Goal: Task Accomplishment & Management: Manage account settings

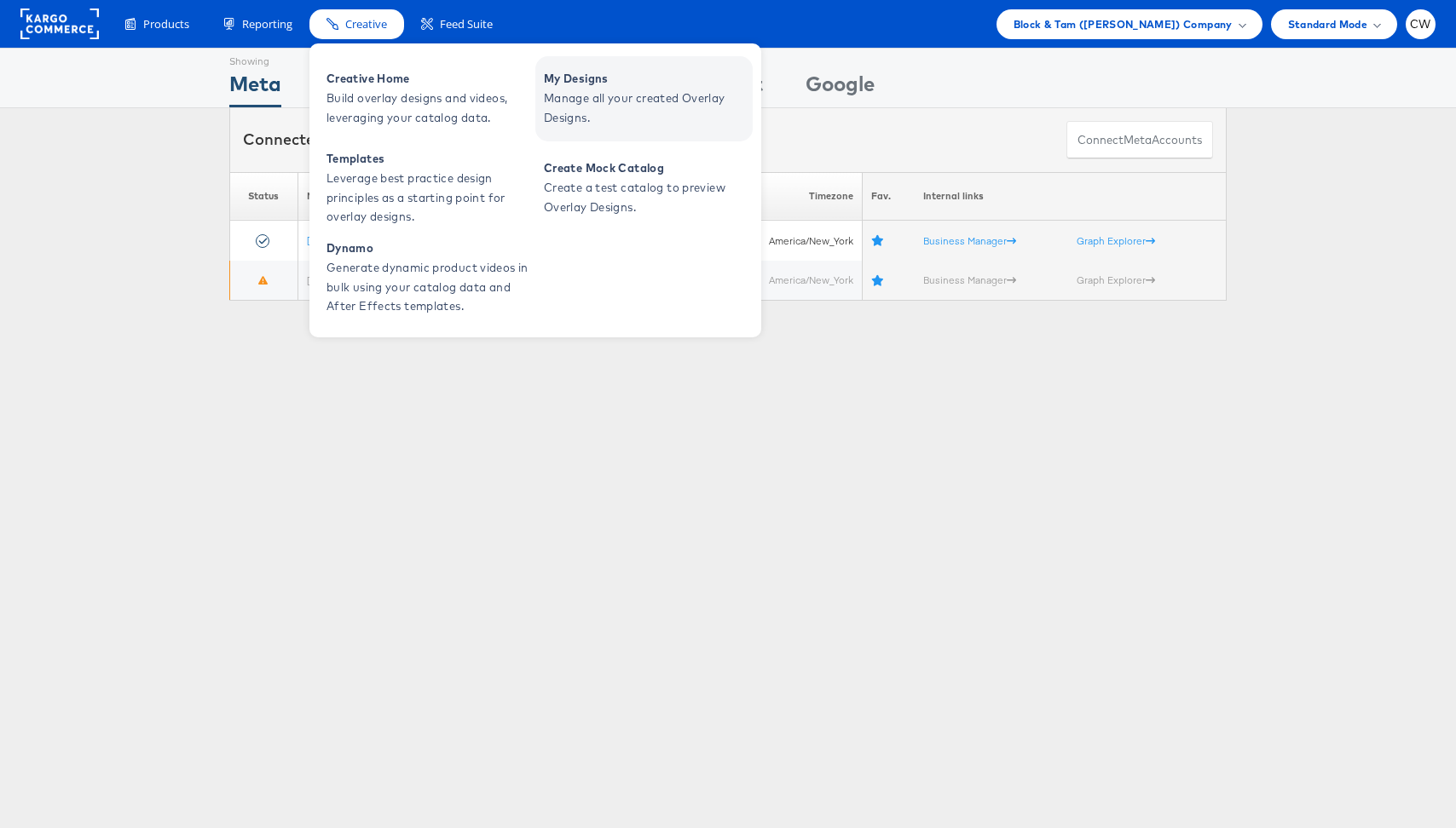
click at [610, 91] on span "Manage all your created Overlay Designs." at bounding box center [645, 108] width 204 height 40
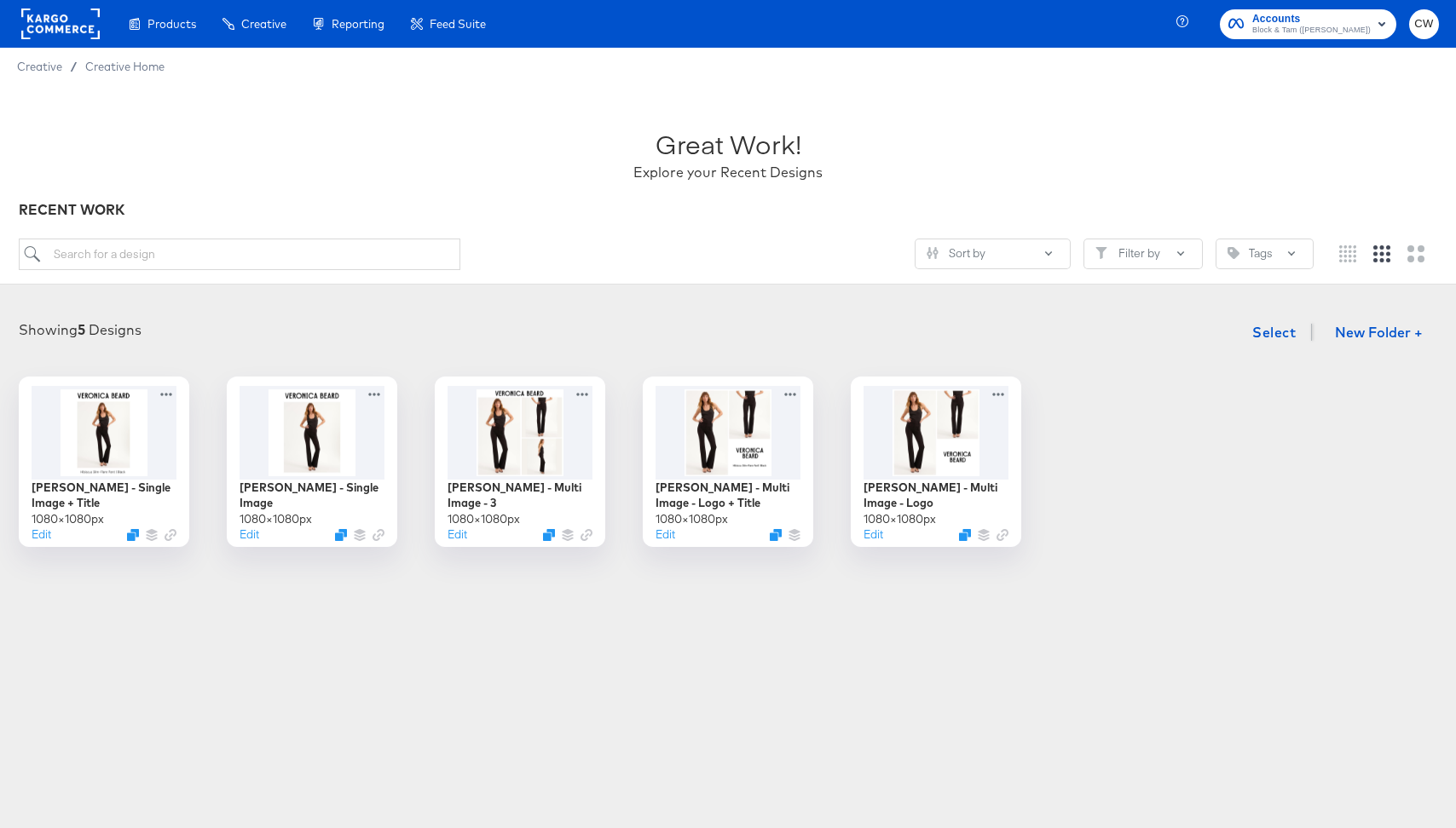
click at [90, 25] on rect at bounding box center [60, 24] width 78 height 31
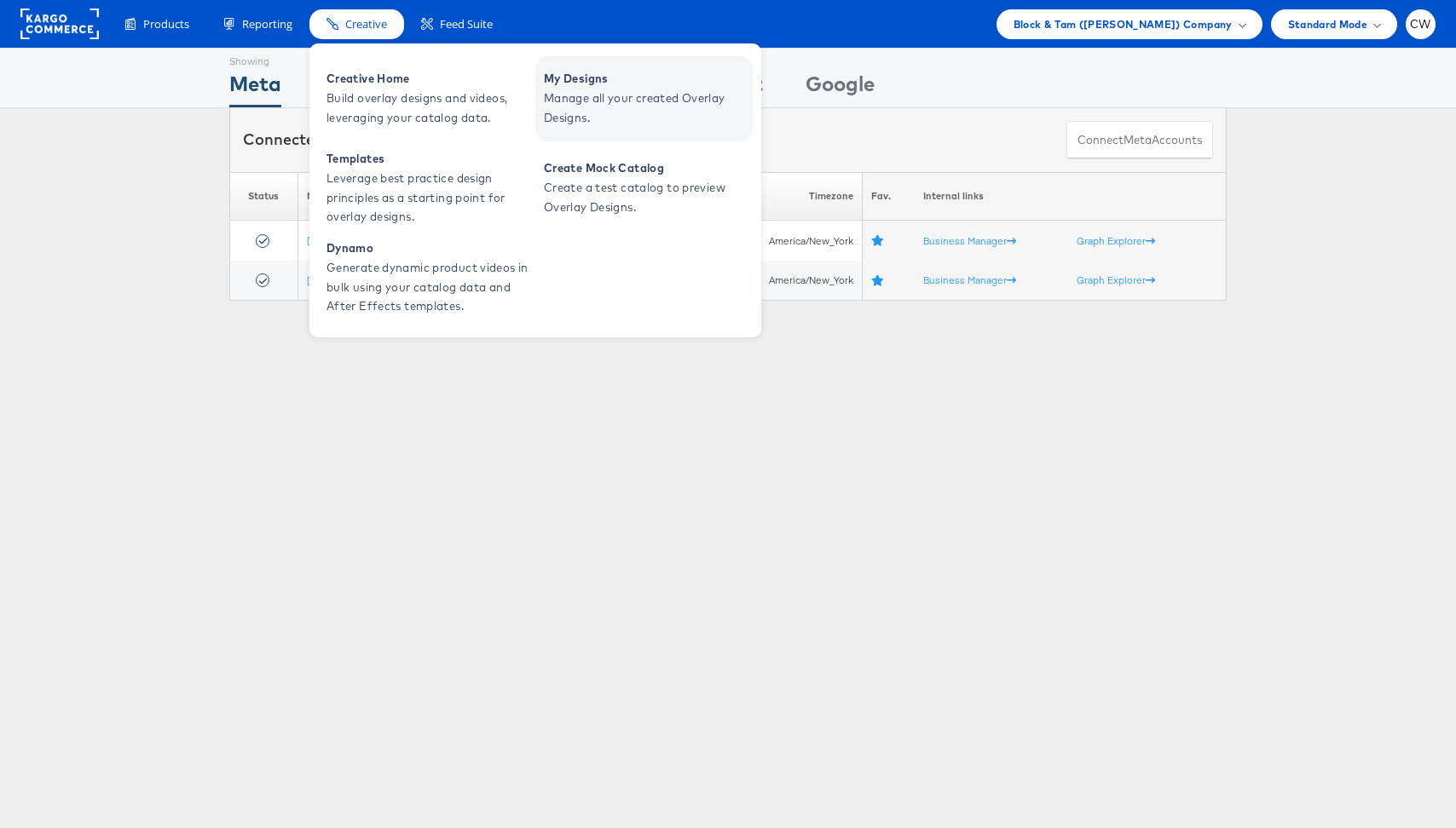
click at [586, 90] on span "Manage all your created Overlay Designs." at bounding box center [645, 108] width 204 height 40
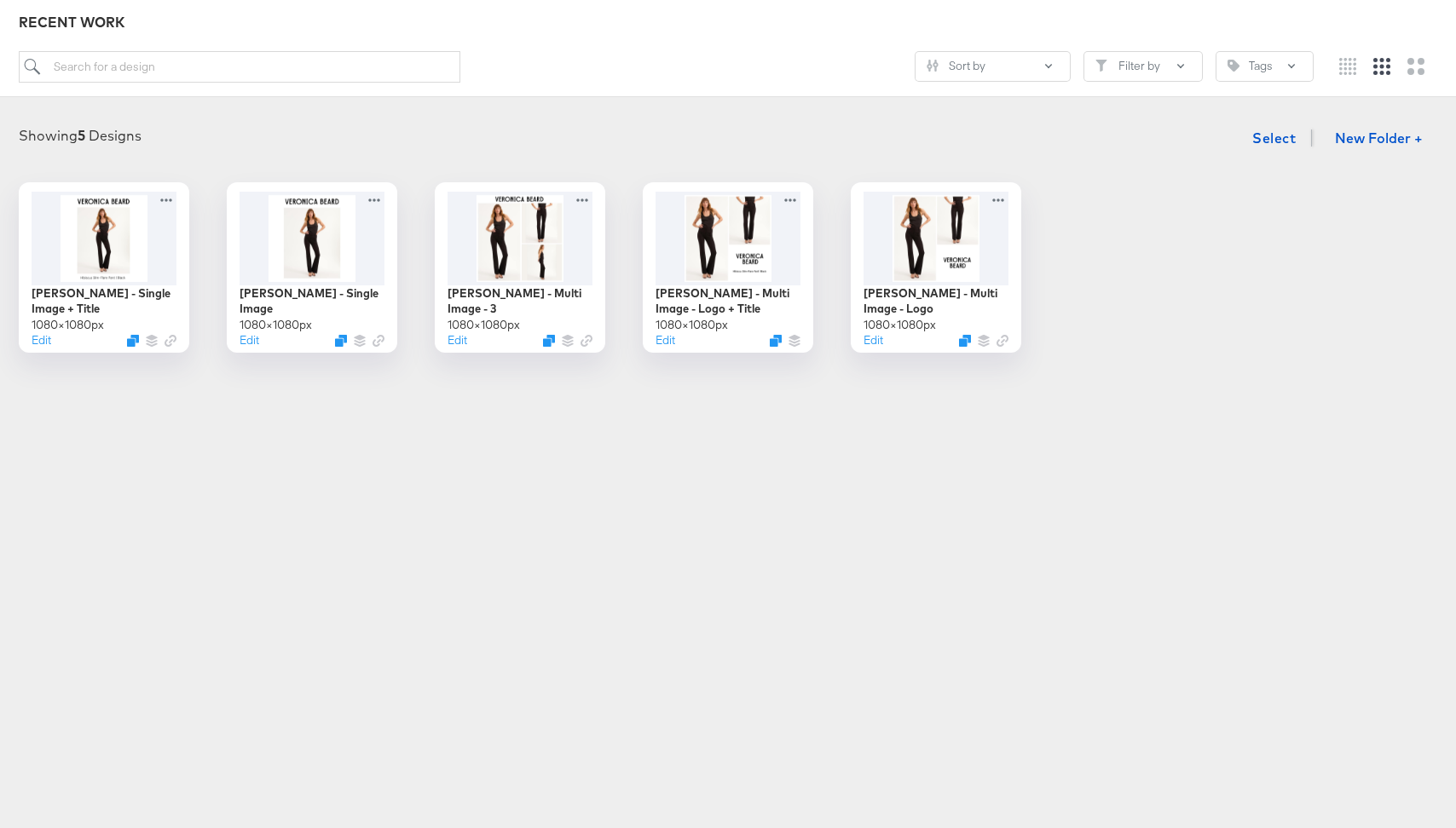
scroll to position [235, 0]
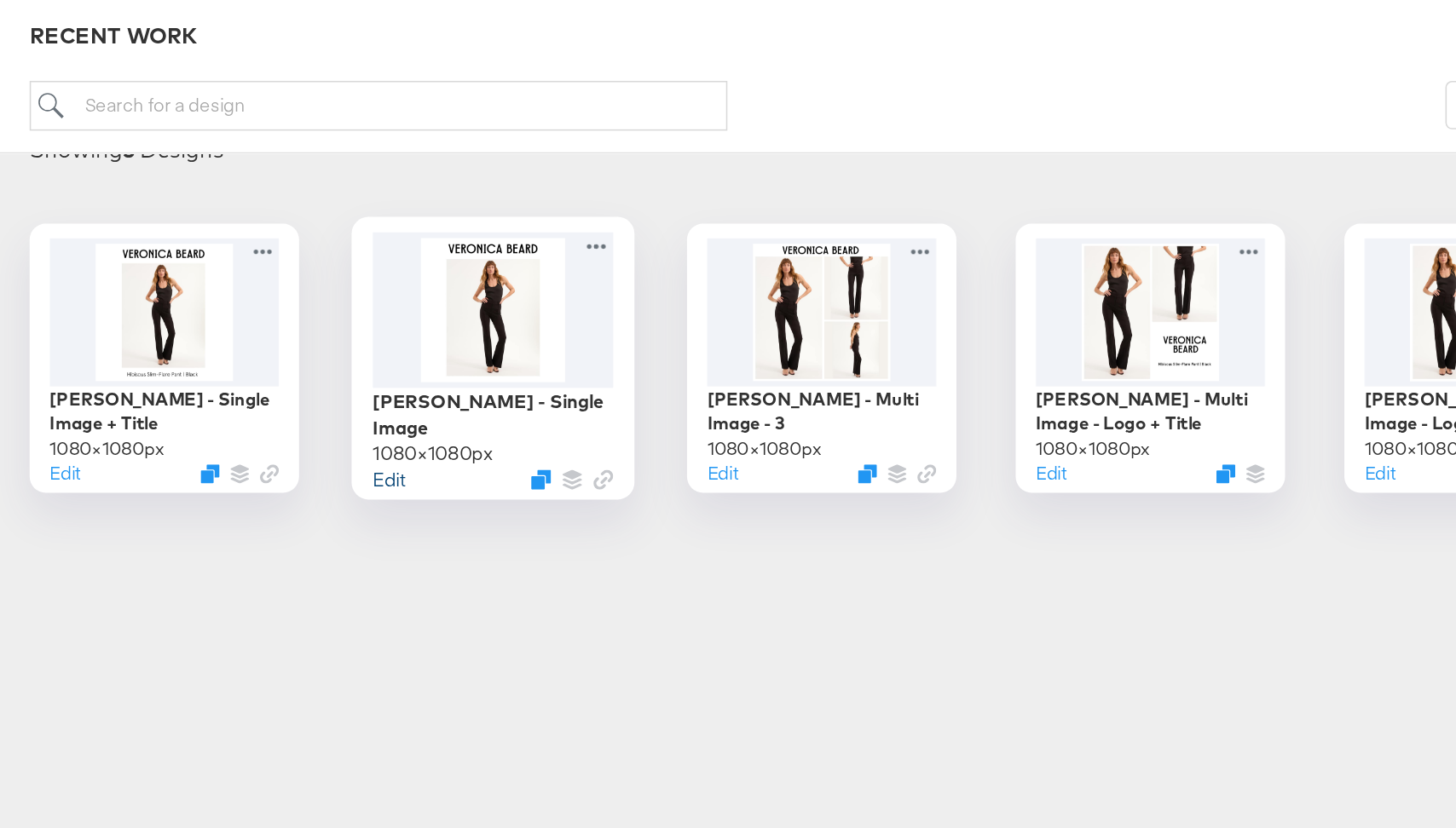
click at [250, 306] on button "Edit" at bounding box center [246, 303] width 20 height 16
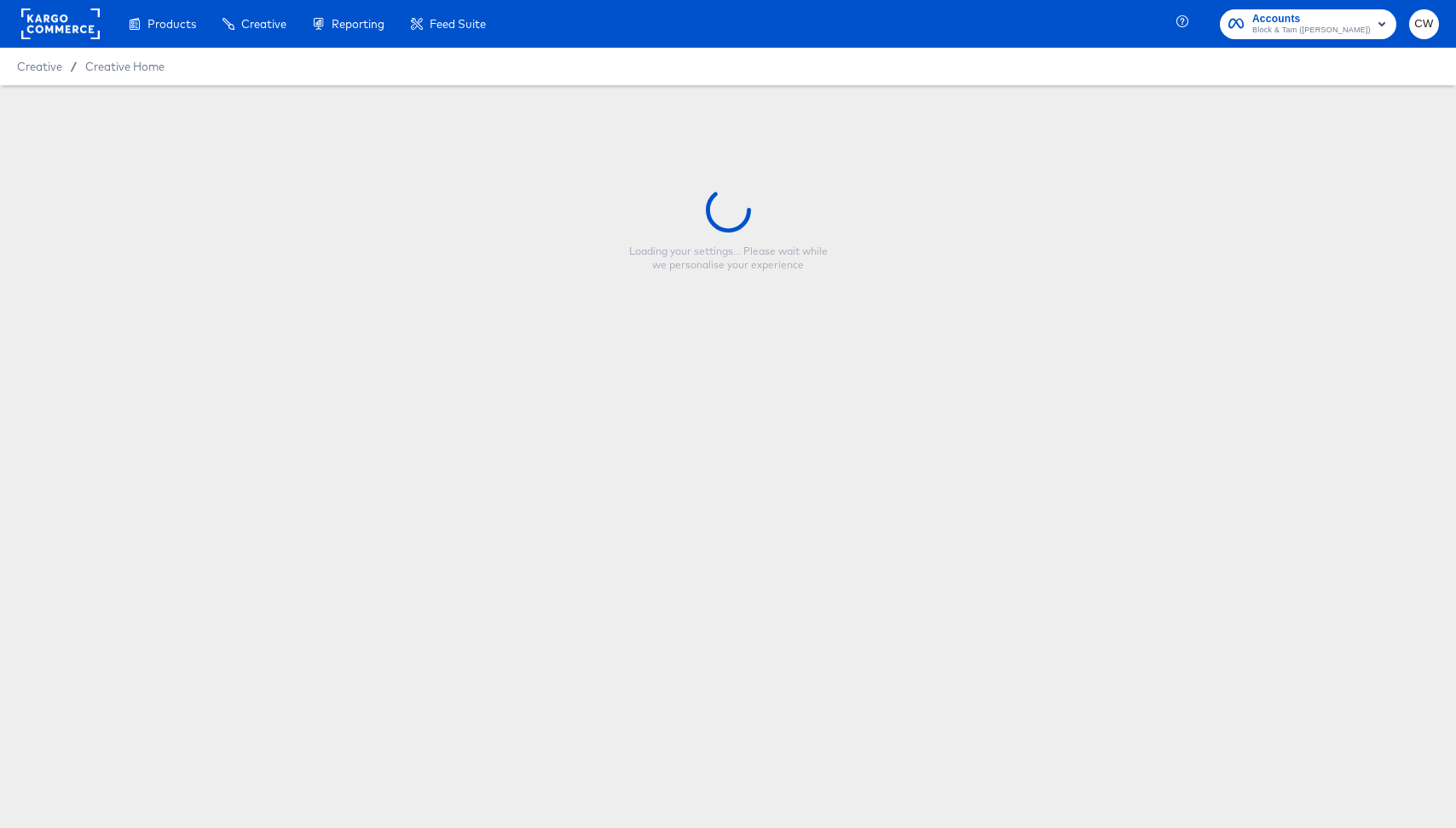
type input "Veronica Beard - Single Image"
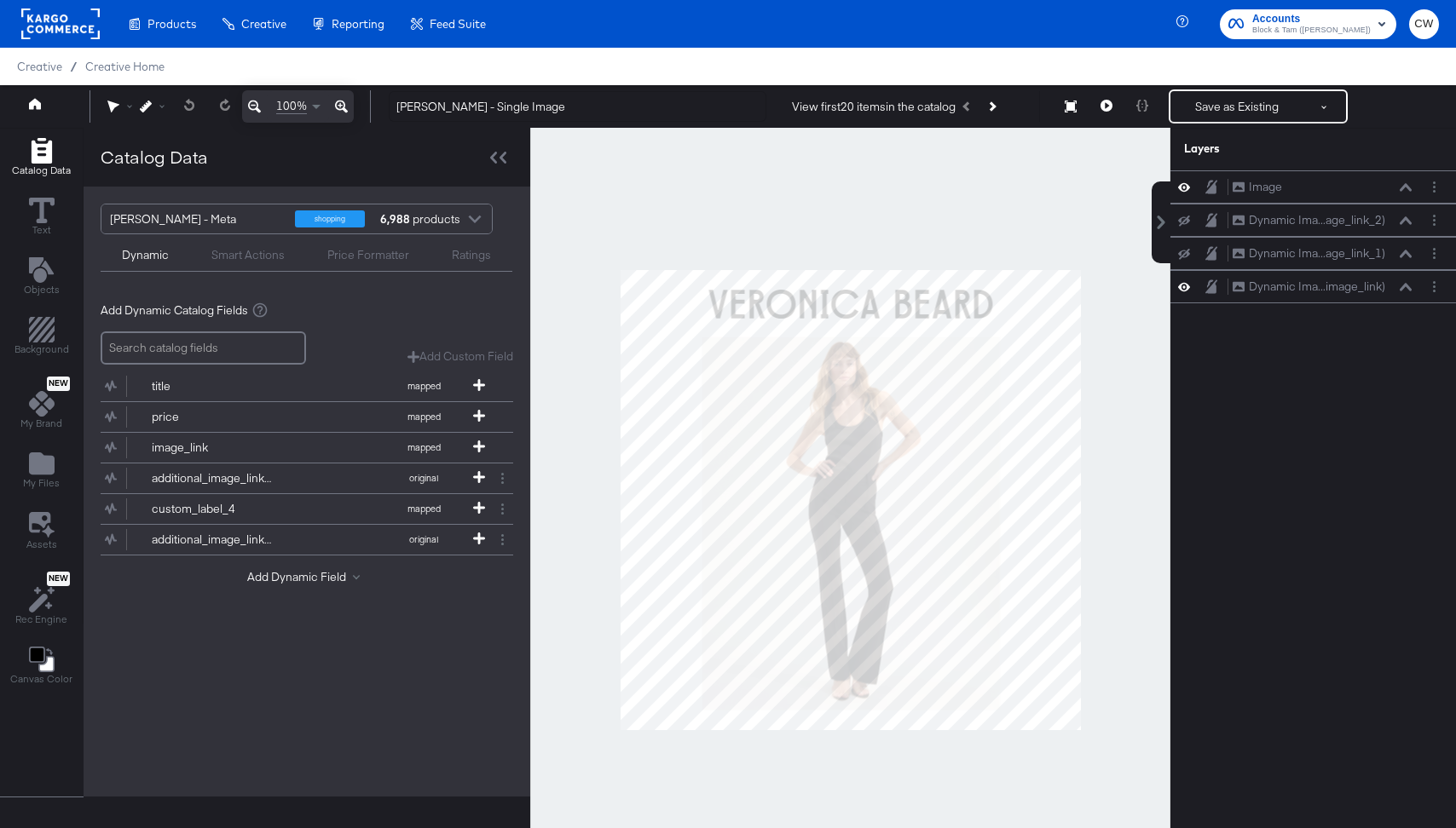
click at [1161, 281] on div at bounding box center [850, 499] width 640 height 744
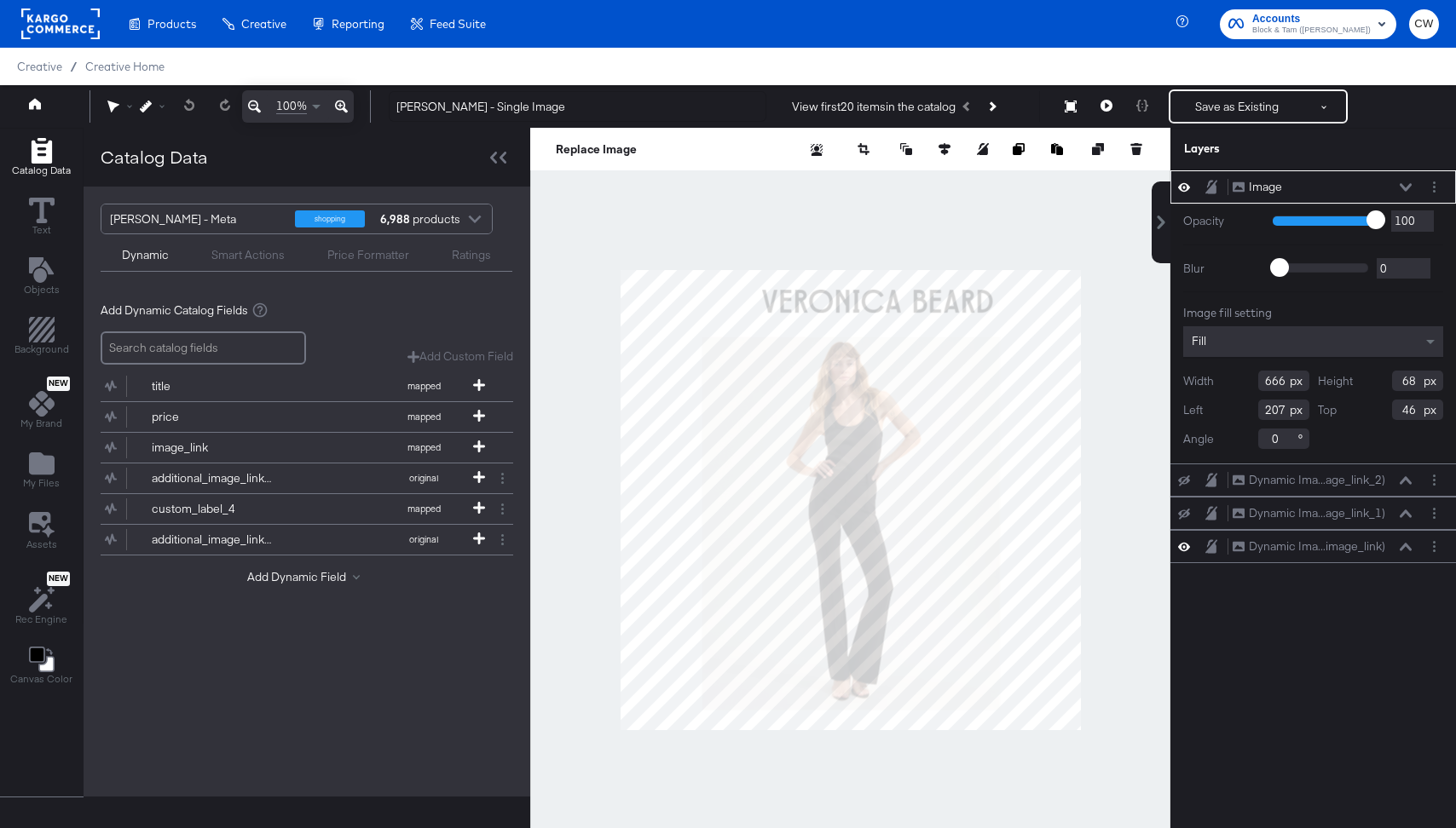
type input "508"
type input "55"
type input "273"
click at [900, 206] on div at bounding box center [850, 499] width 640 height 744
type input "581"
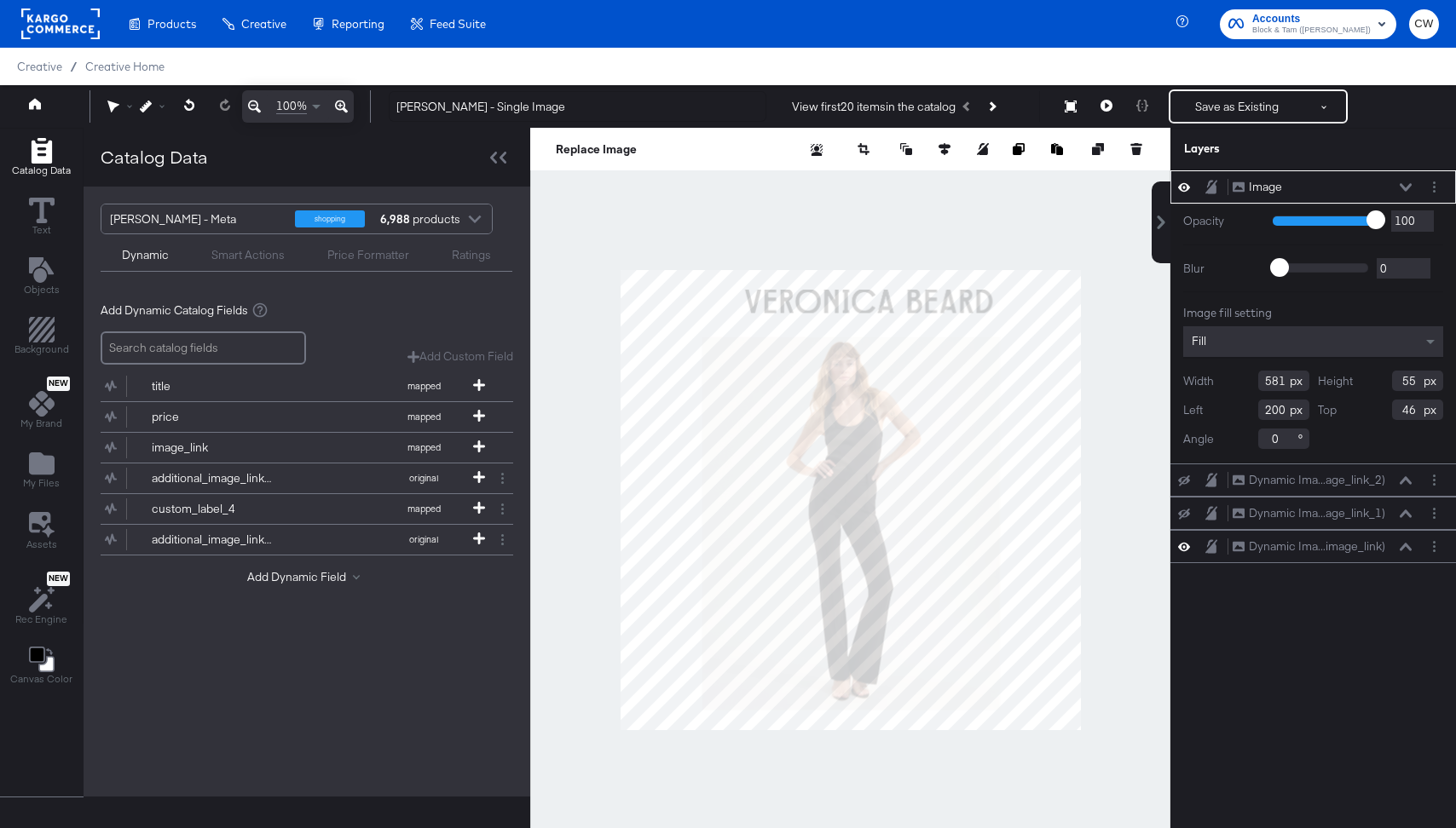
type input "236"
click at [947, 224] on div at bounding box center [850, 499] width 640 height 744
type input "507"
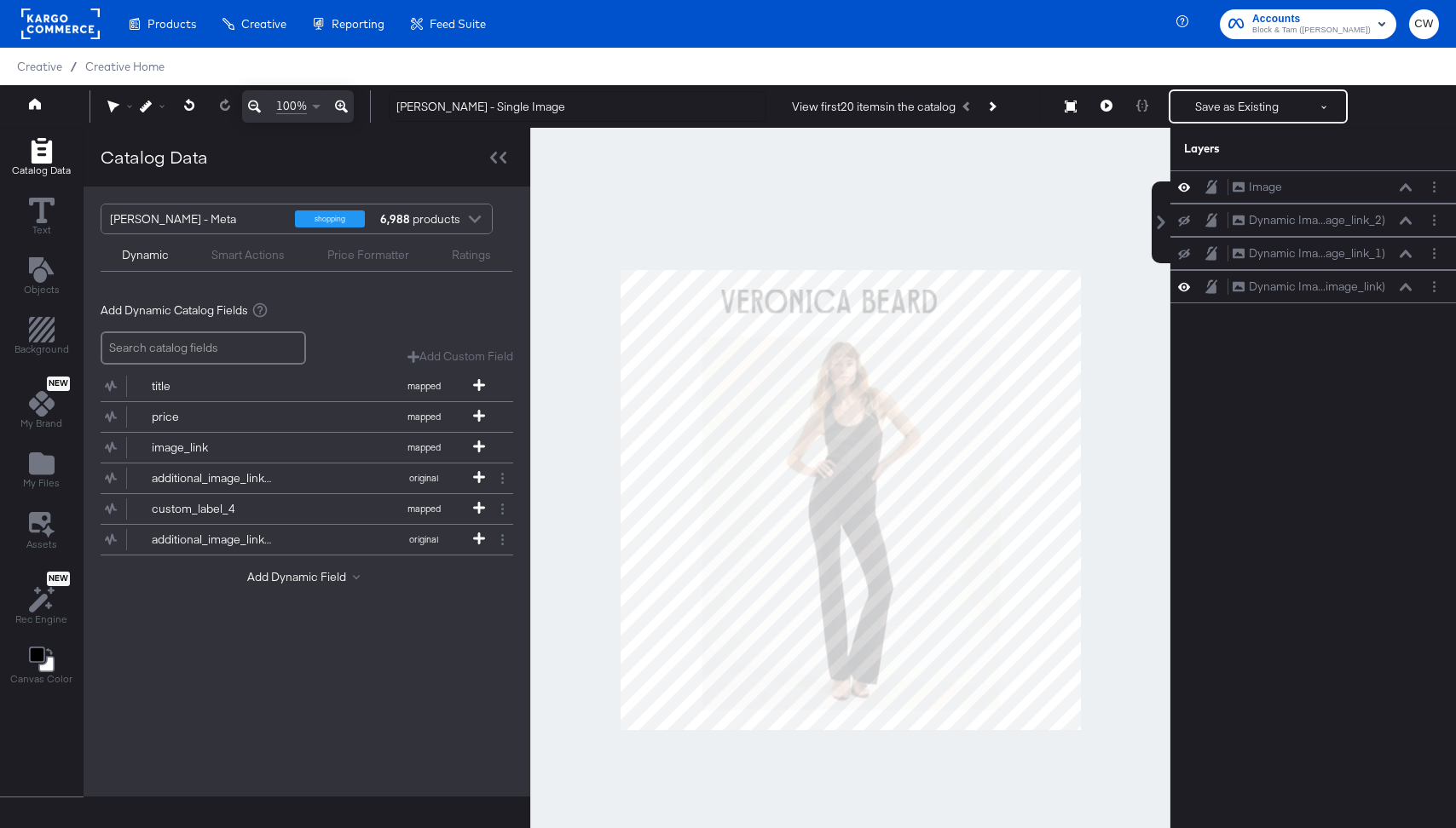
click at [953, 217] on div at bounding box center [850, 499] width 640 height 744
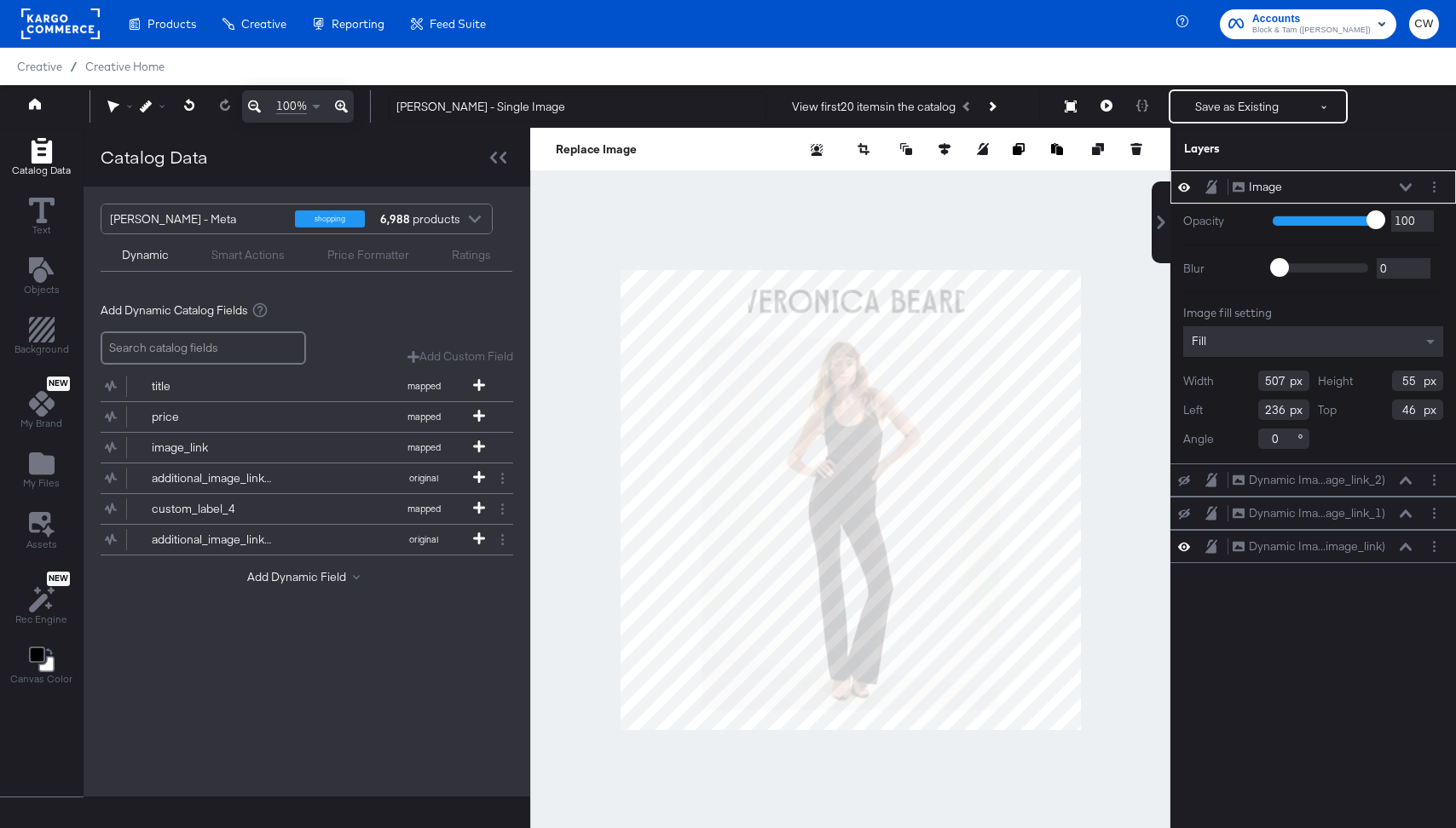
type input "252"
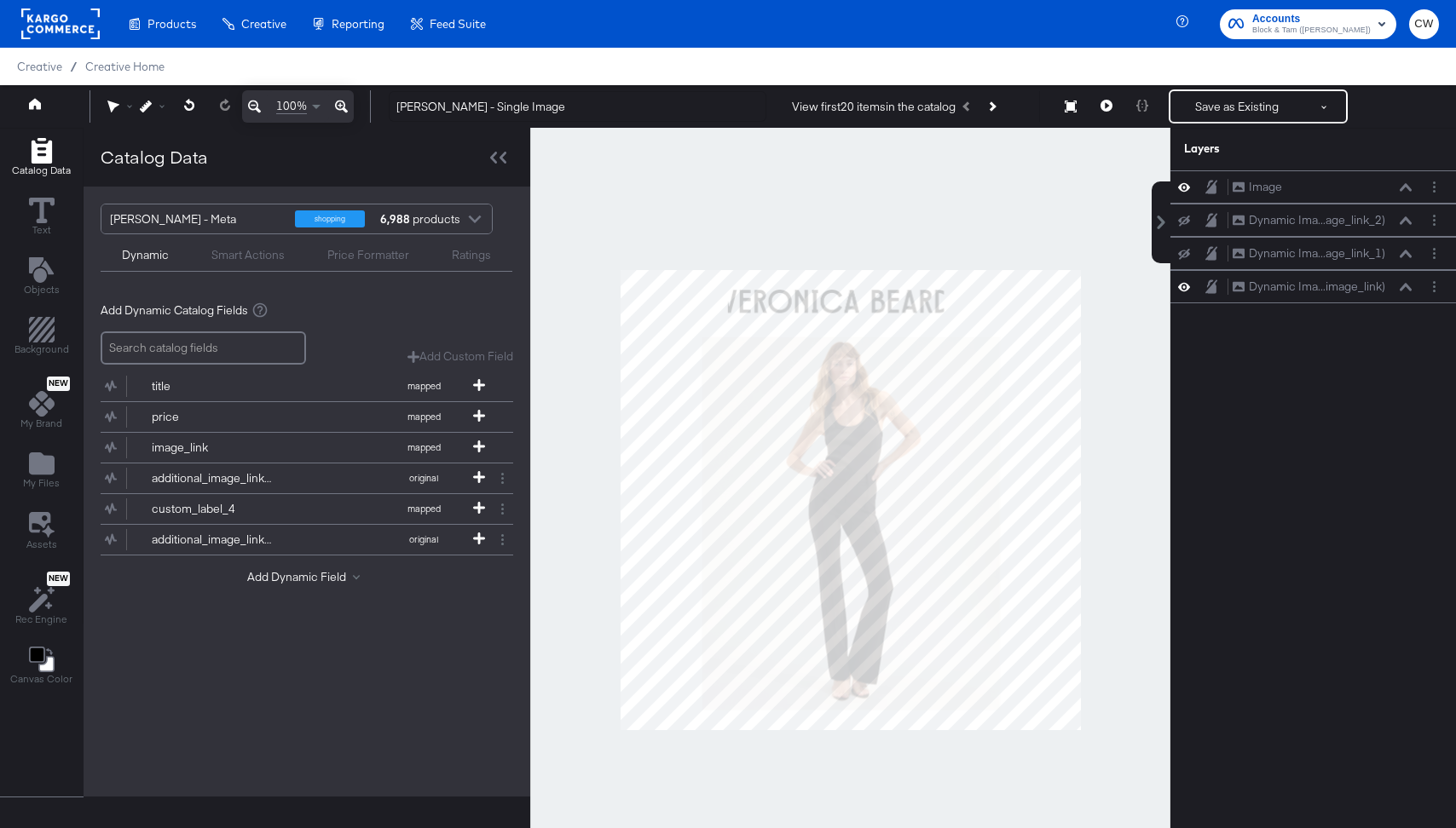
click at [869, 237] on div at bounding box center [850, 499] width 640 height 744
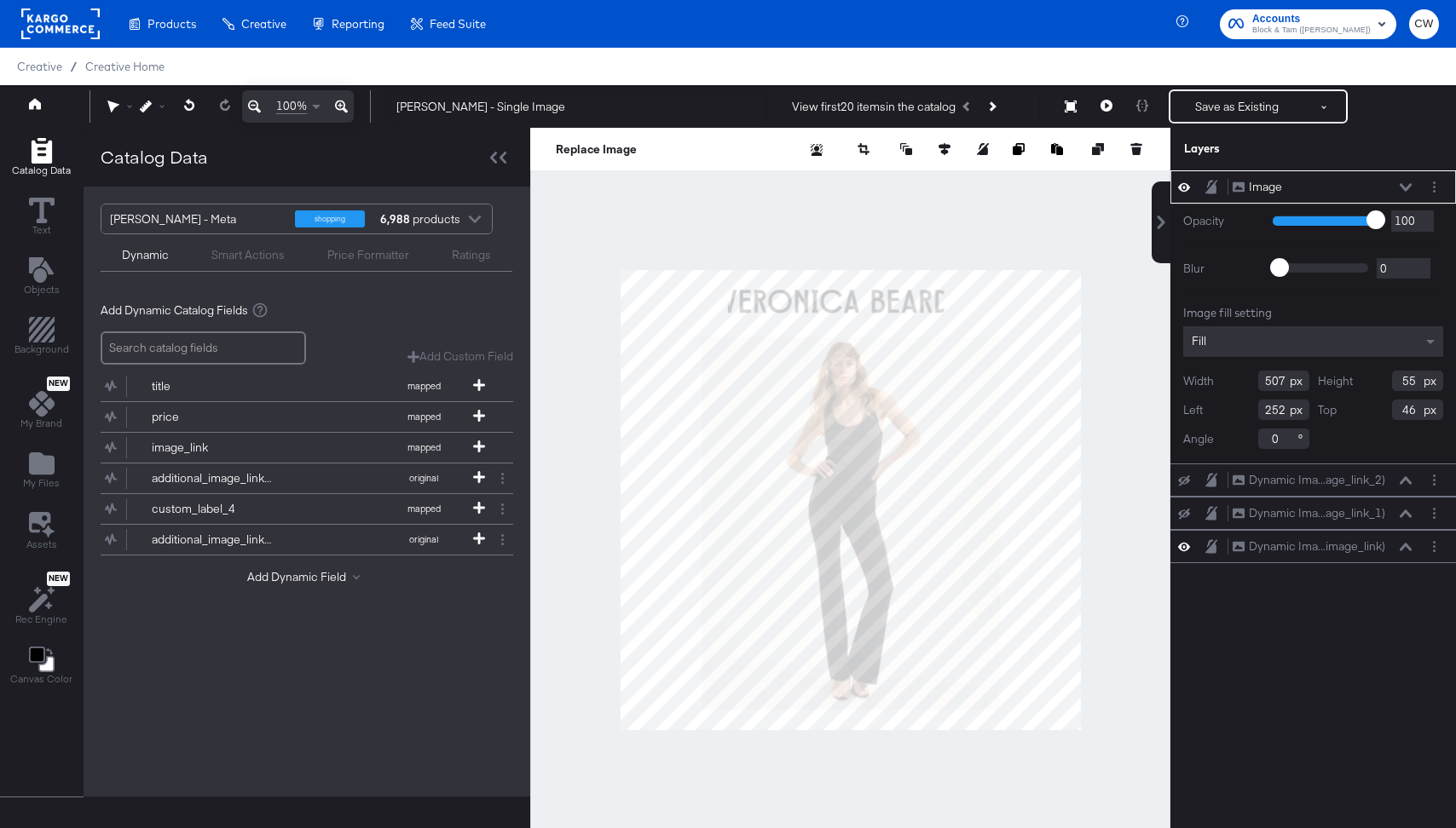
type input "545"
type input "250"
click at [893, 240] on div at bounding box center [850, 499] width 640 height 744
type input "238"
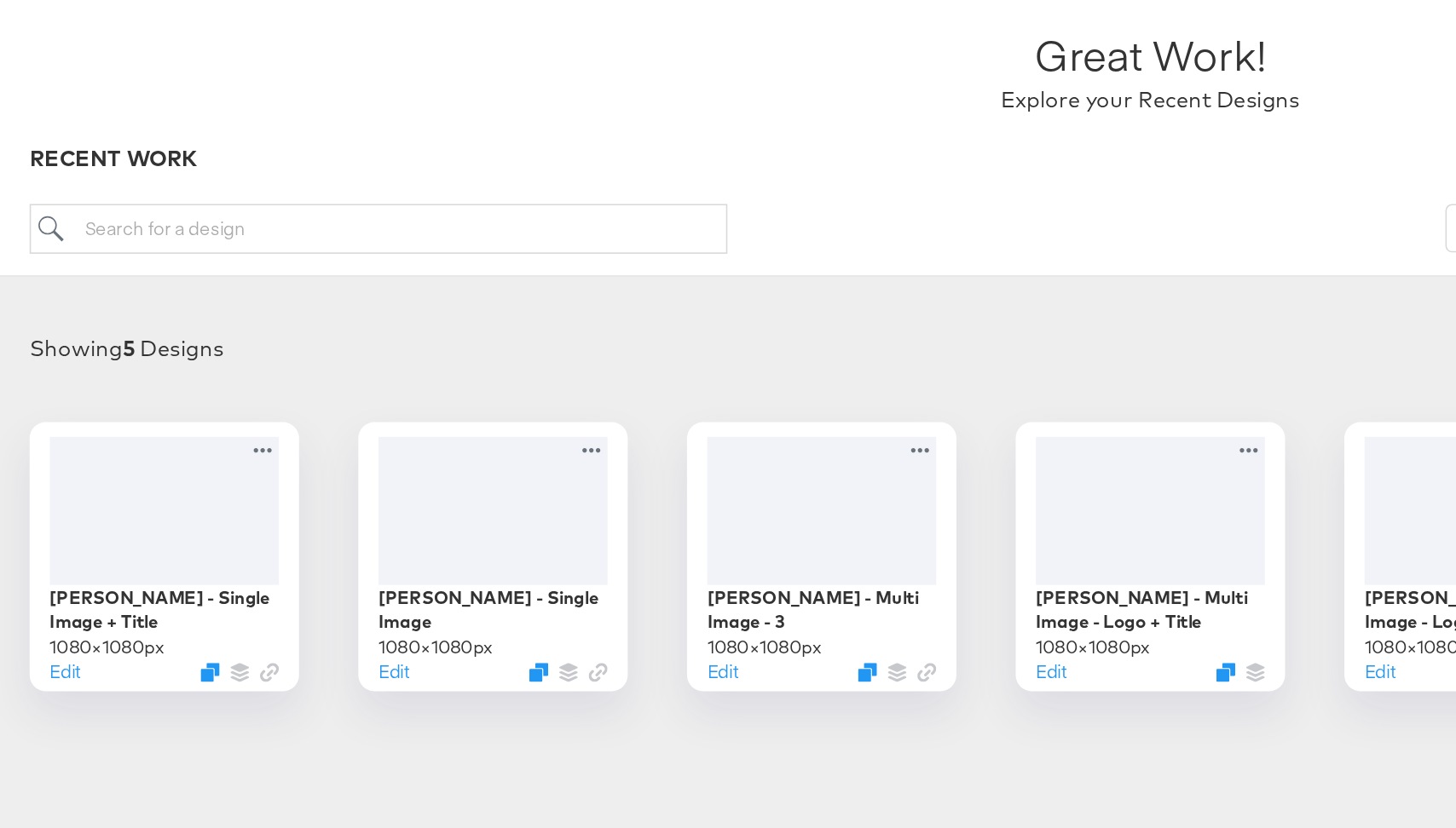
scroll to position [41, 0]
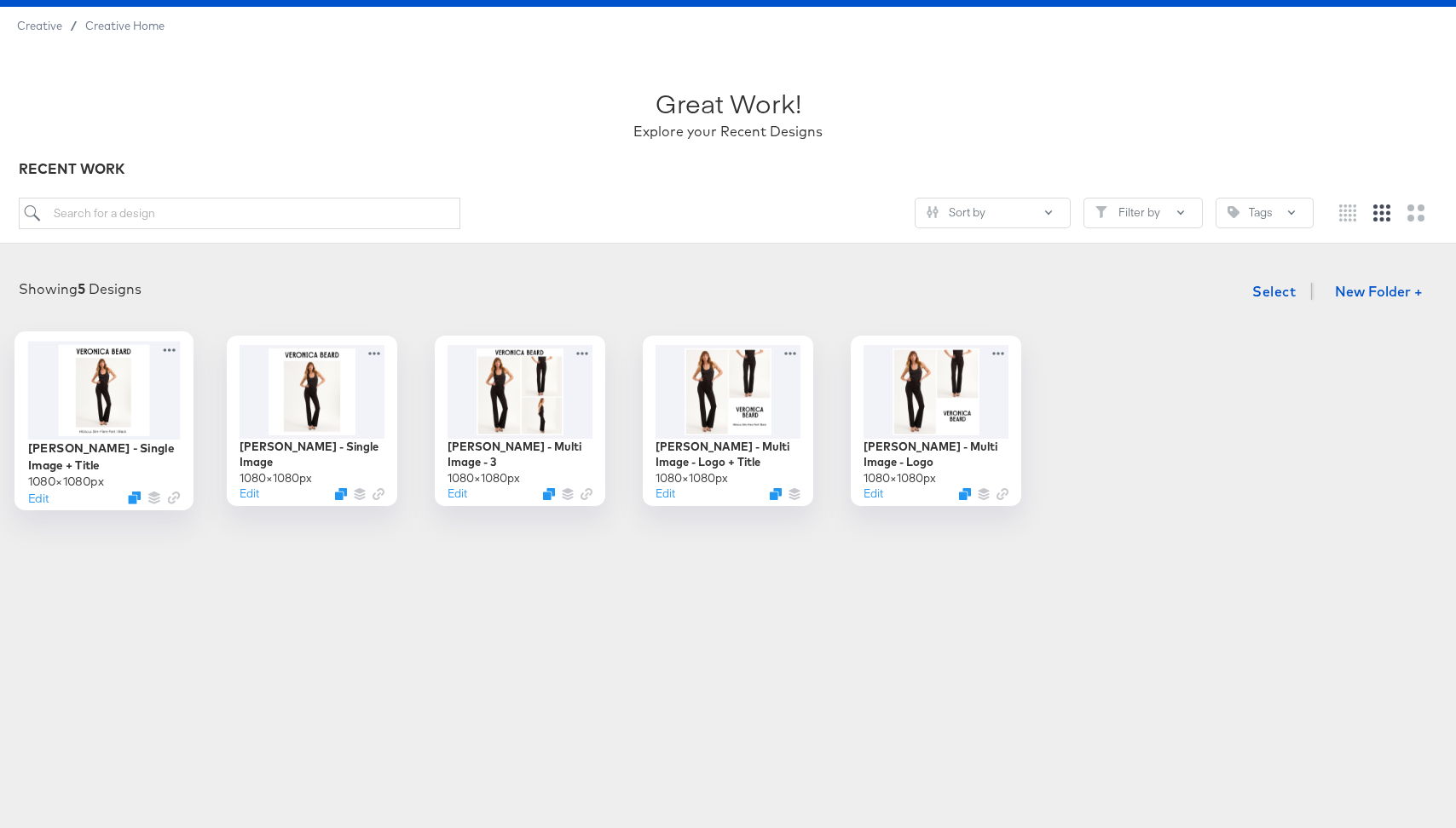
click at [150, 370] on div at bounding box center [104, 389] width 153 height 98
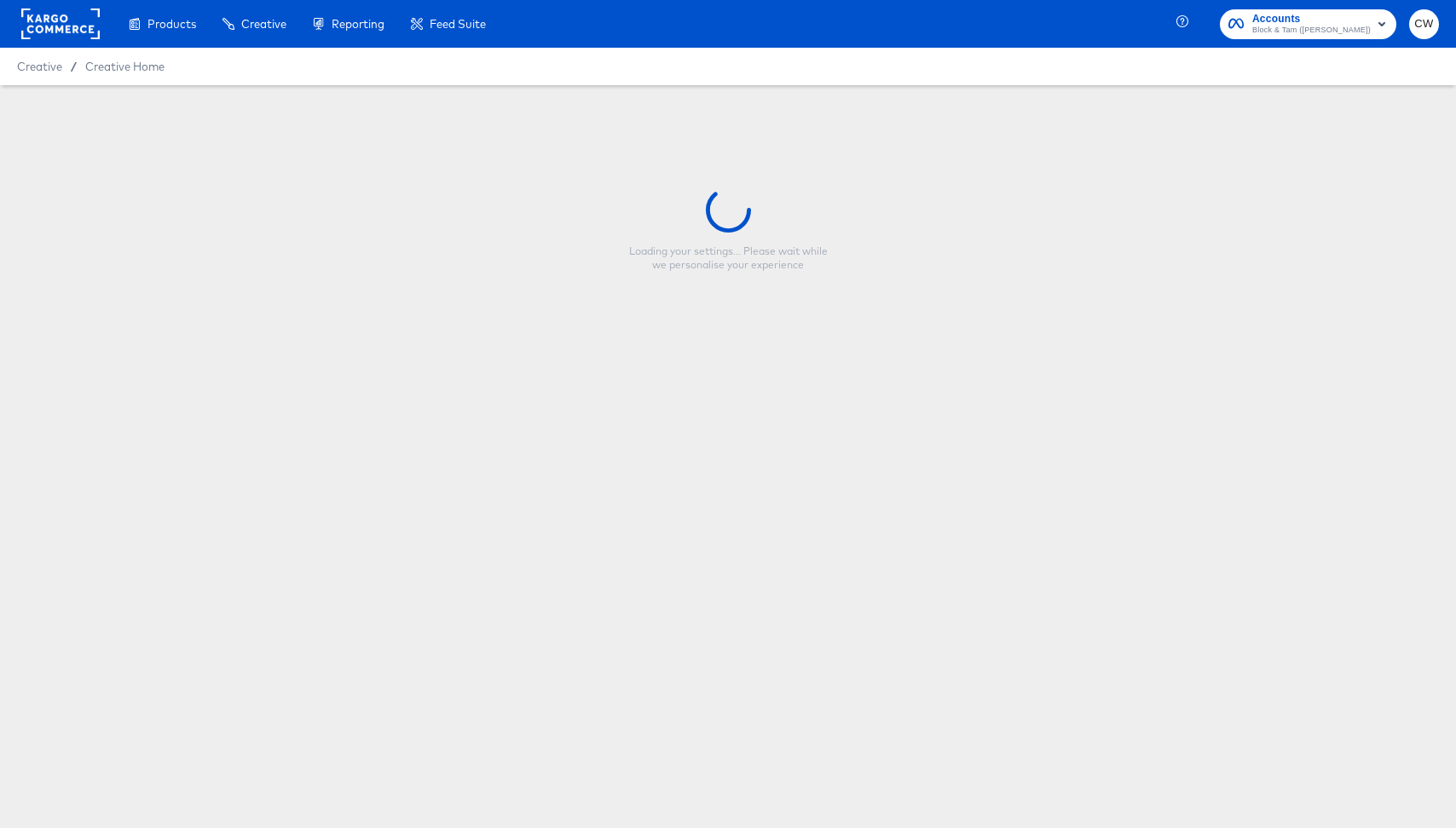
type input "Veronica Beard - Single Image + Title"
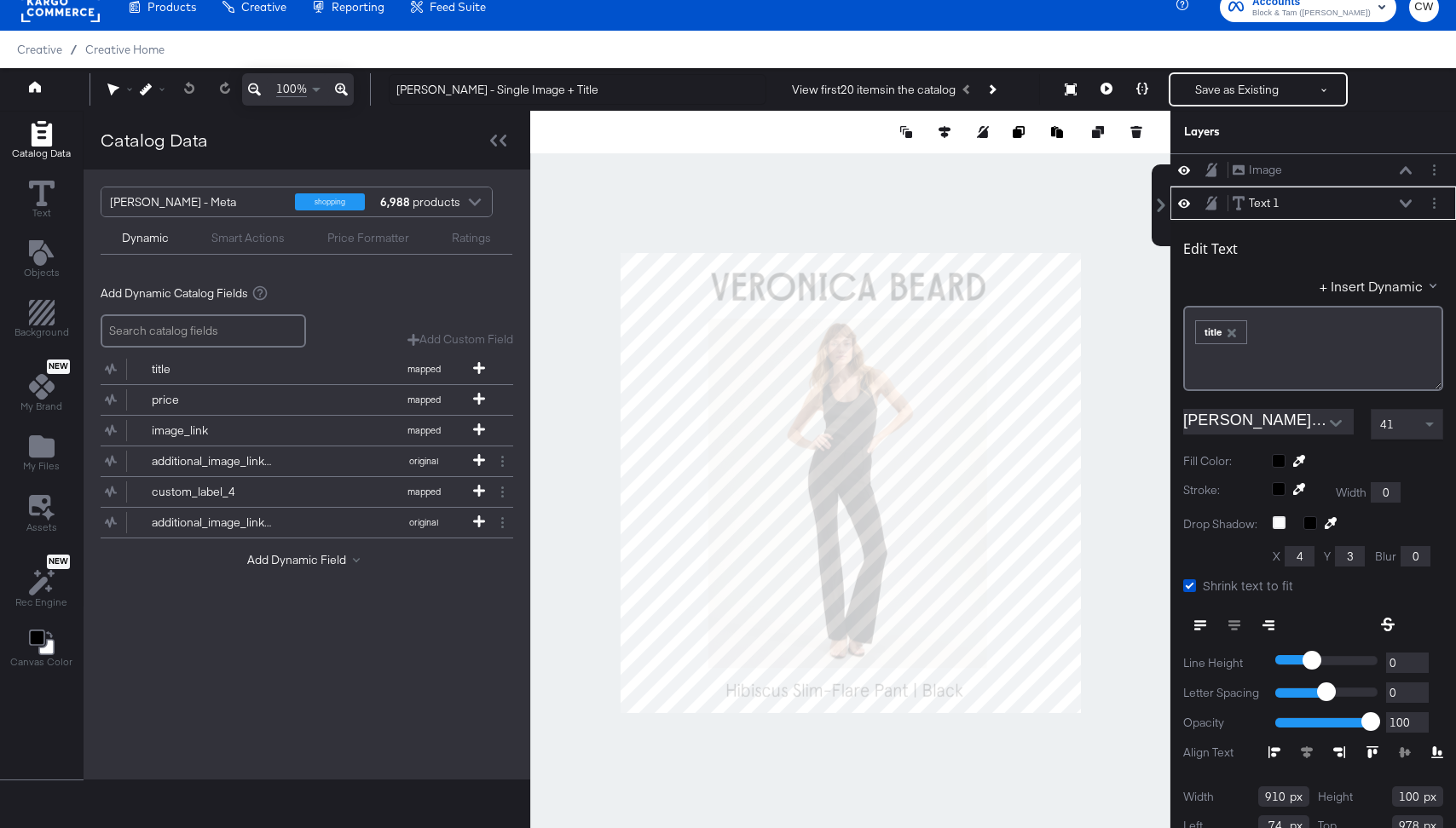
click at [1102, 494] on div at bounding box center [850, 483] width 640 height 744
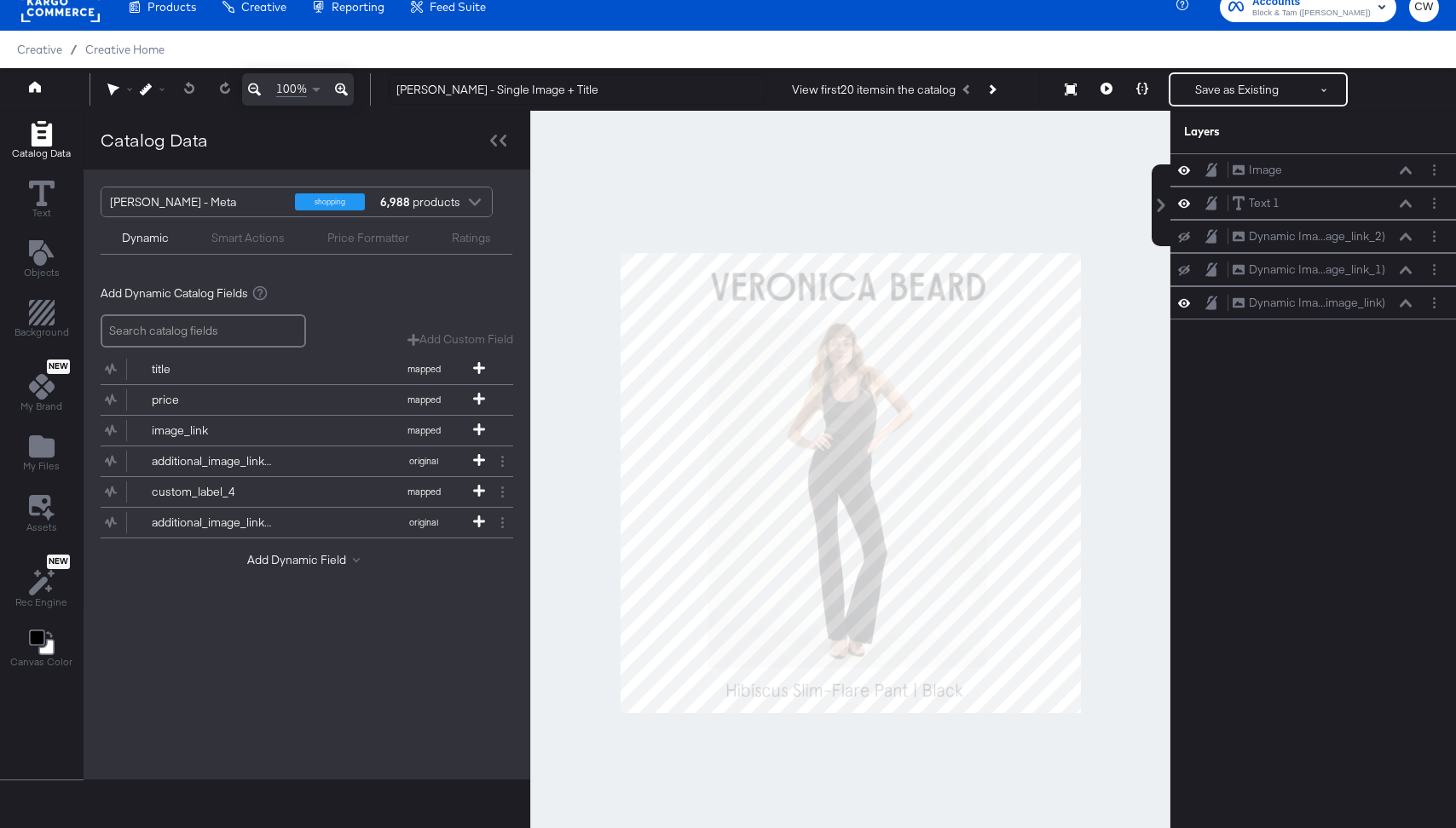
scroll to position [33, 0]
click at [1100, 471] on div at bounding box center [850, 483] width 640 height 744
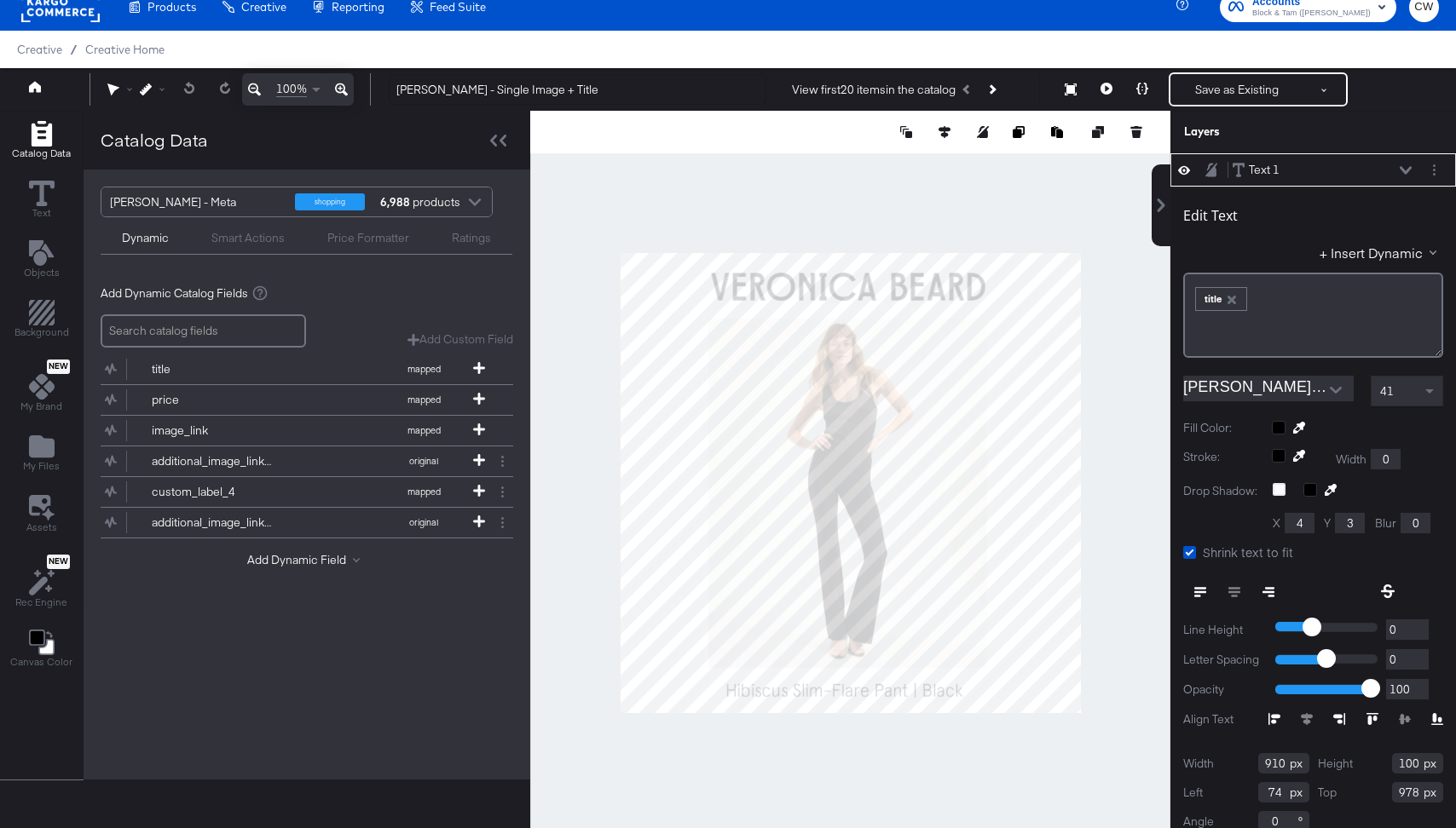
click at [1141, 458] on div at bounding box center [850, 483] width 640 height 744
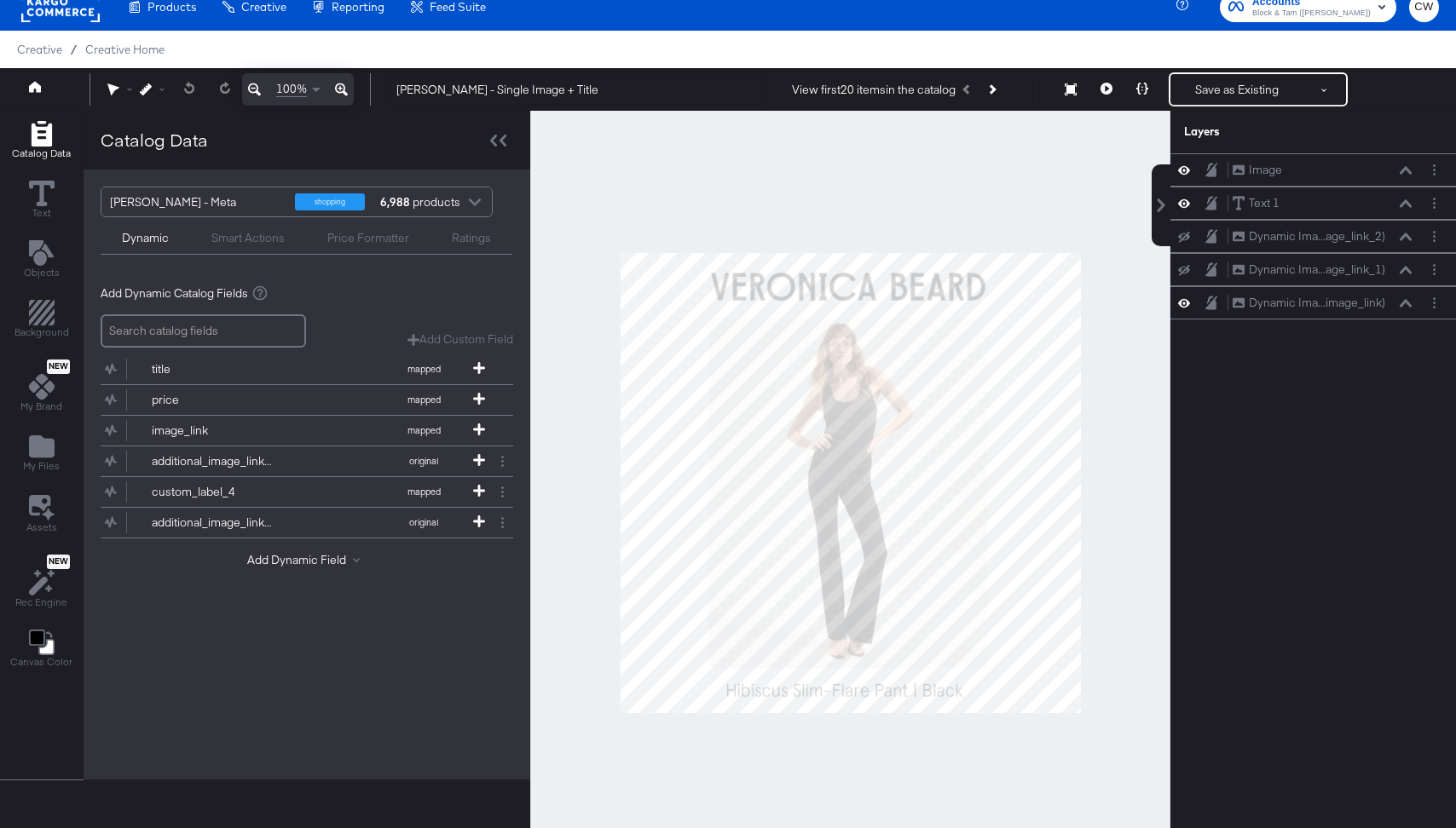
scroll to position [0, 0]
click at [1102, 586] on div at bounding box center [850, 483] width 640 height 744
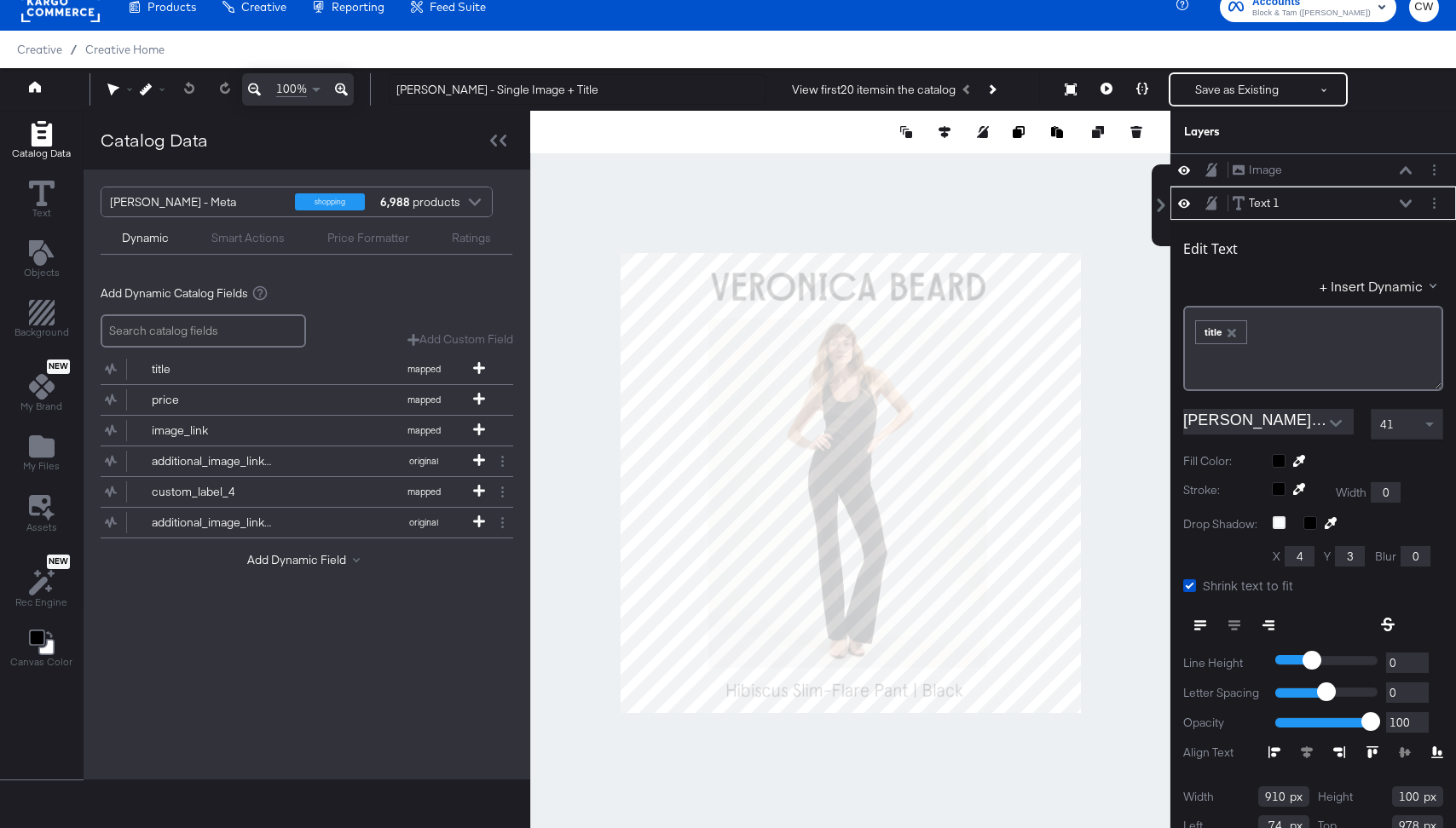
scroll to position [33, 0]
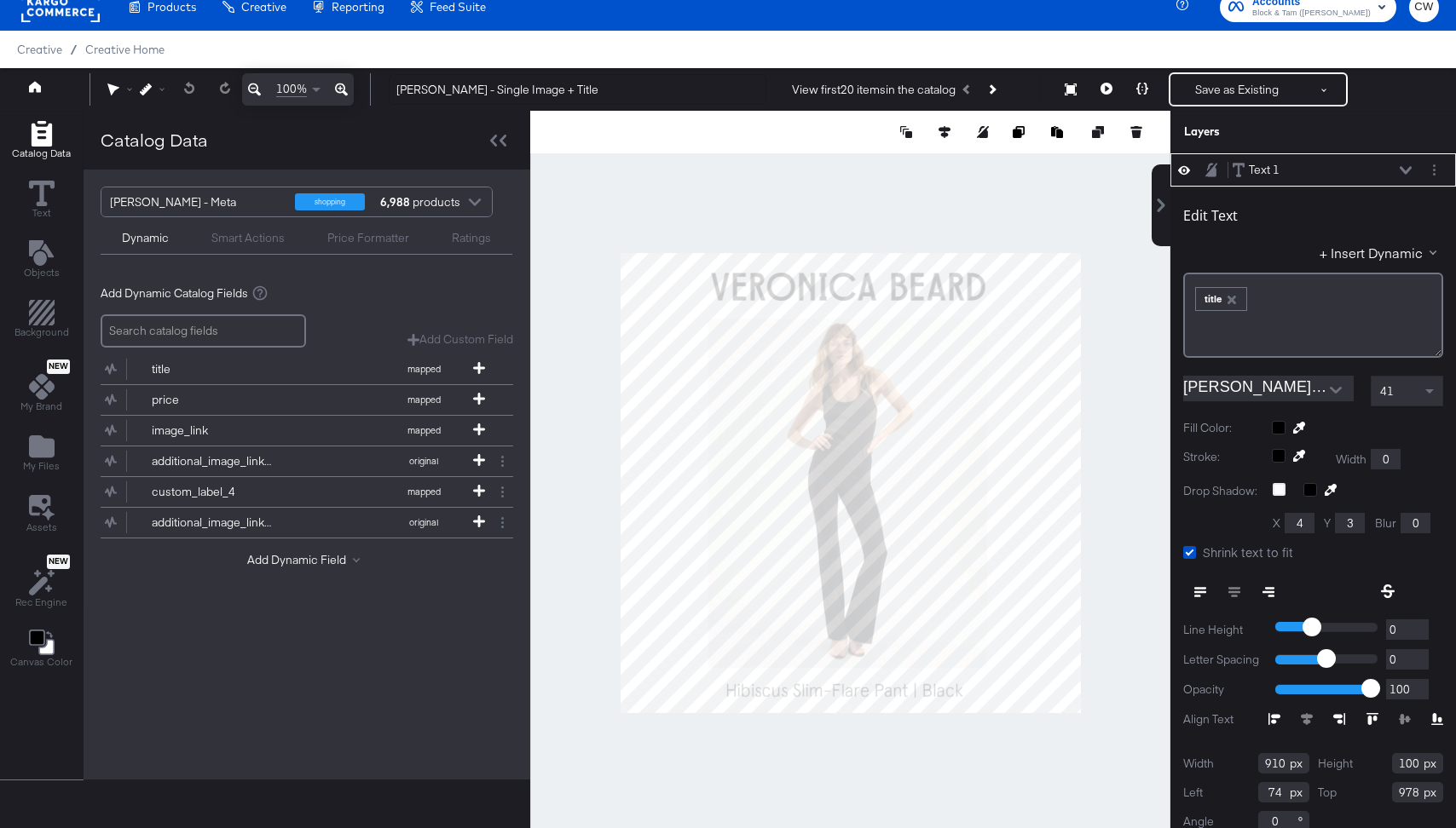
click at [480, 680] on div "Veronica Beard - Meta shopping 6,988 products Dynamic Smart Actions Price Forma…" at bounding box center [307, 474] width 447 height 610
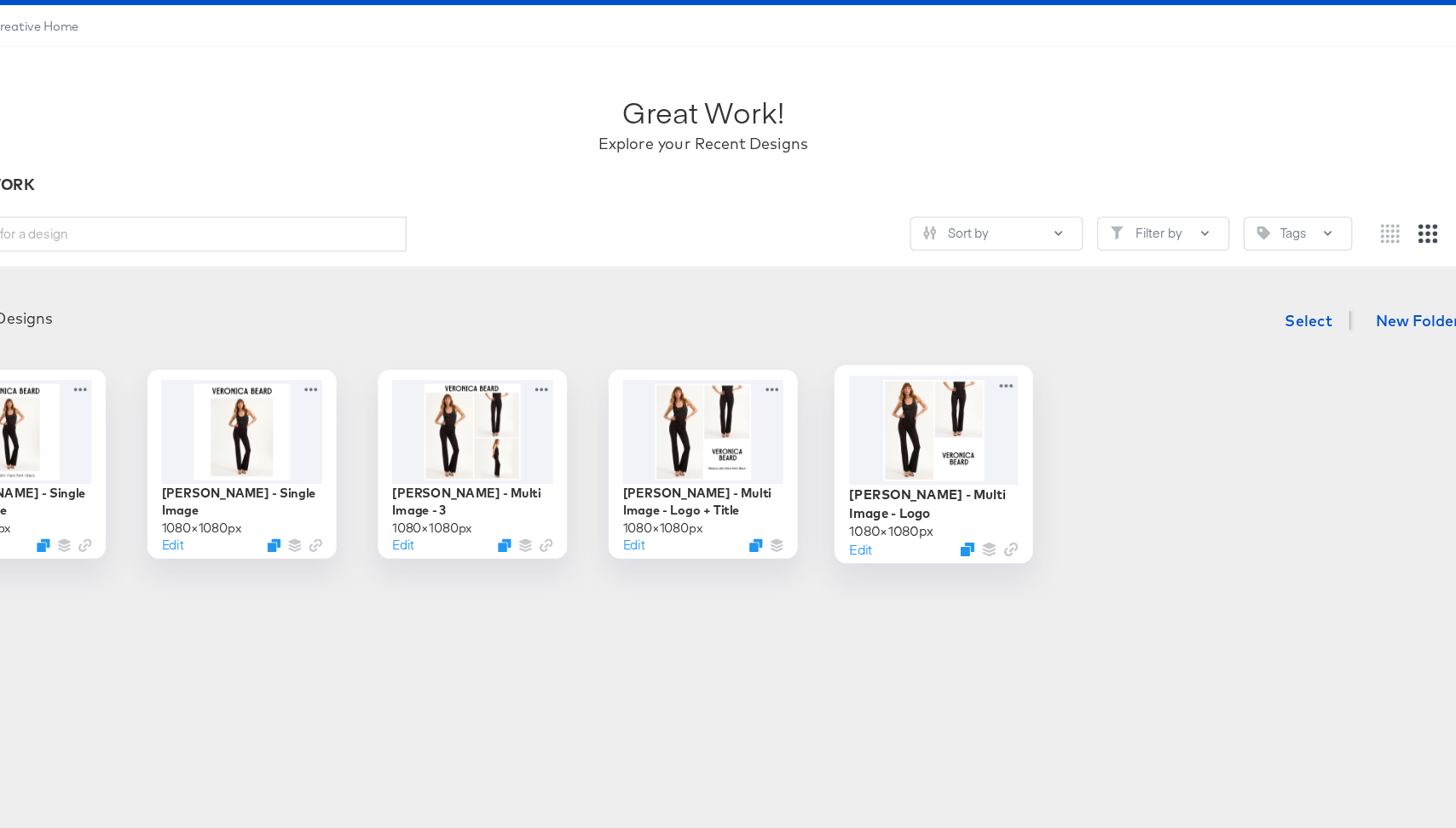
click at [961, 427] on div at bounding box center [936, 430] width 153 height 98
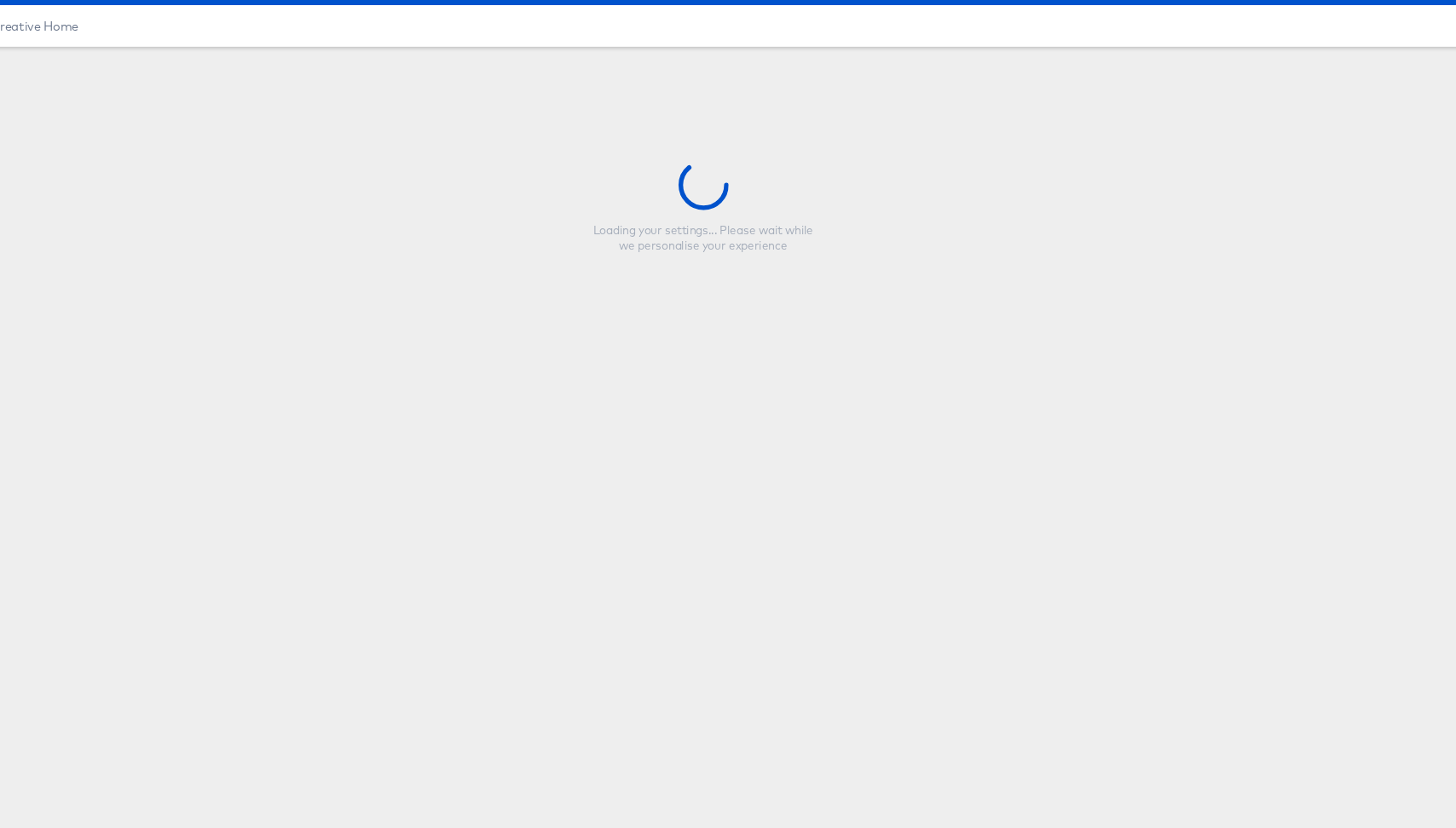
type input "Veronica Beard - Multi Image - Logo"
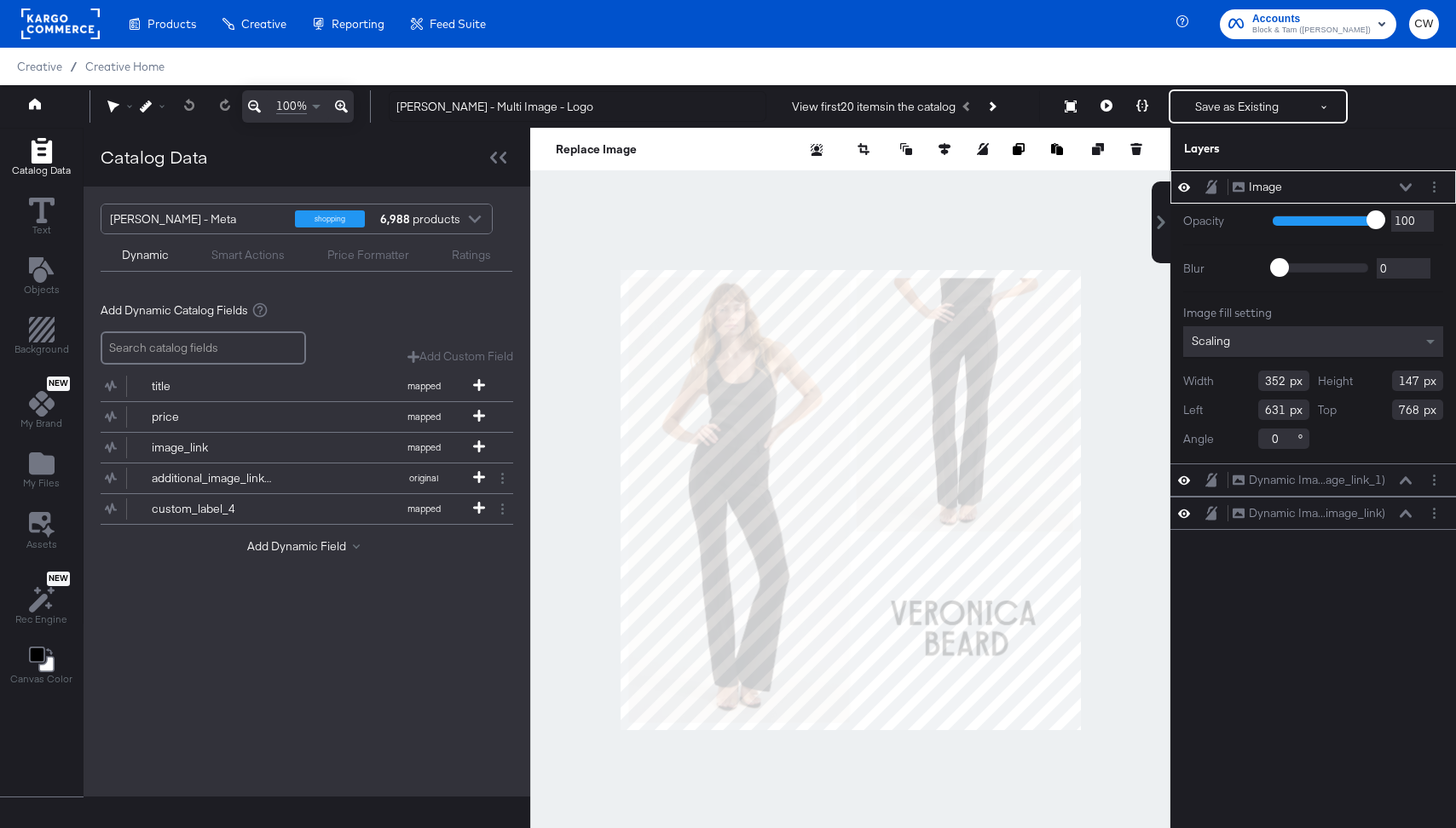
click at [965, 232] on div at bounding box center [850, 499] width 640 height 744
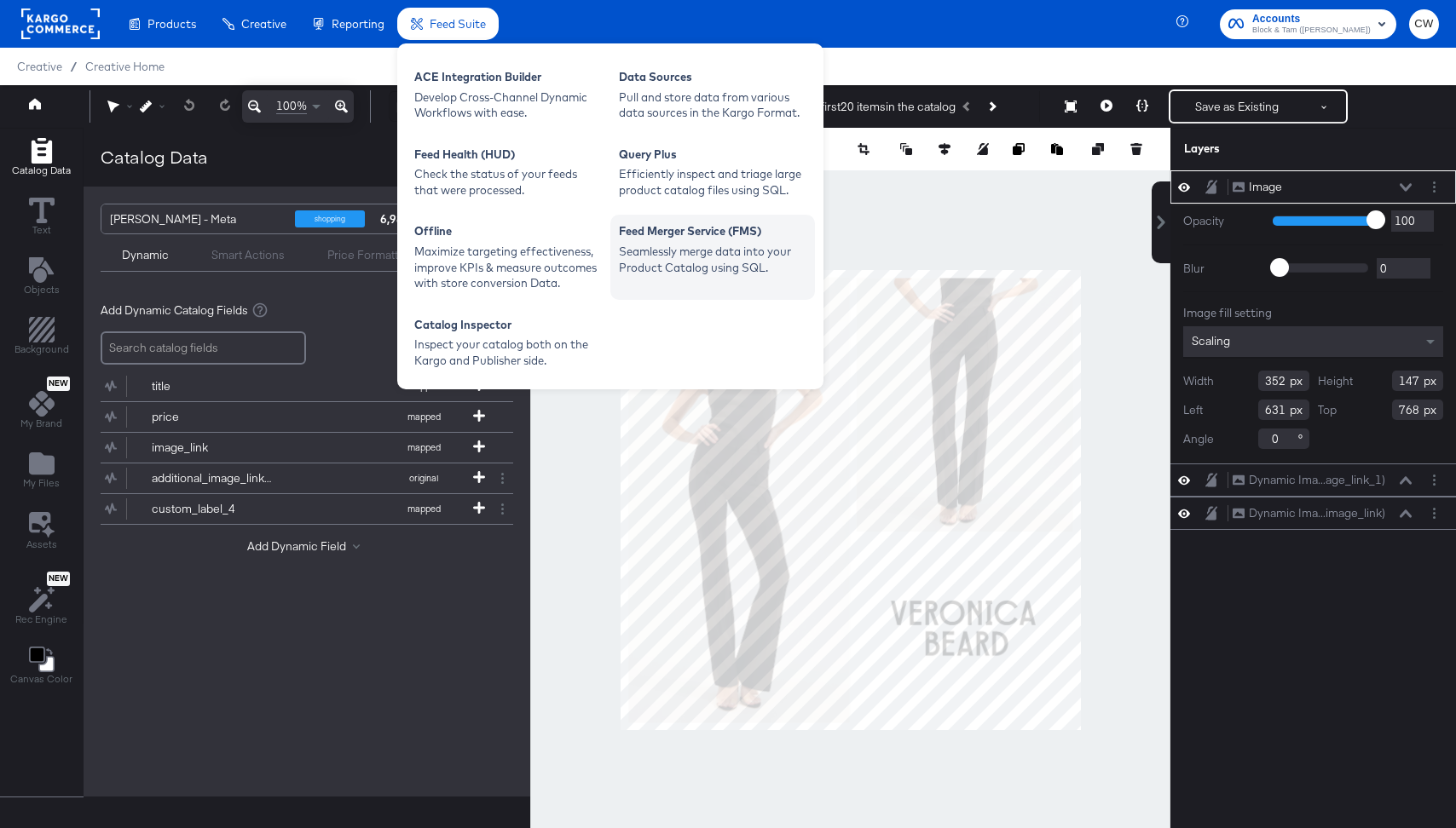
type input "286"
type input "119"
type input "665"
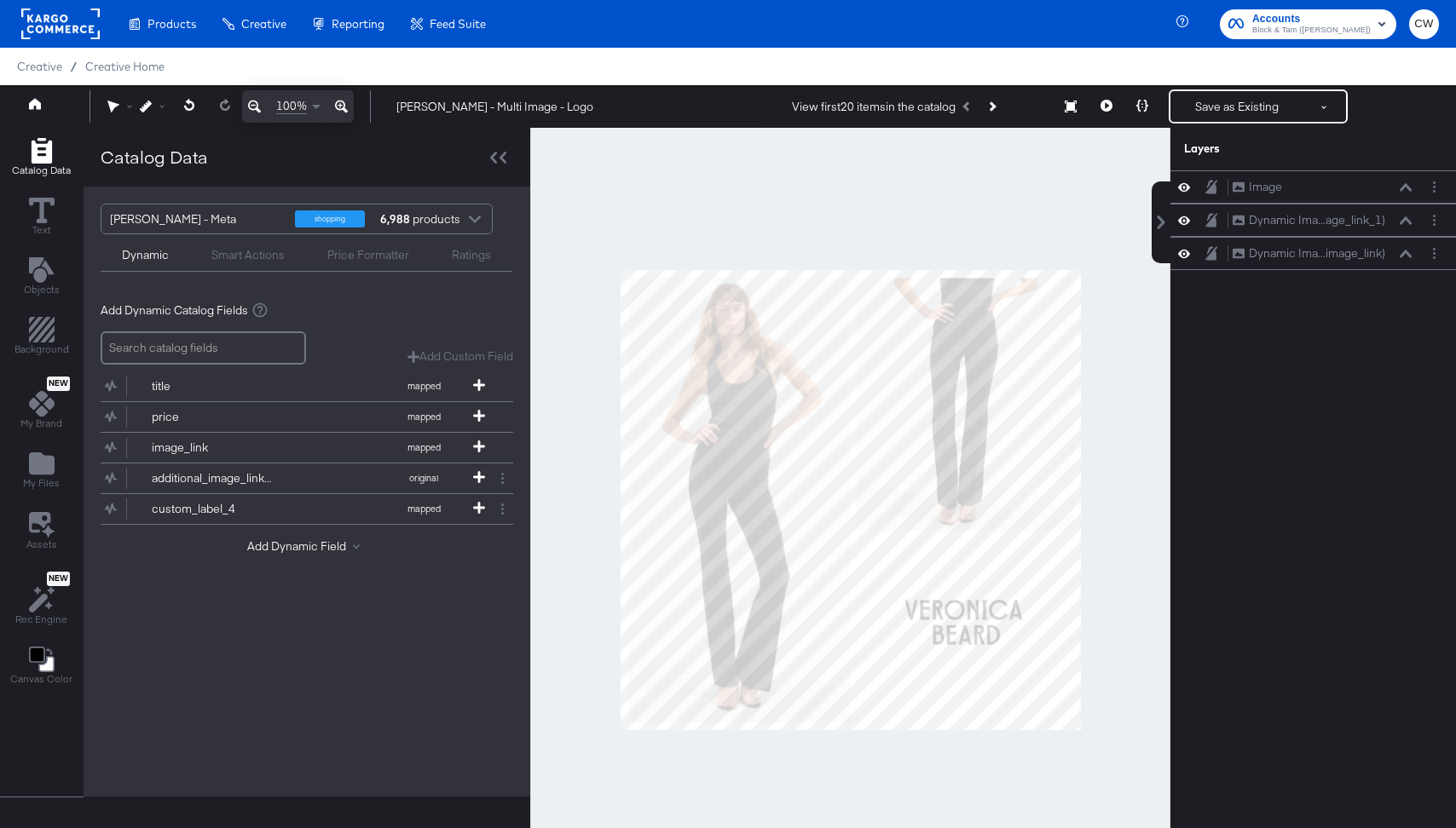
click at [1114, 531] on div at bounding box center [850, 499] width 640 height 744
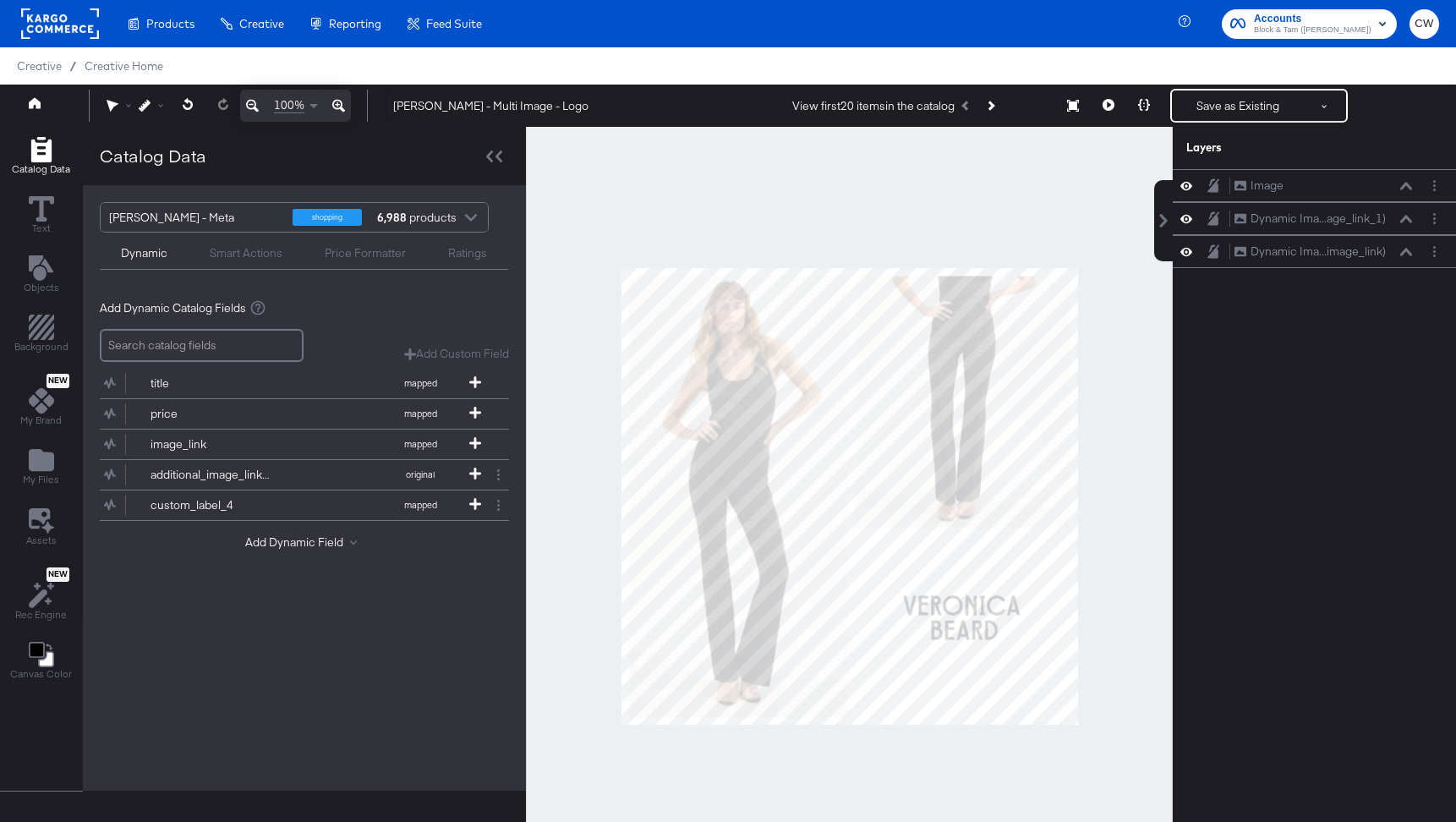
click at [72, 27] on rect at bounding box center [60, 24] width 78 height 31
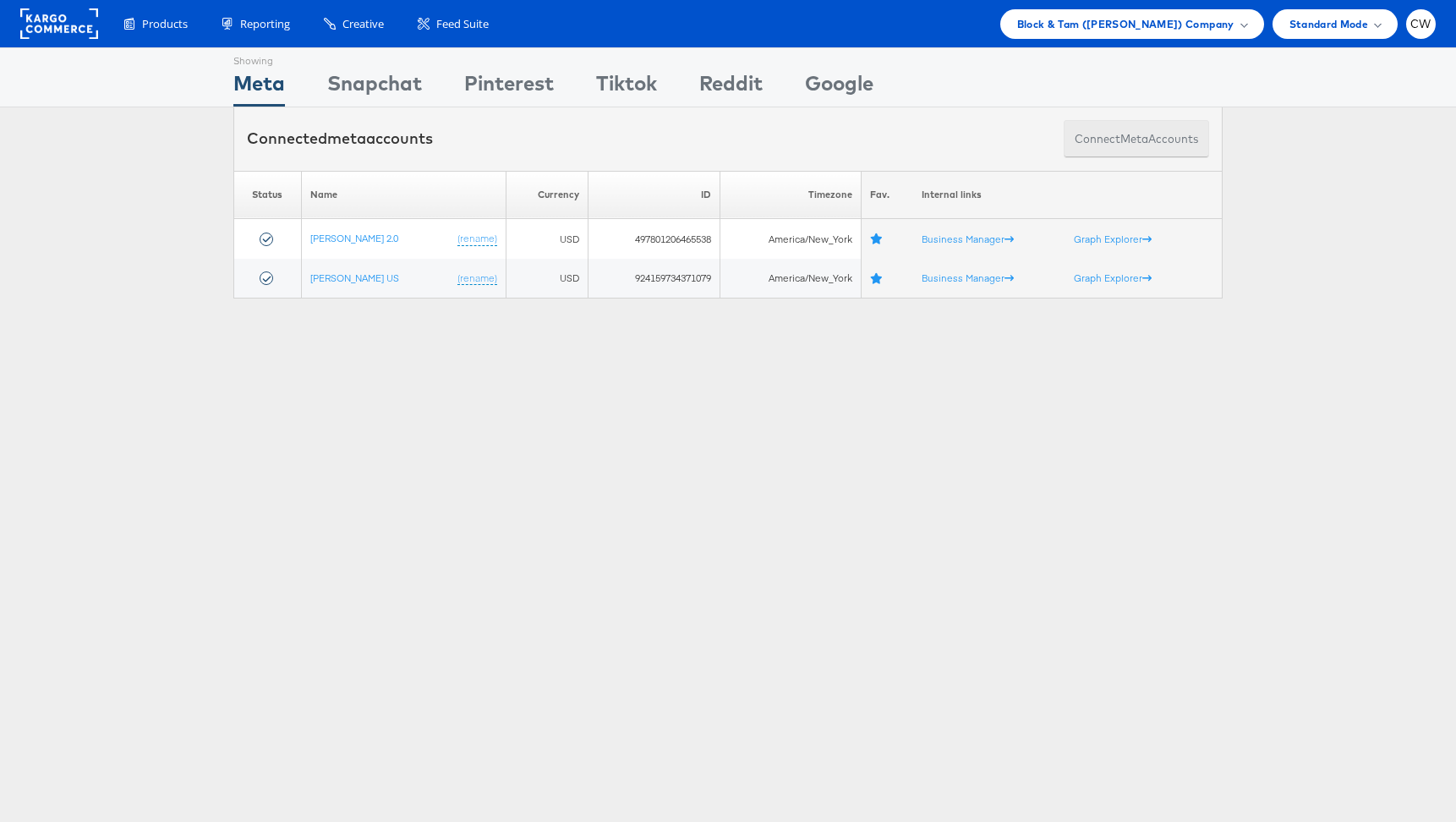
click at [1140, 125] on button "Connect meta Accounts" at bounding box center [1137, 139] width 146 height 38
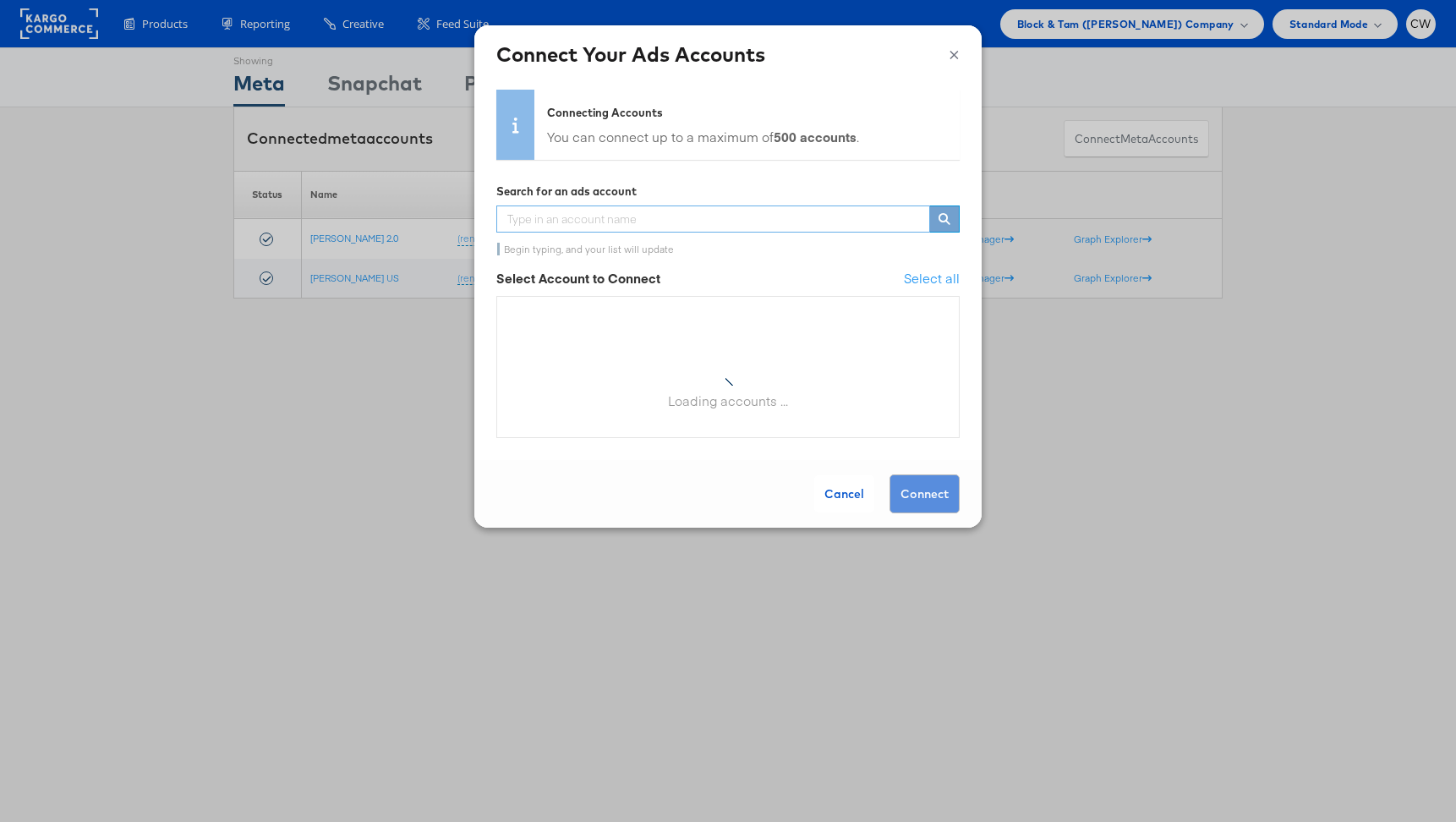
click at [646, 230] on input "text" at bounding box center [713, 219] width 434 height 27
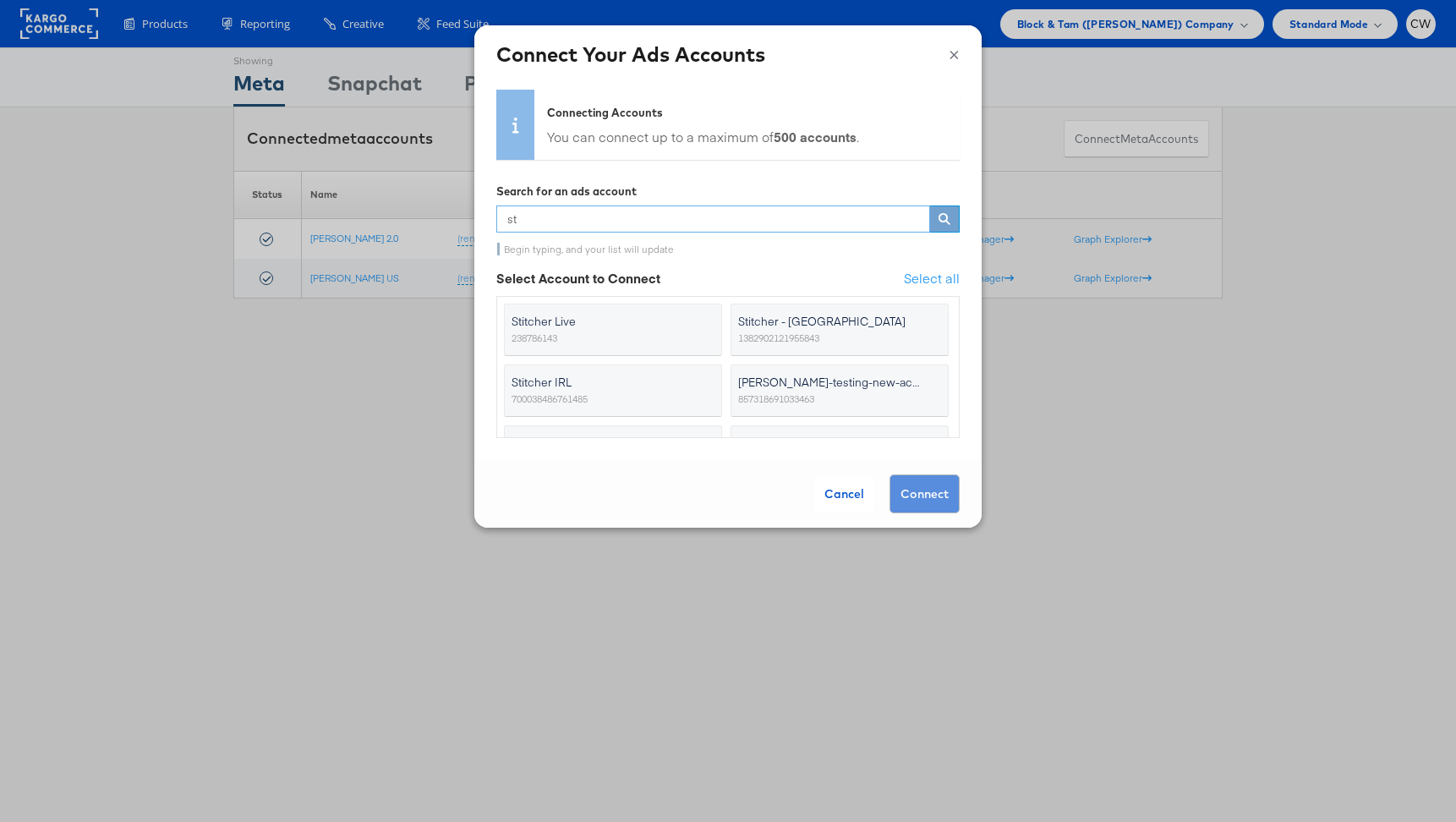
type input "s"
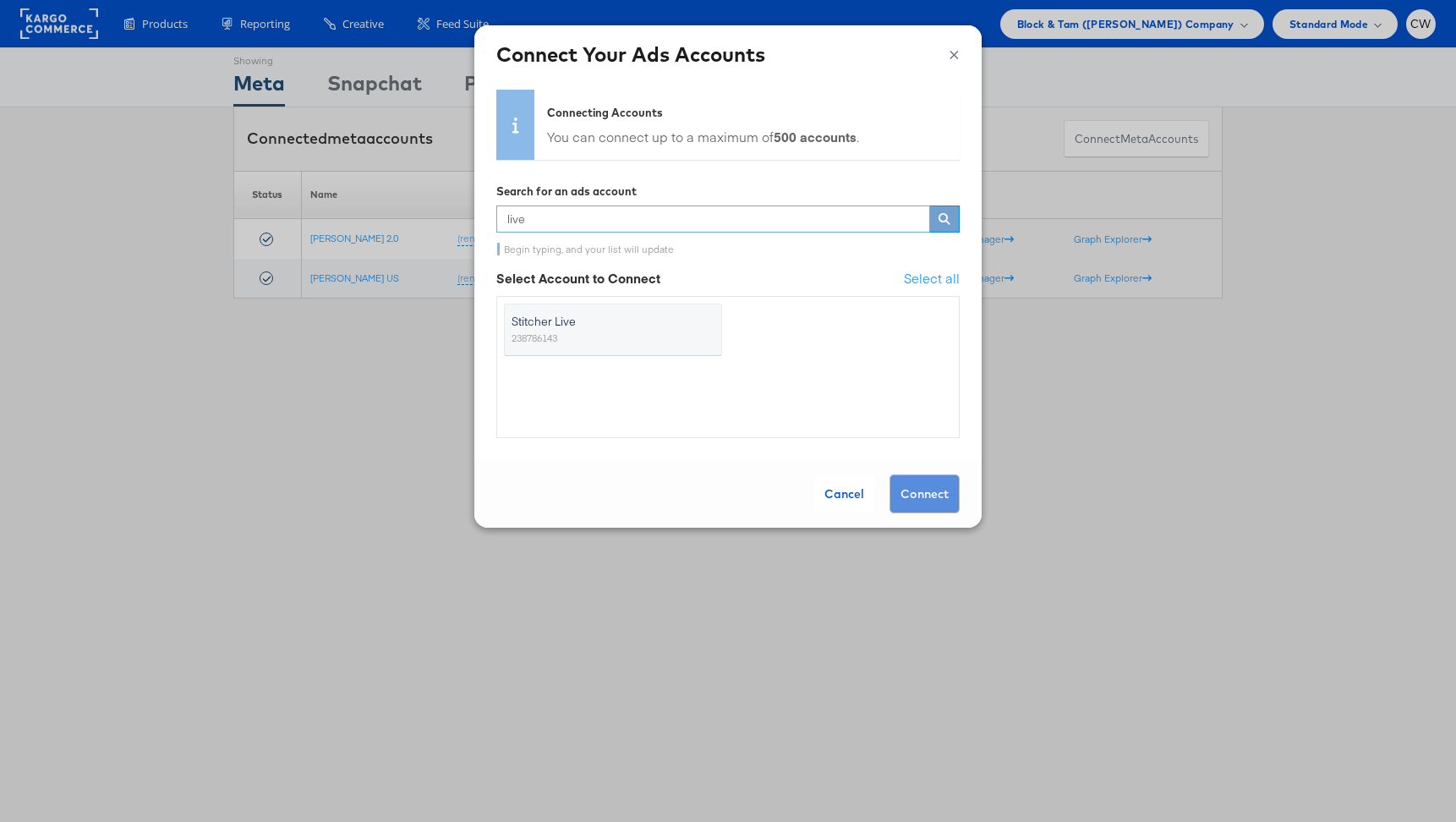
type input "live"
click at [655, 316] on span "Stitcher Live" at bounding box center [603, 322] width 182 height 17
click at [0, 0] on input "Stitcher Live 238786143" at bounding box center [0, 0] width 0 height 0
click at [924, 502] on button "Connect" at bounding box center [924, 494] width 70 height 39
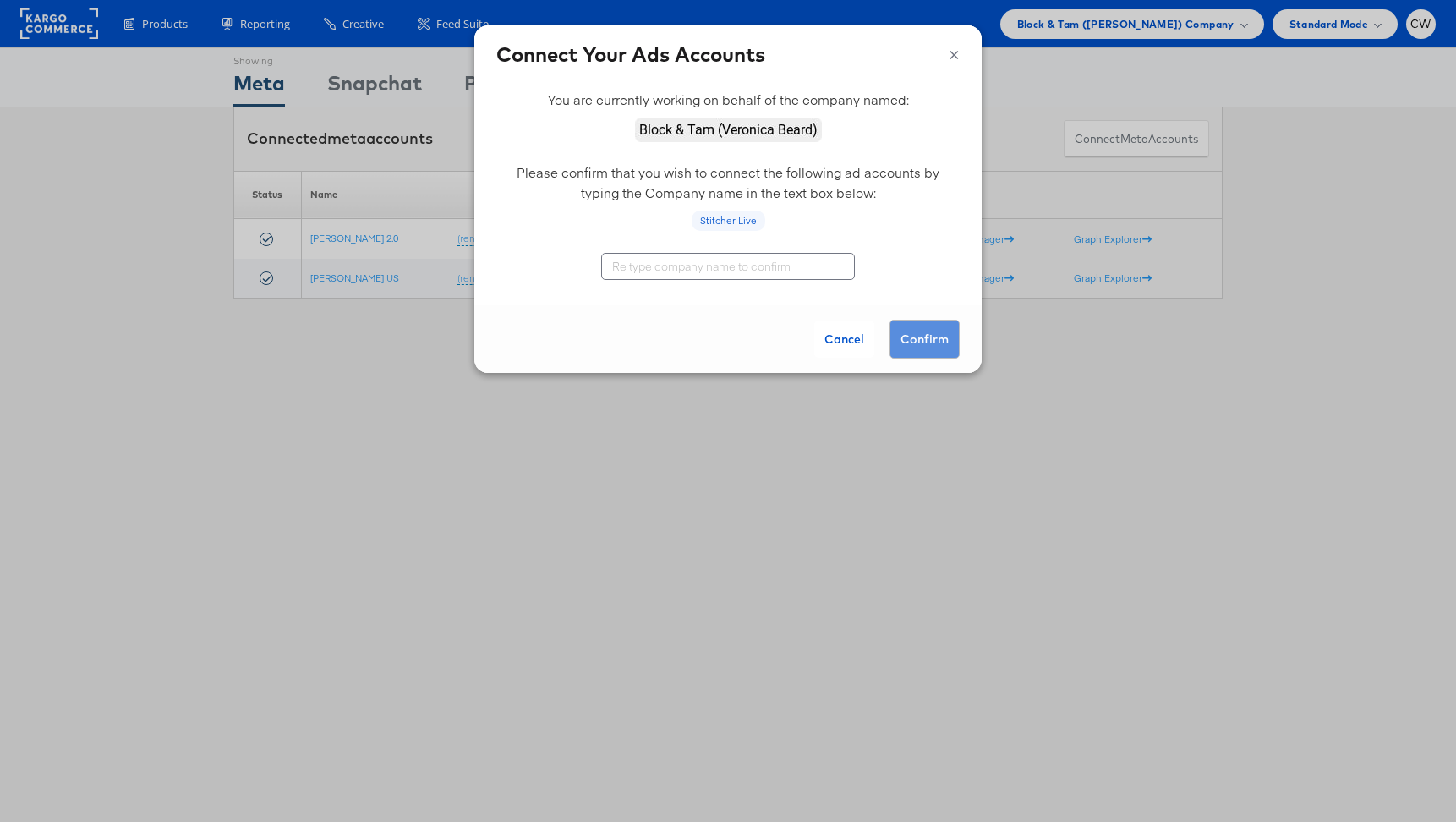
click at [700, 133] on img at bounding box center [728, 130] width 187 height 25
click at [708, 267] on input "text" at bounding box center [728, 266] width 253 height 27
type input "Block & Tam ([PERSON_NAME])"
click at [921, 348] on button "Confirm" at bounding box center [924, 339] width 70 height 39
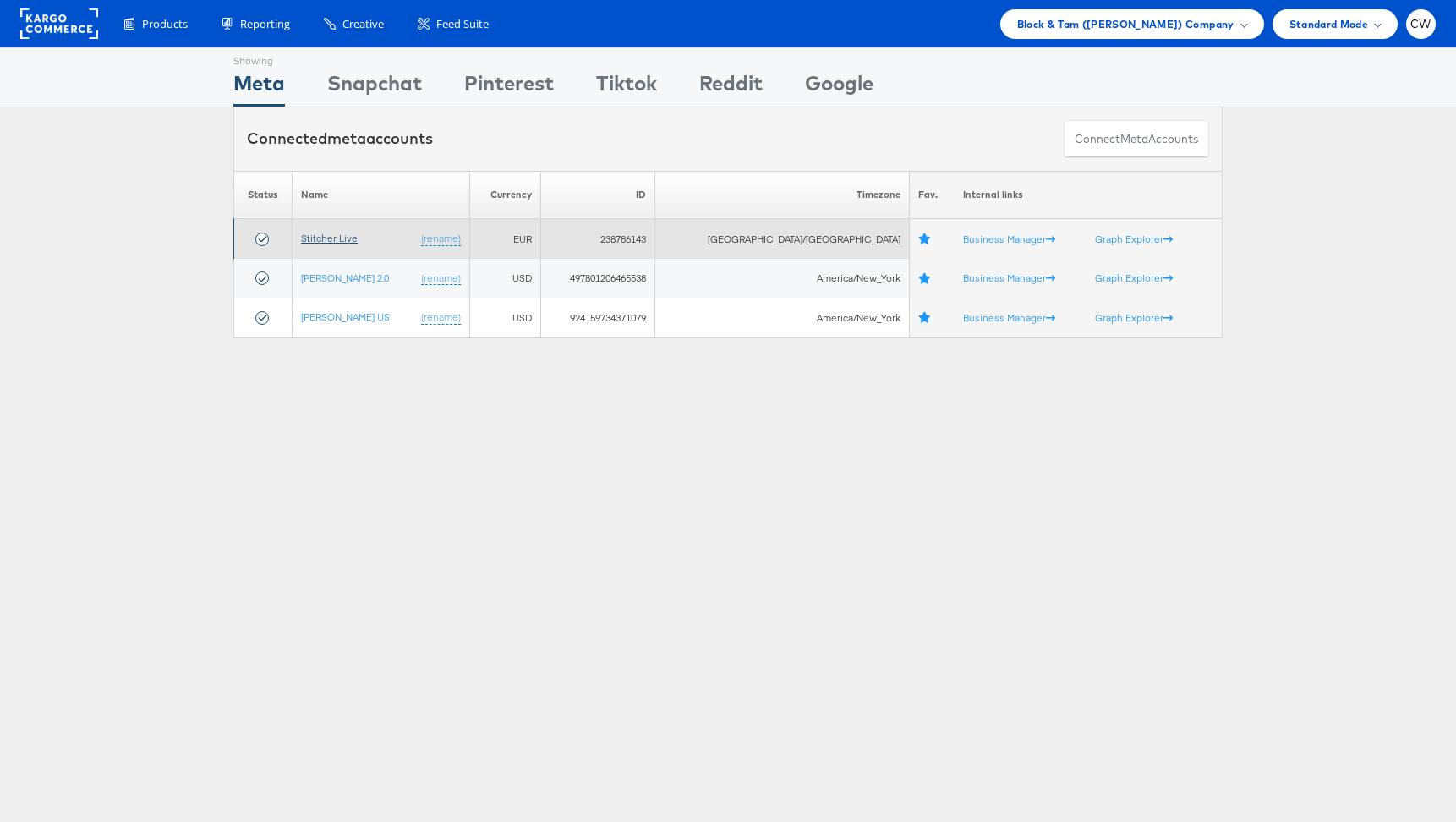
click at [358, 239] on link "Stitcher Live" at bounding box center [329, 237] width 57 height 12
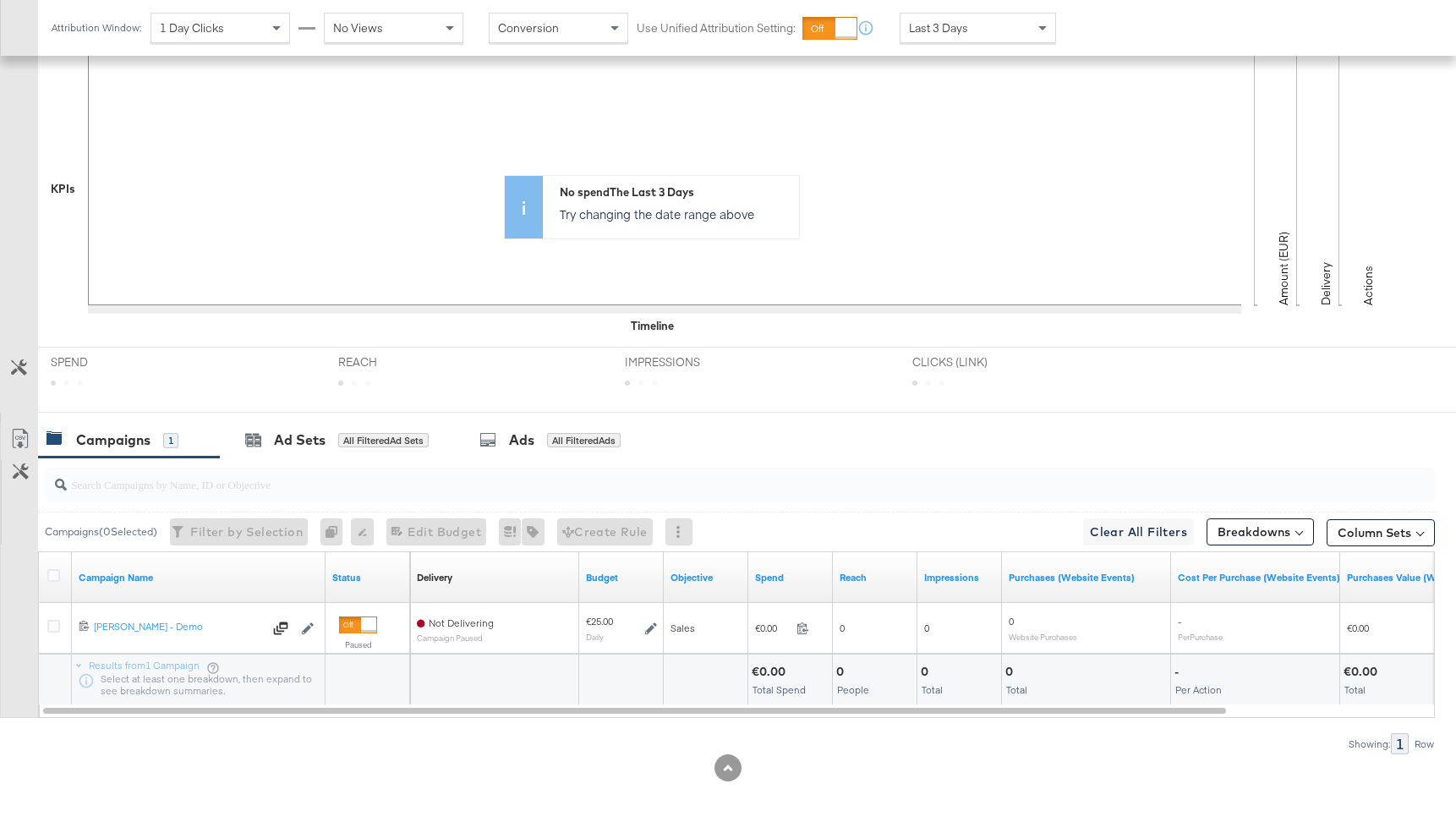
scroll to position [399, 0]
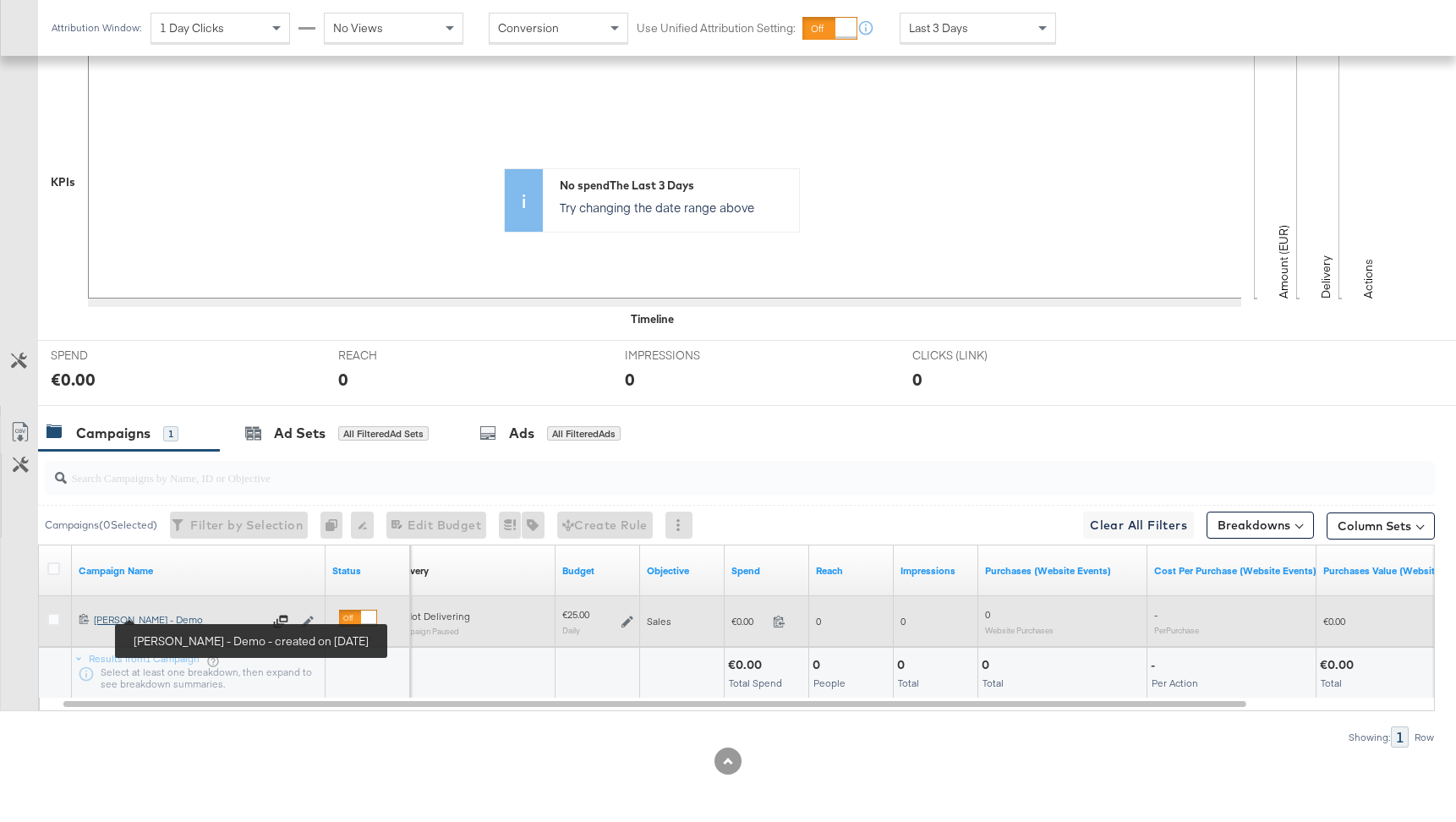
click at [196, 623] on div "Craig - Veronica Beard - Demo Craig - Veronica Beard - Demo" at bounding box center [179, 620] width 169 height 13
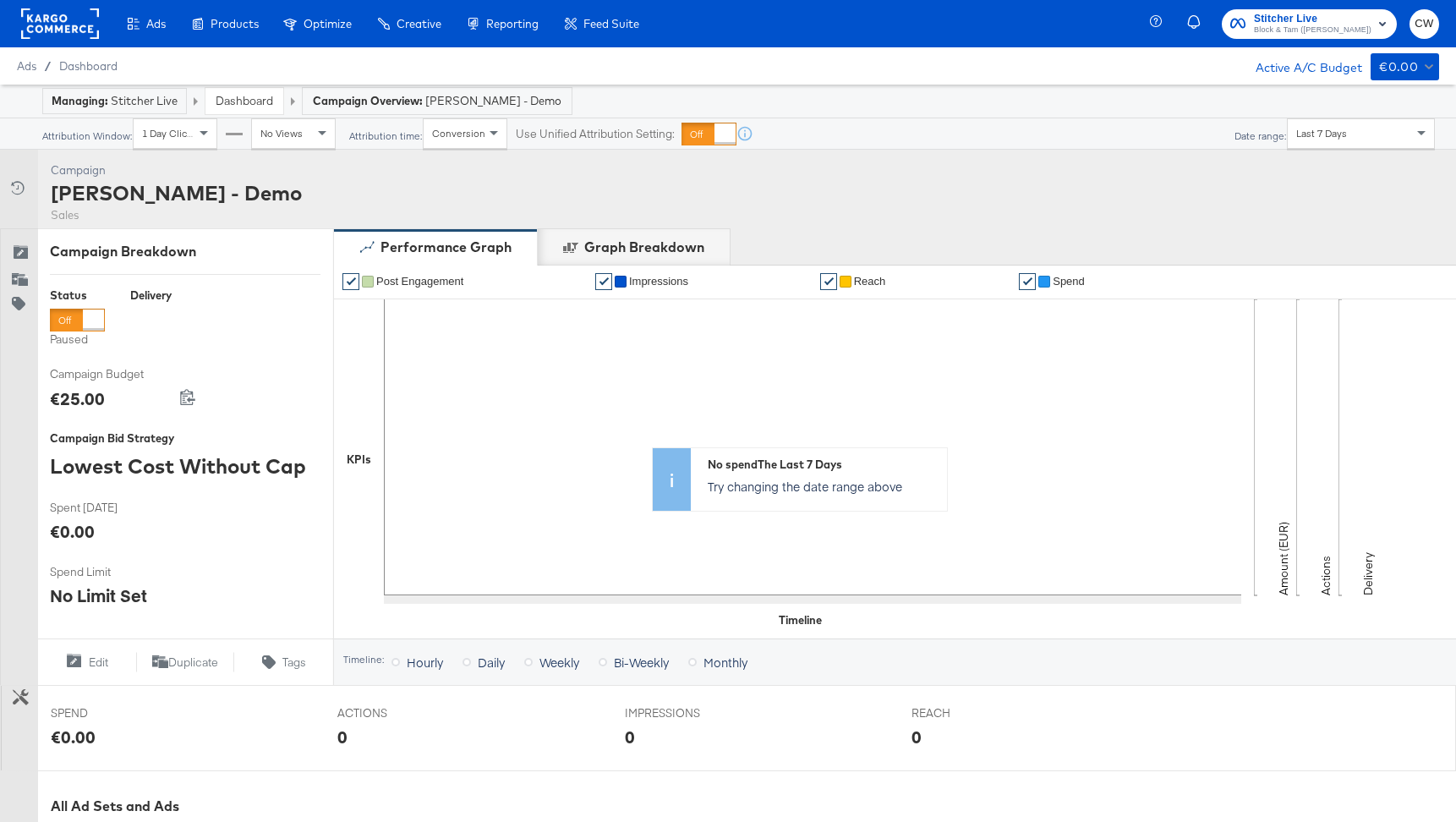
scroll to position [470, 0]
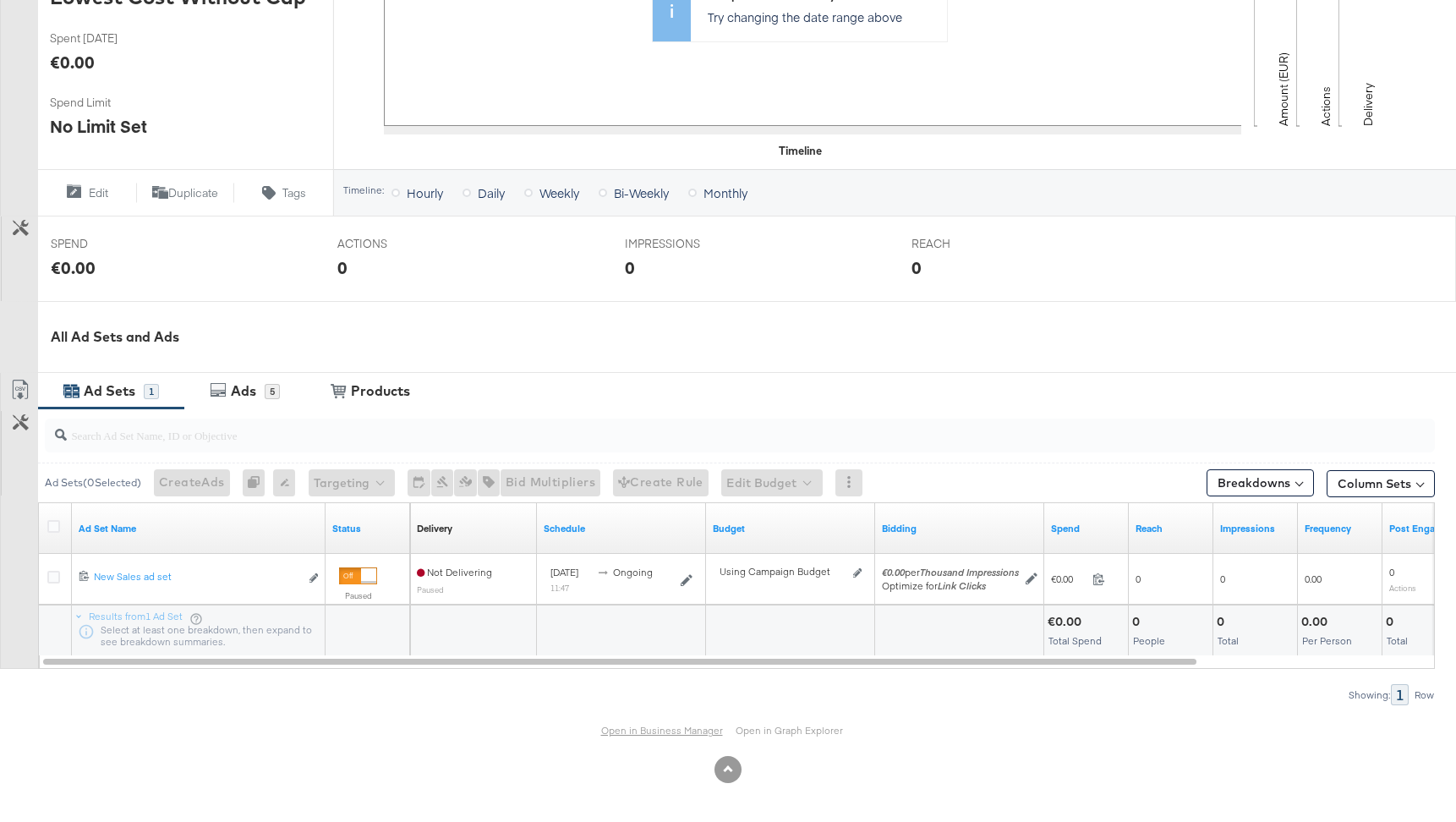
click at [661, 732] on link "Open in Business Manager" at bounding box center [662, 730] width 122 height 12
click at [252, 399] on div "Ads" at bounding box center [244, 391] width 25 height 19
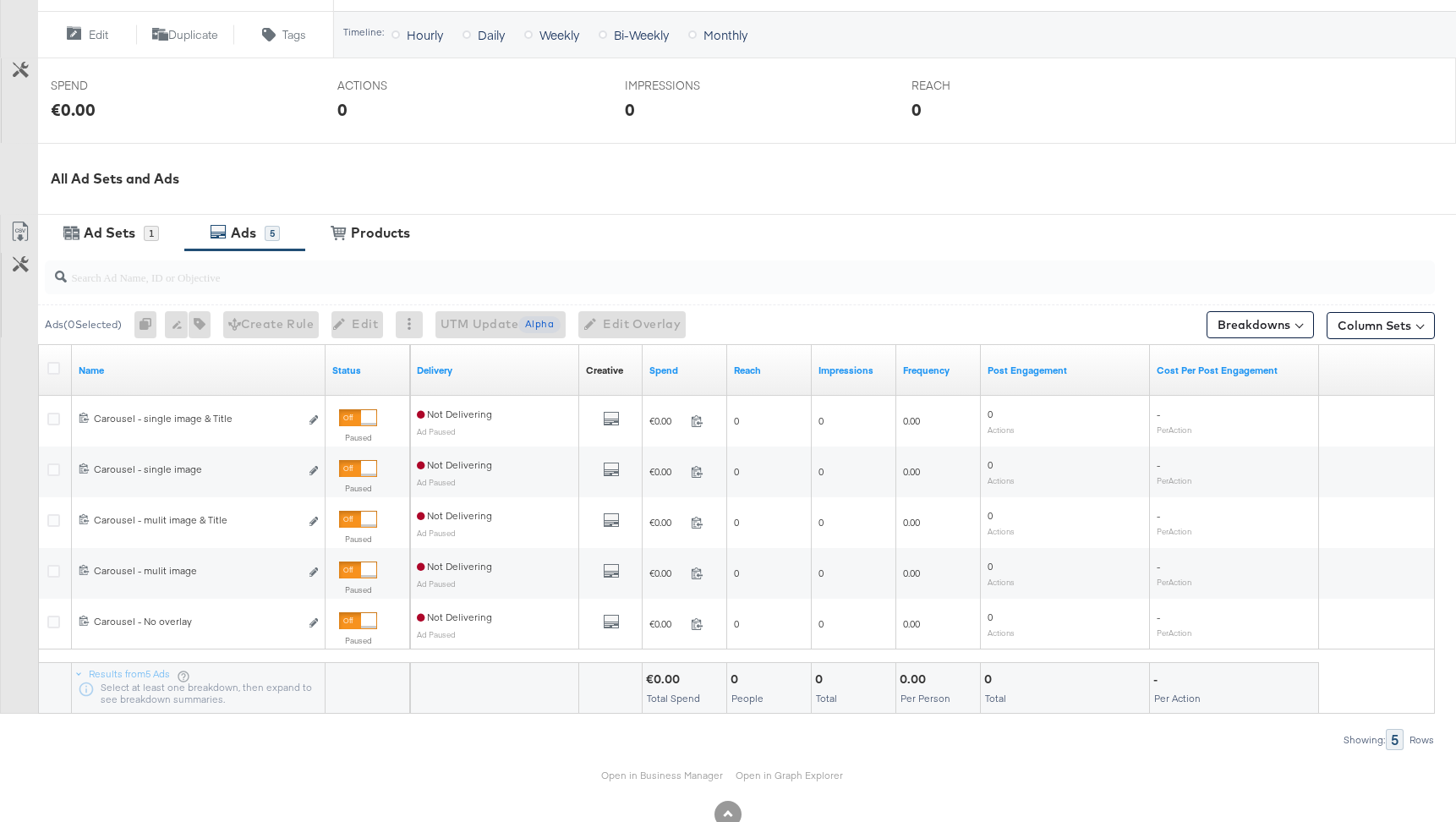
scroll to position [629, 0]
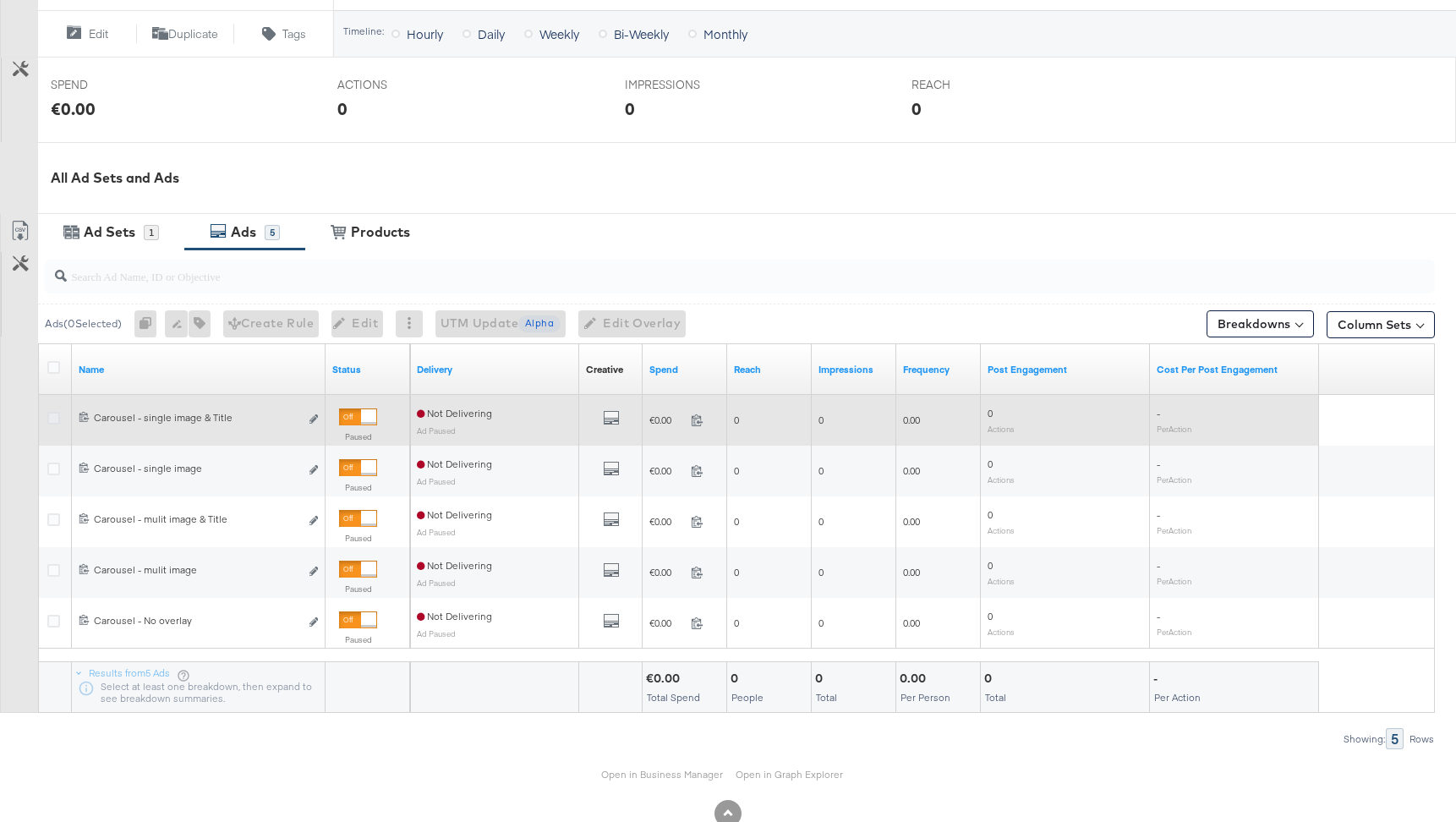
click at [52, 418] on icon at bounding box center [53, 418] width 12 height 12
click at [0, 0] on input "checkbox" at bounding box center [0, 0] width 0 height 0
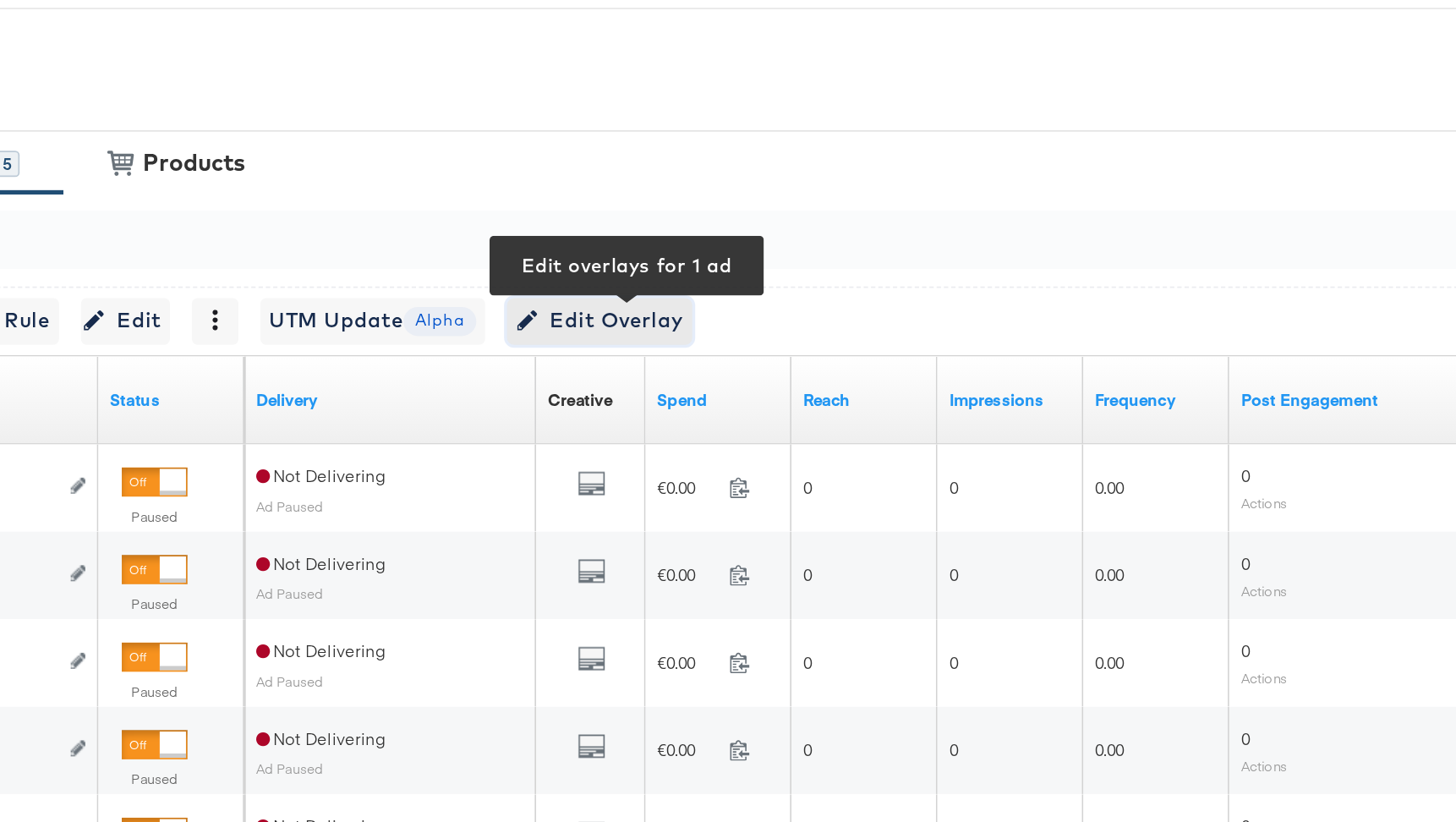
click at [638, 326] on span "Edit Overlay Edit overlays for 1 ad" at bounding box center [615, 324] width 97 height 21
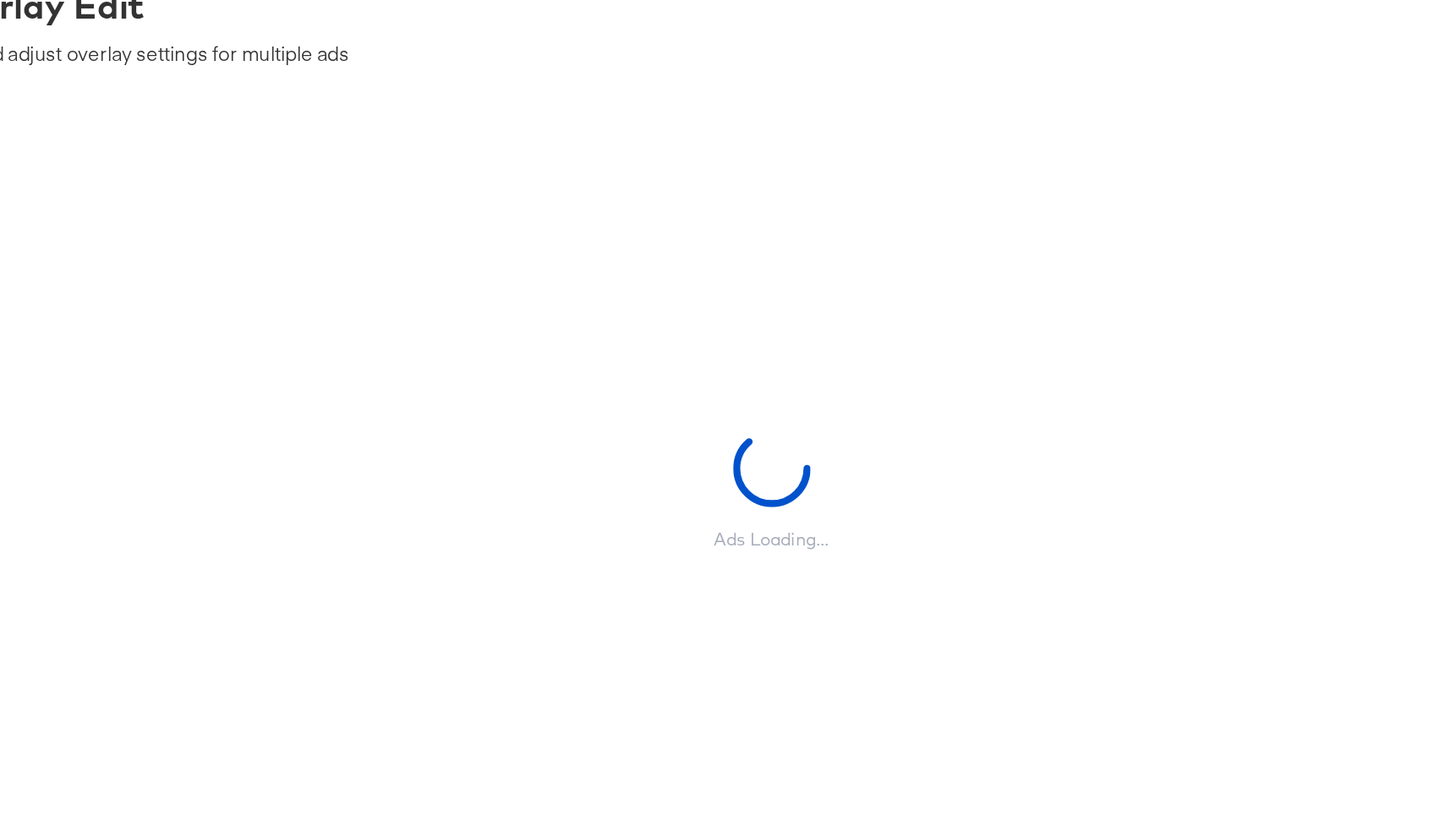
scroll to position [630, 0]
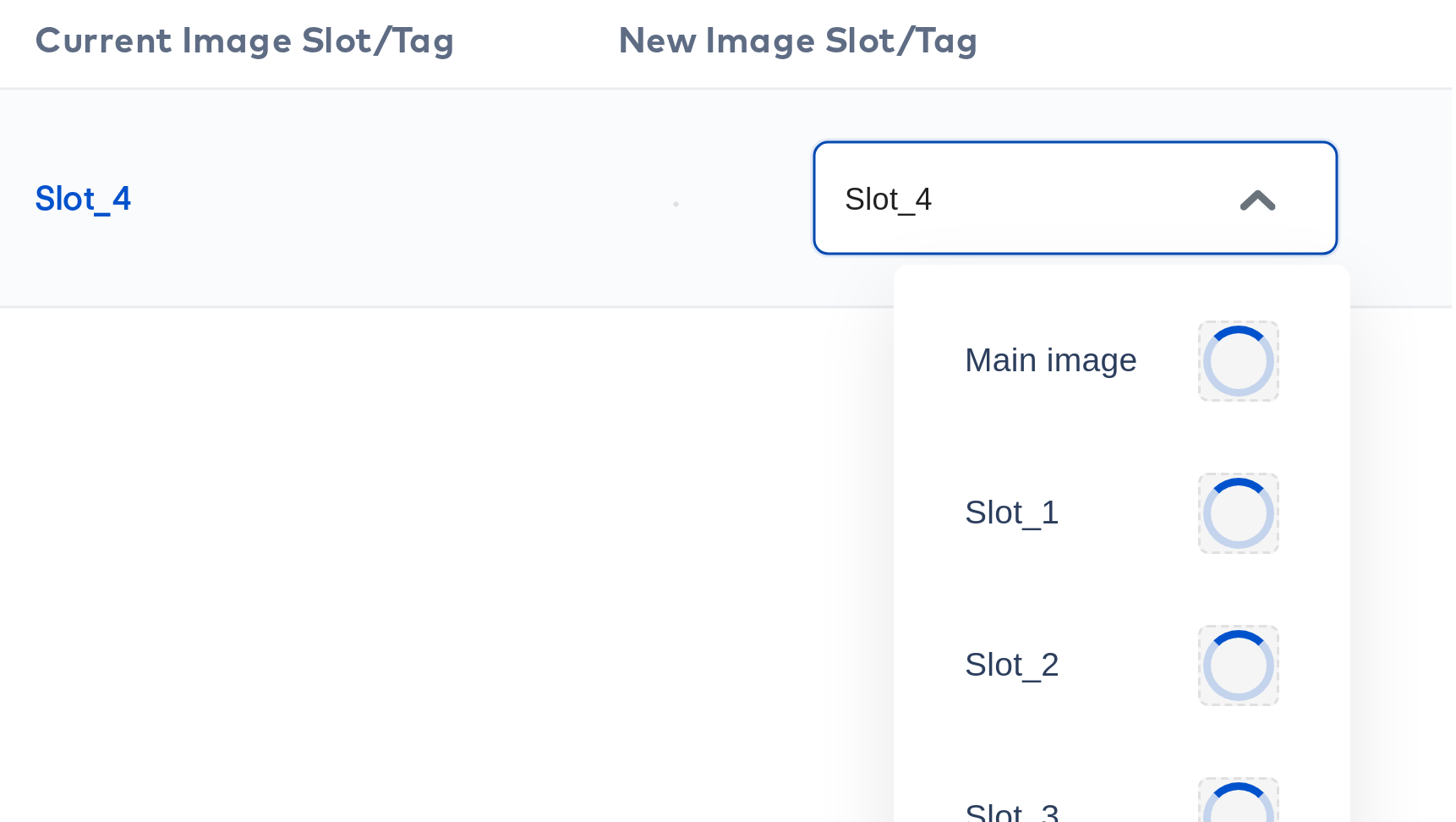
click at [1096, 263] on input "Slot_4" at bounding box center [1062, 263] width 133 height 19
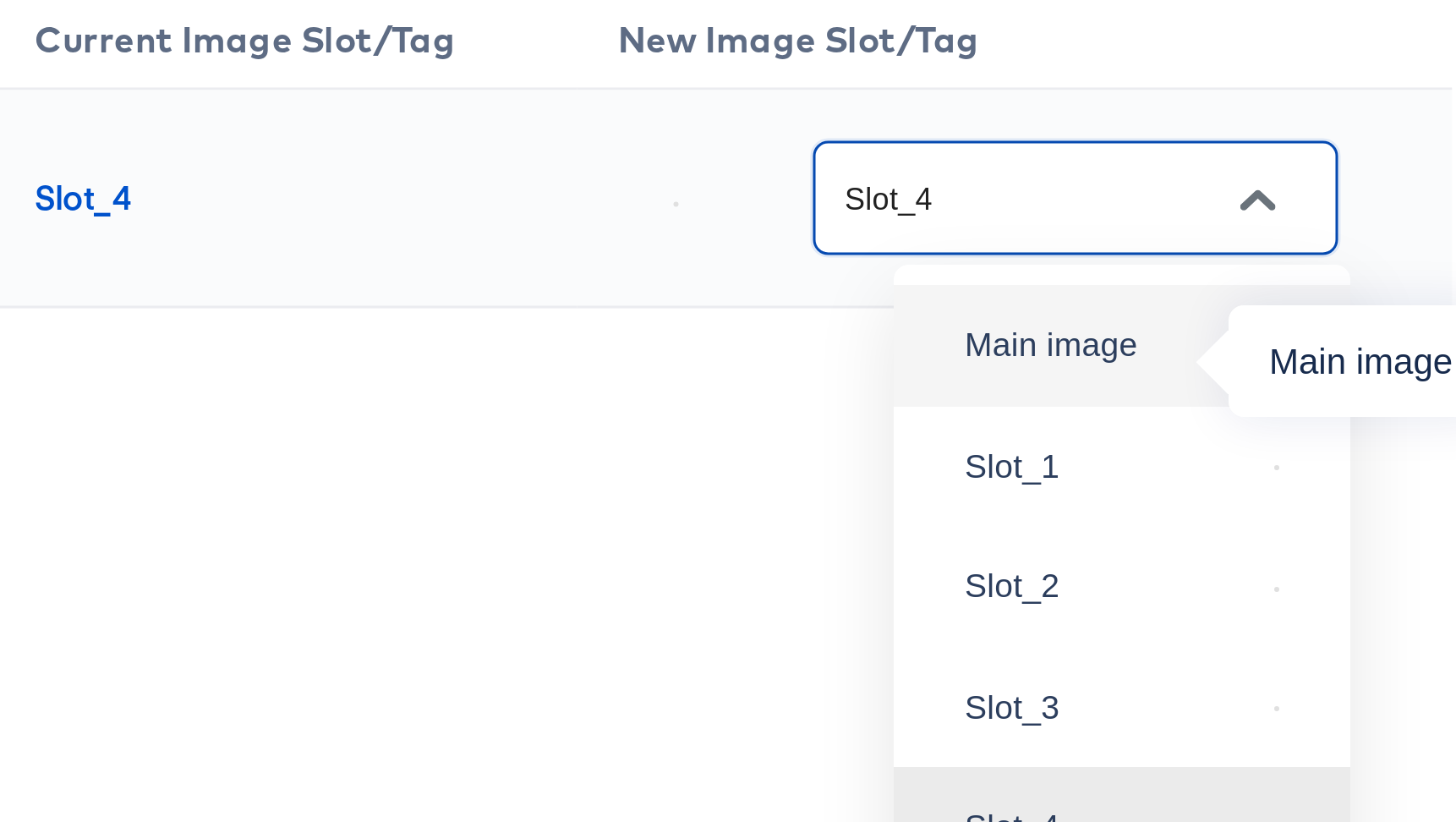
click at [1085, 317] on div "Main image" at bounding box center [1087, 312] width 96 height 17
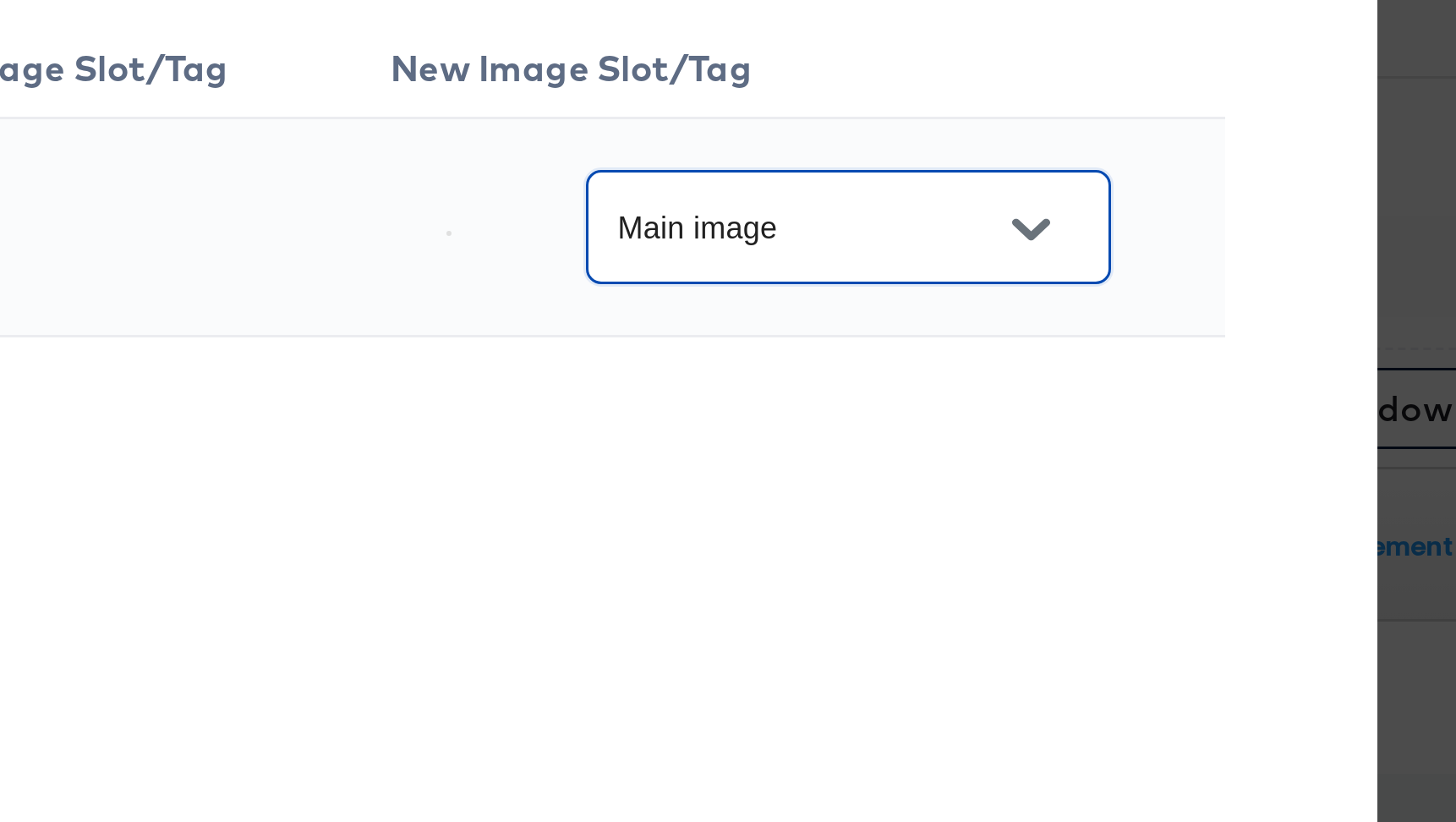
click at [1145, 256] on button "Open" at bounding box center [1136, 263] width 25 height 25
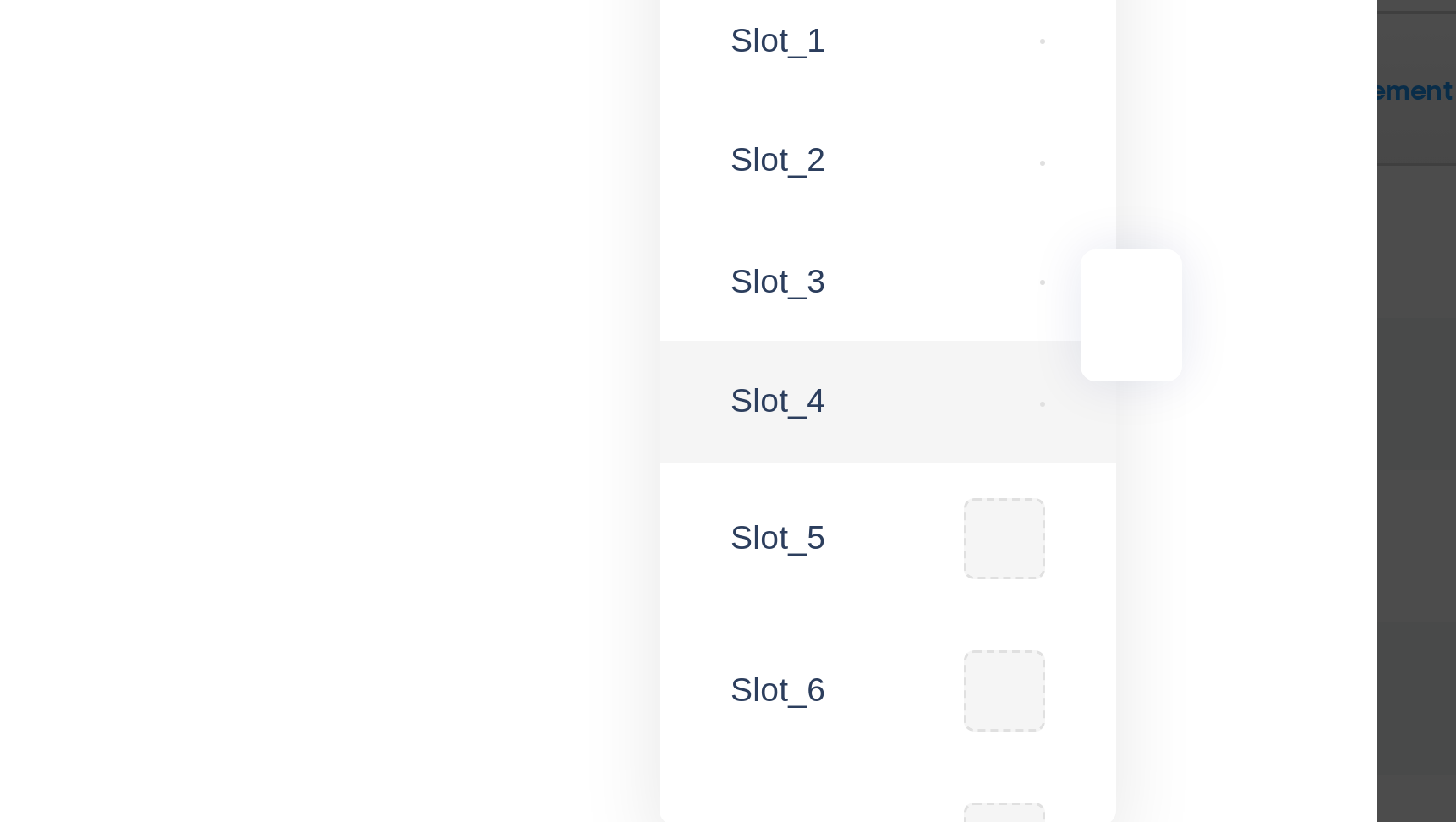
click at [1140, 474] on img at bounding box center [1141, 474] width 2 height 2
type input "Slot_4"
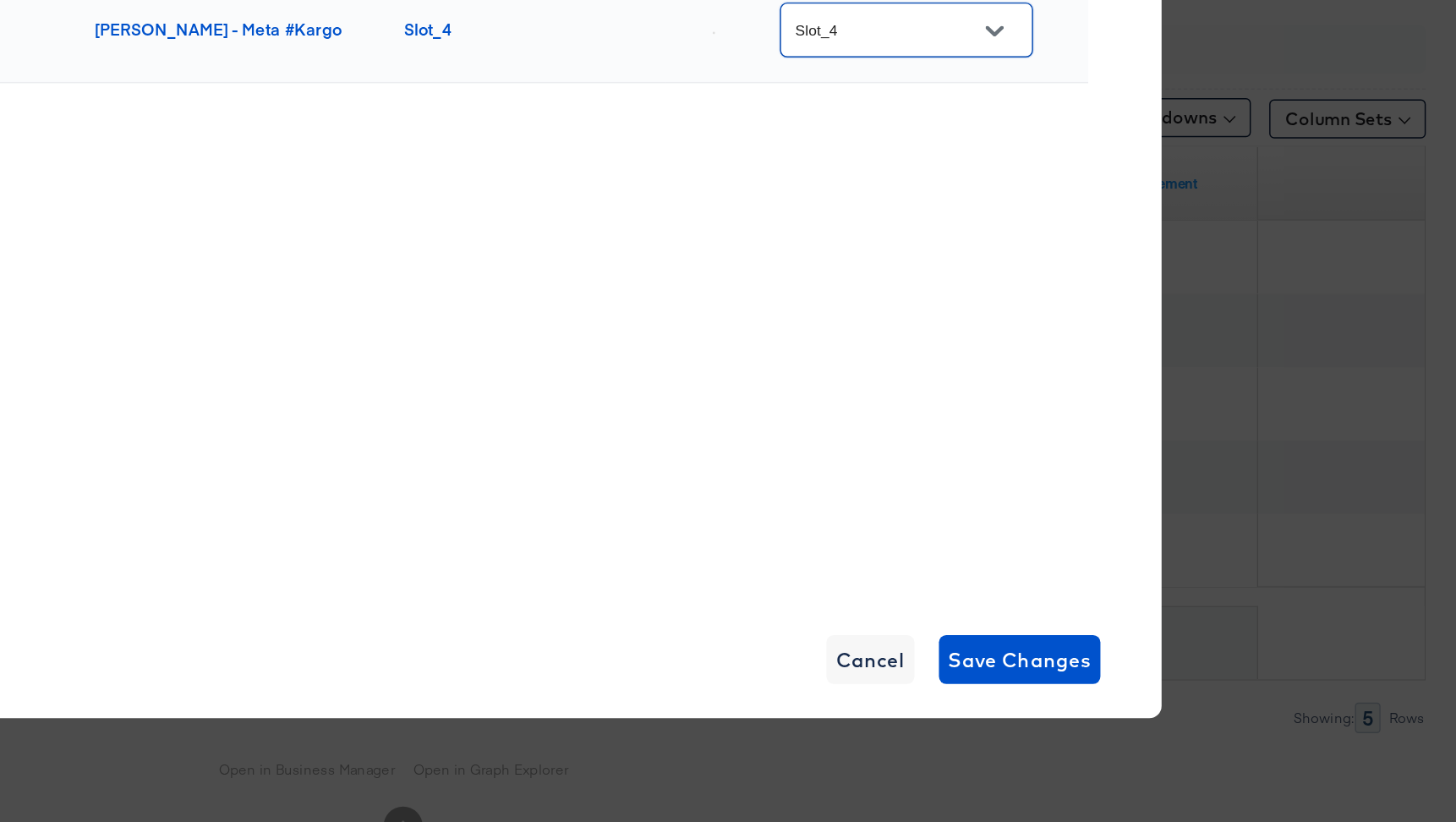
scroll to position [629, 0]
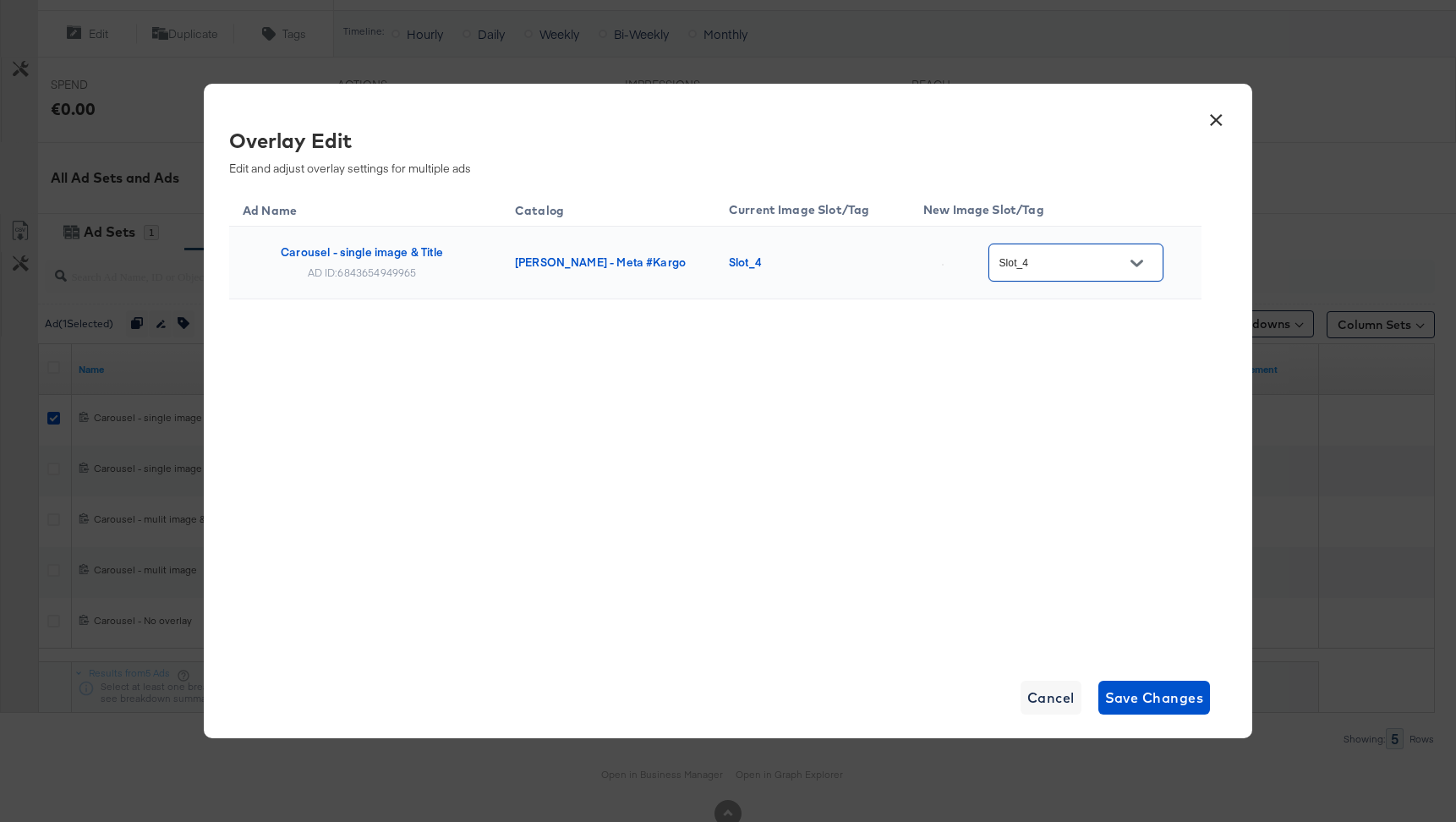
click at [1221, 117] on button "×" at bounding box center [1216, 116] width 31 height 31
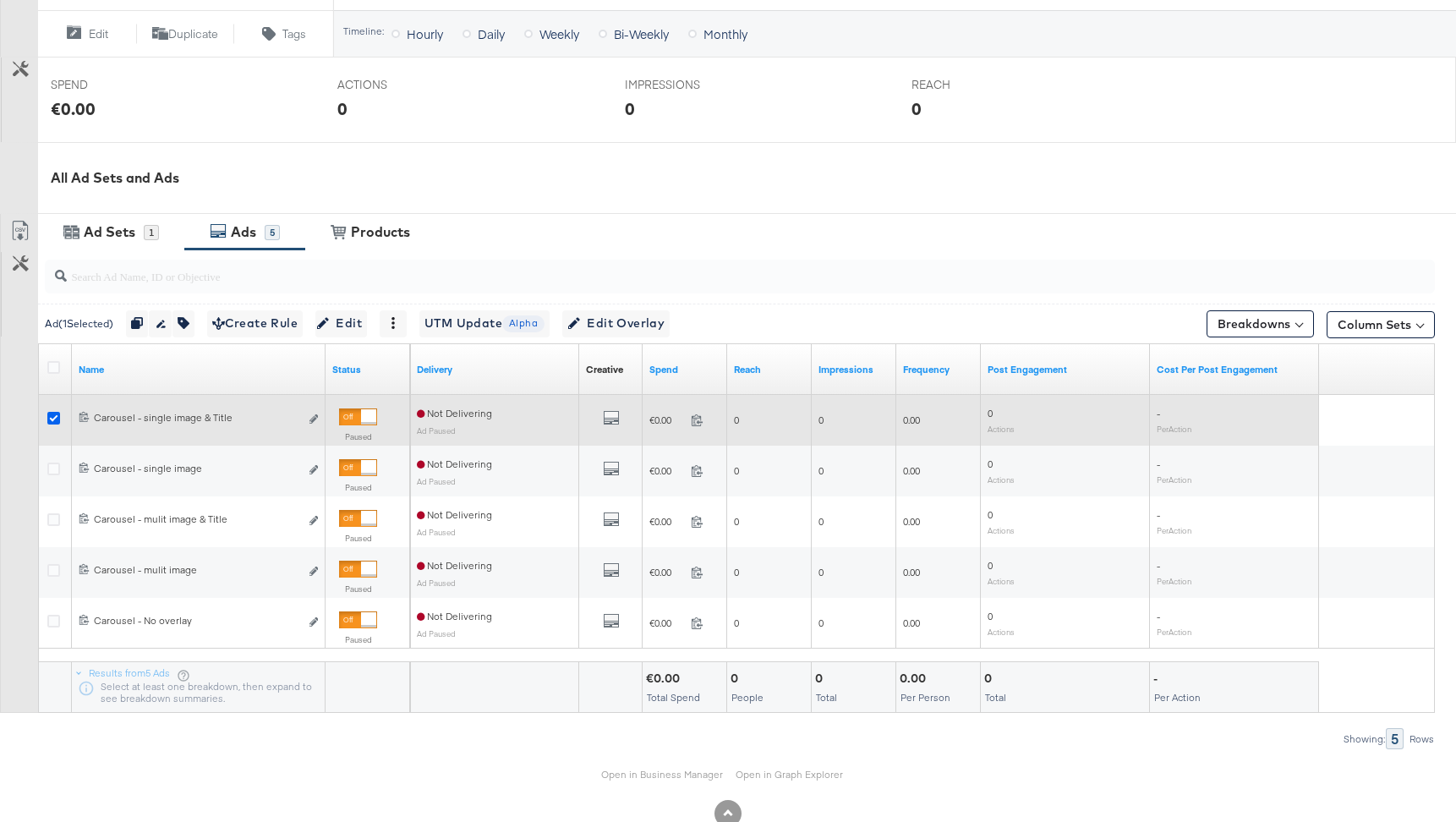
click at [57, 418] on icon at bounding box center [53, 418] width 12 height 12
click at [0, 0] on input "checkbox" at bounding box center [0, 0] width 0 height 0
click at [60, 417] on div at bounding box center [56, 421] width 18 height 17
click at [57, 422] on icon at bounding box center [53, 418] width 12 height 12
click at [0, 0] on input "checkbox" at bounding box center [0, 0] width 0 height 0
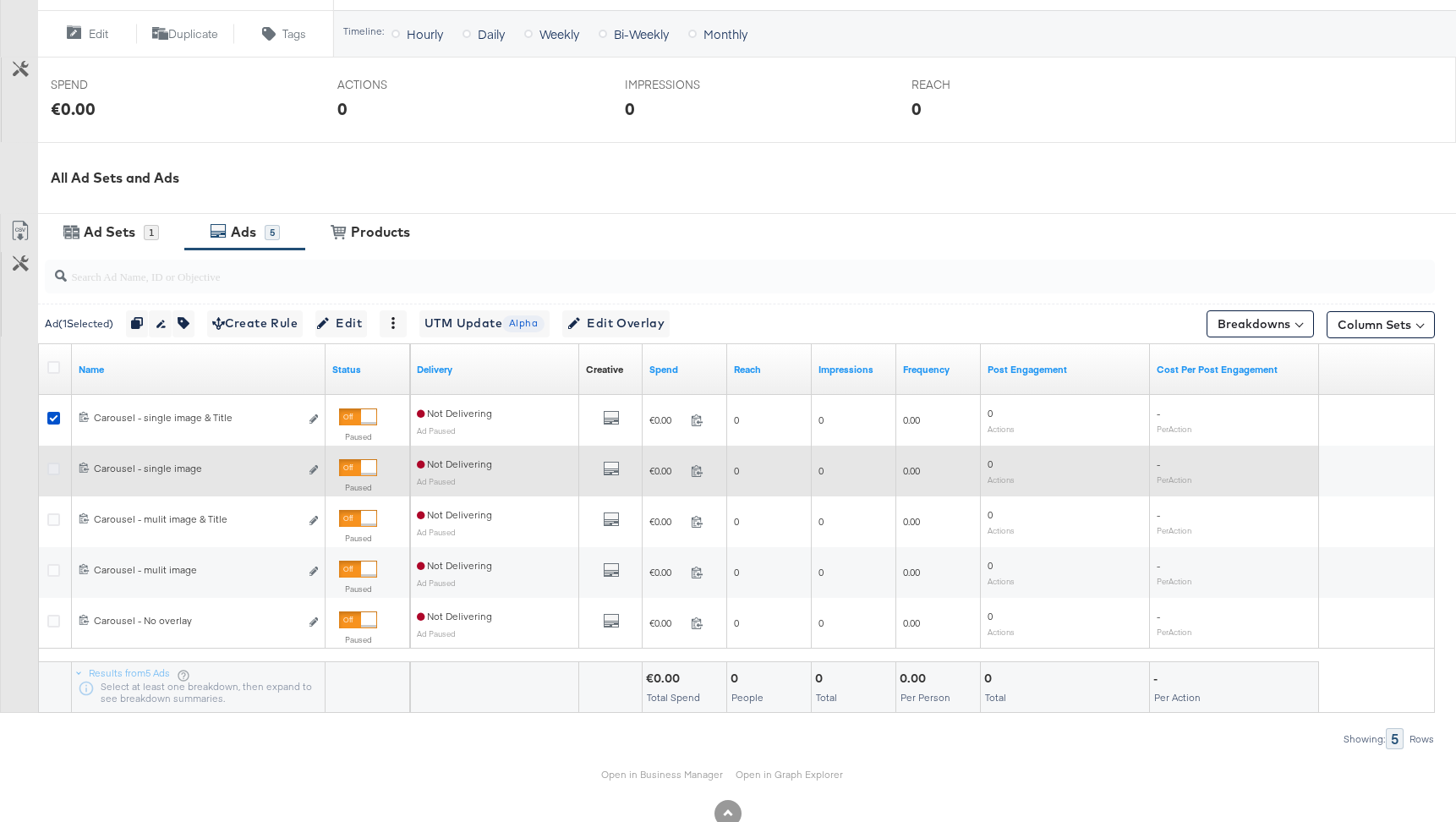
click at [51, 464] on icon at bounding box center [53, 469] width 12 height 12
click at [0, 0] on input "checkbox" at bounding box center [0, 0] width 0 height 0
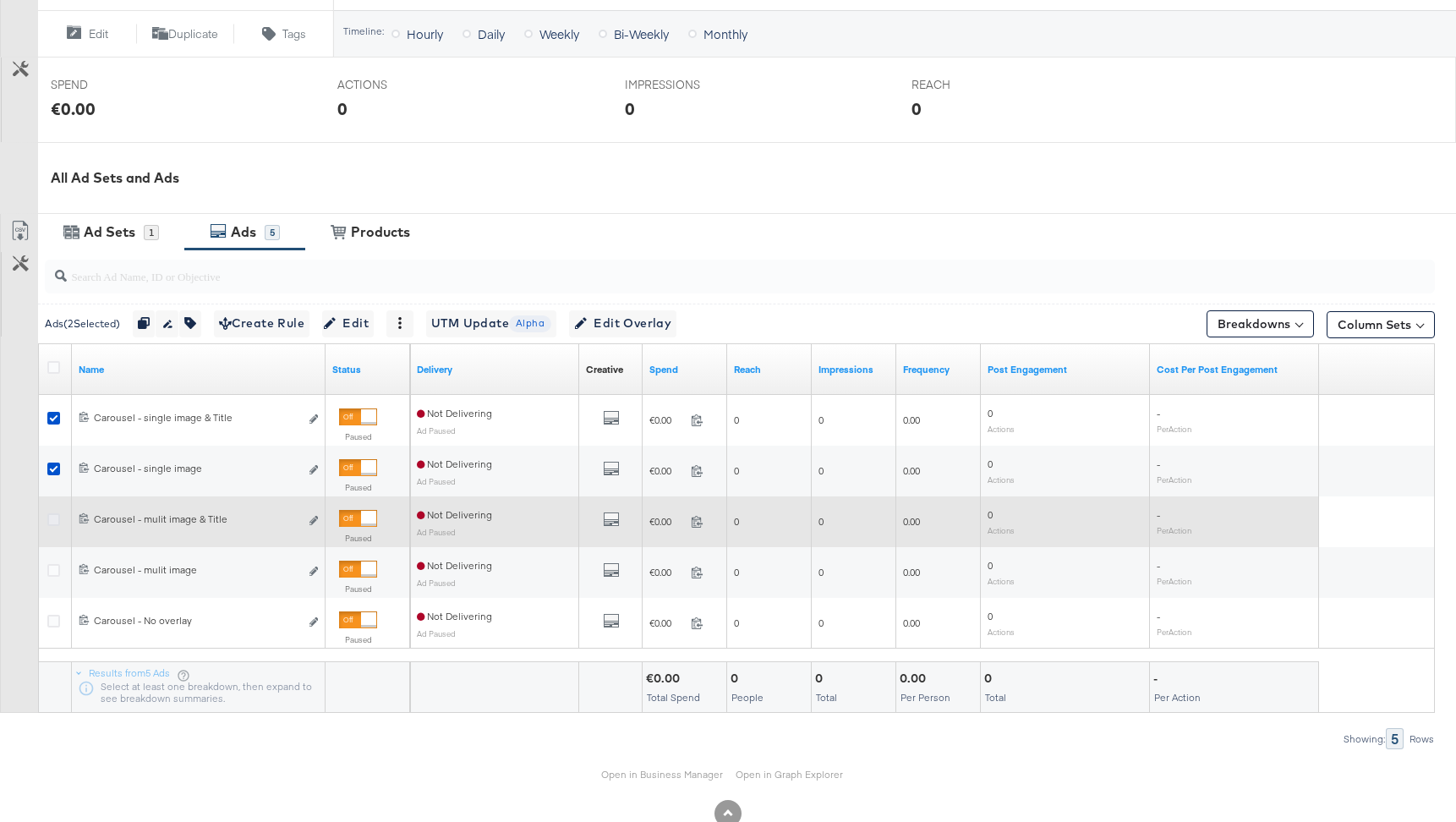
click at [49, 517] on icon at bounding box center [53, 520] width 12 height 12
click at [0, 0] on input "checkbox" at bounding box center [0, 0] width 0 height 0
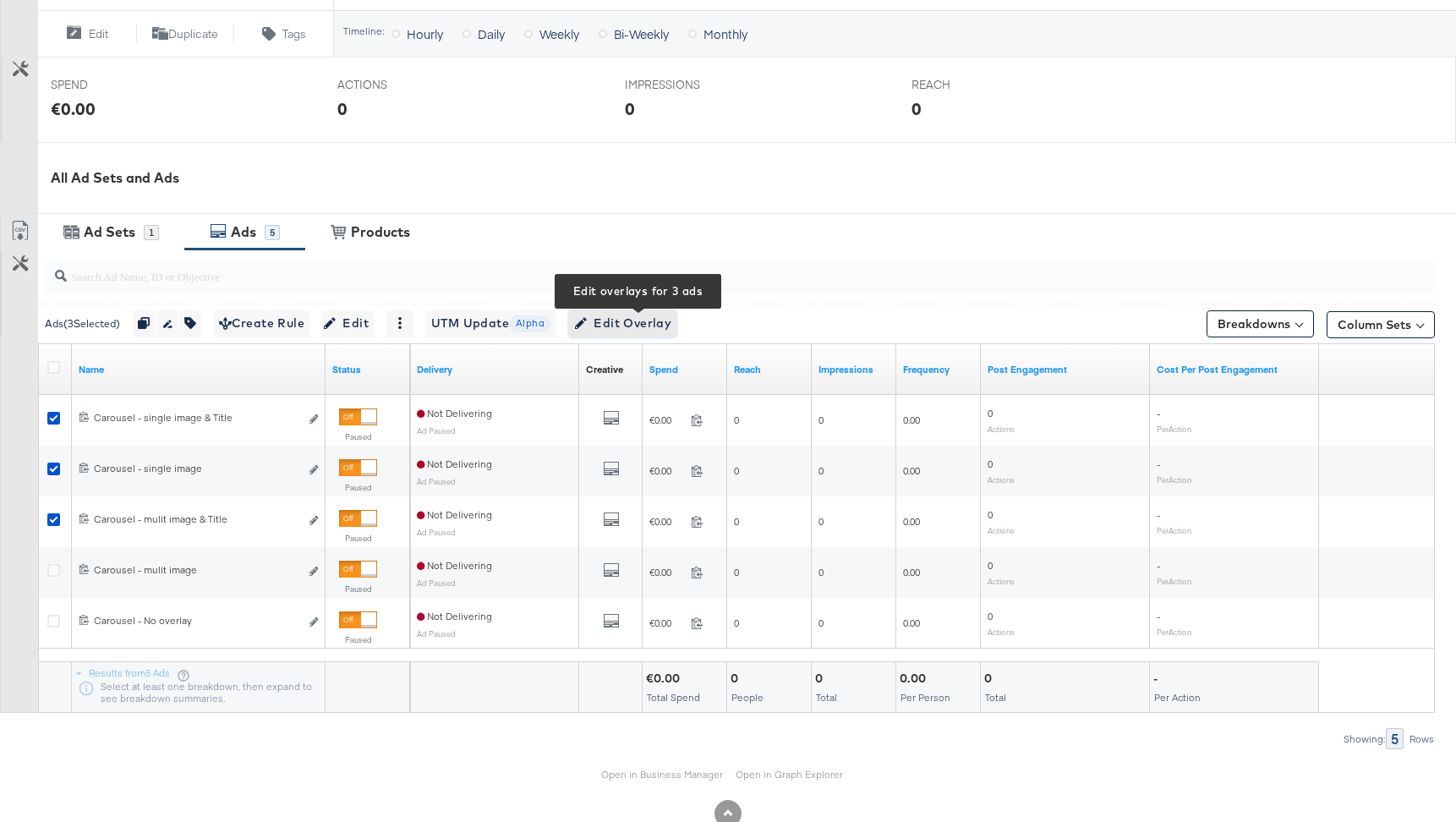
click at [653, 332] on span "Edit Overlay Edit overlays for 3 ads" at bounding box center [622, 324] width 97 height 21
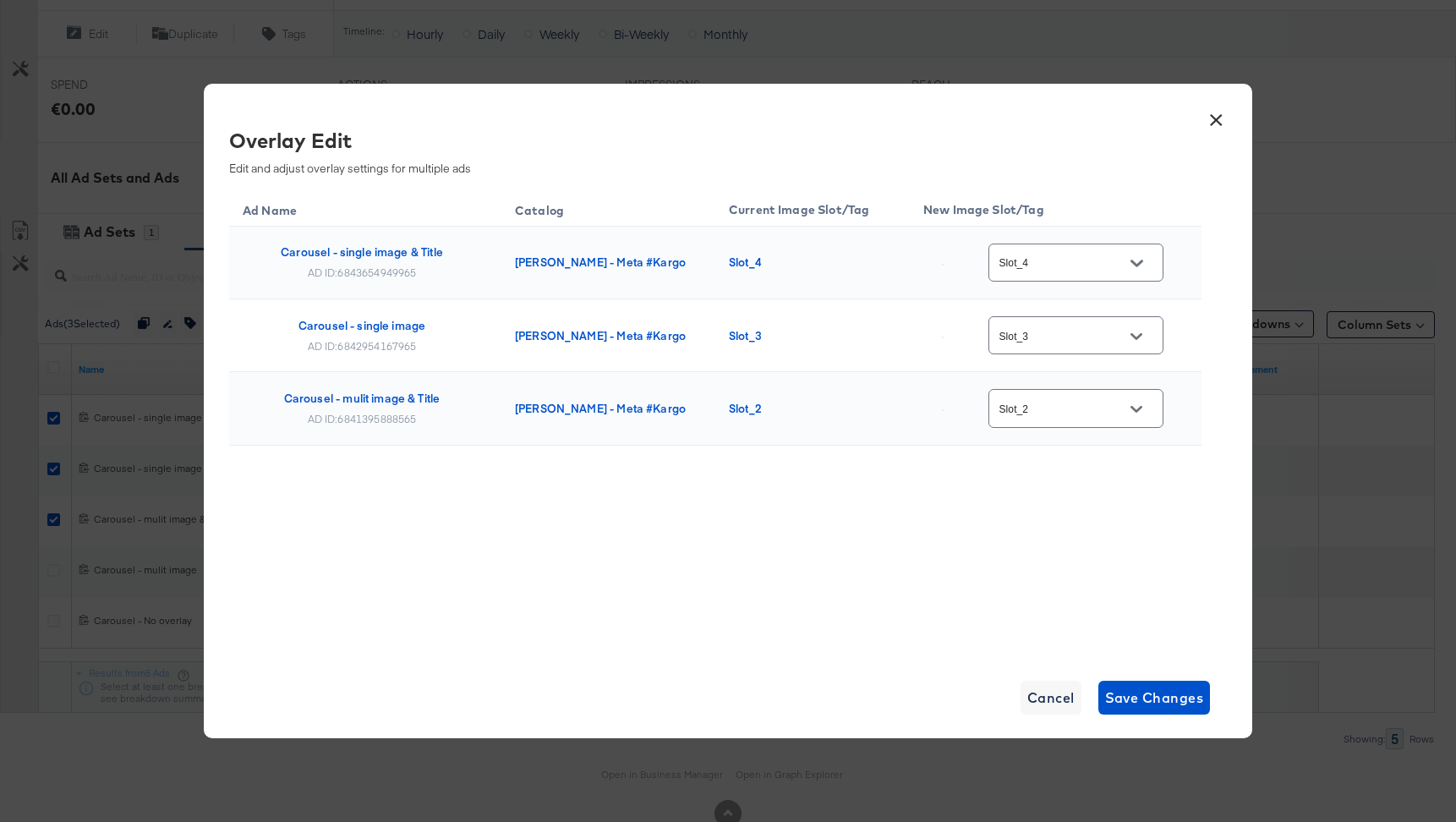
click at [1215, 124] on button "×" at bounding box center [1216, 116] width 31 height 31
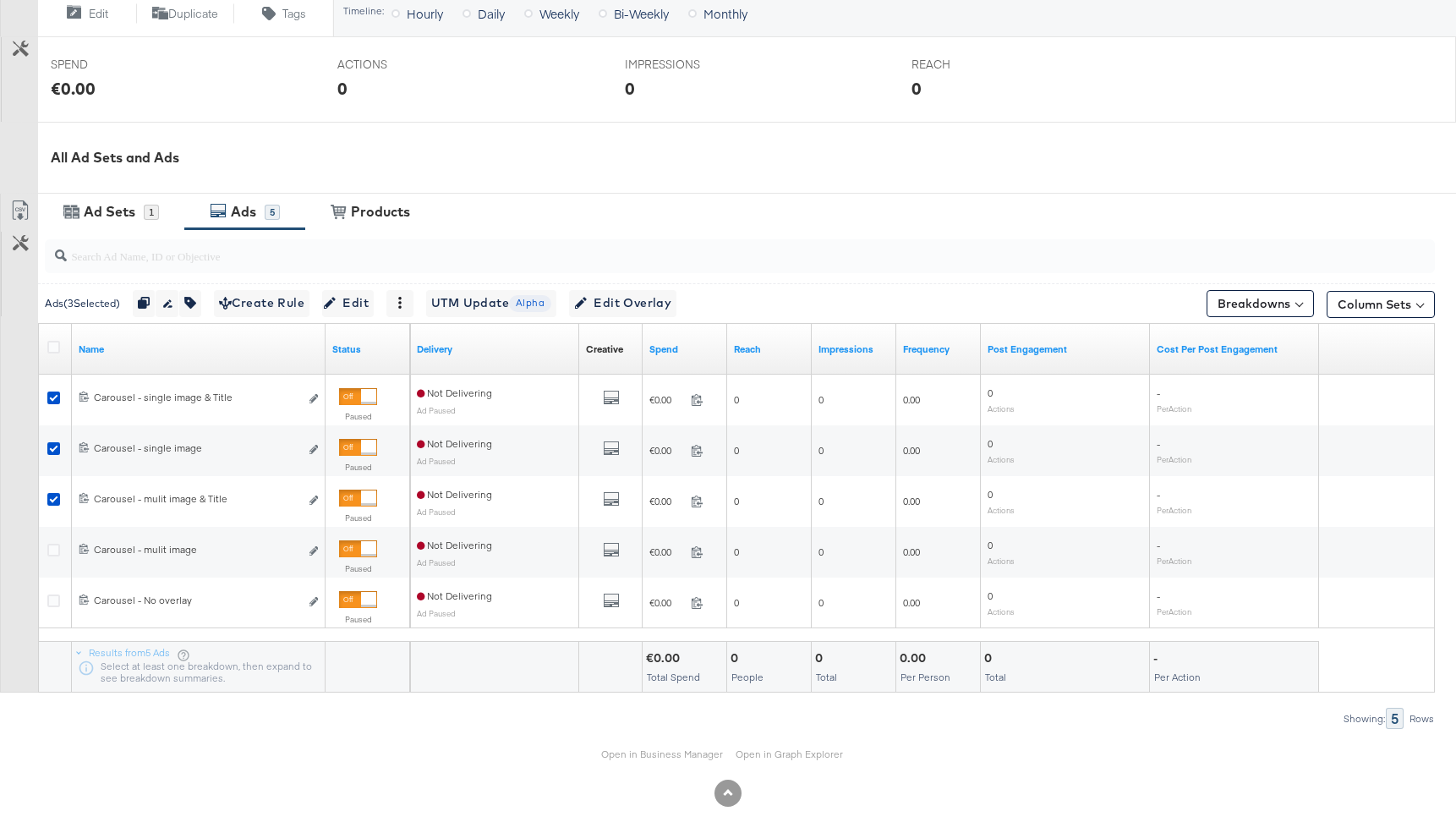
scroll to position [673, 0]
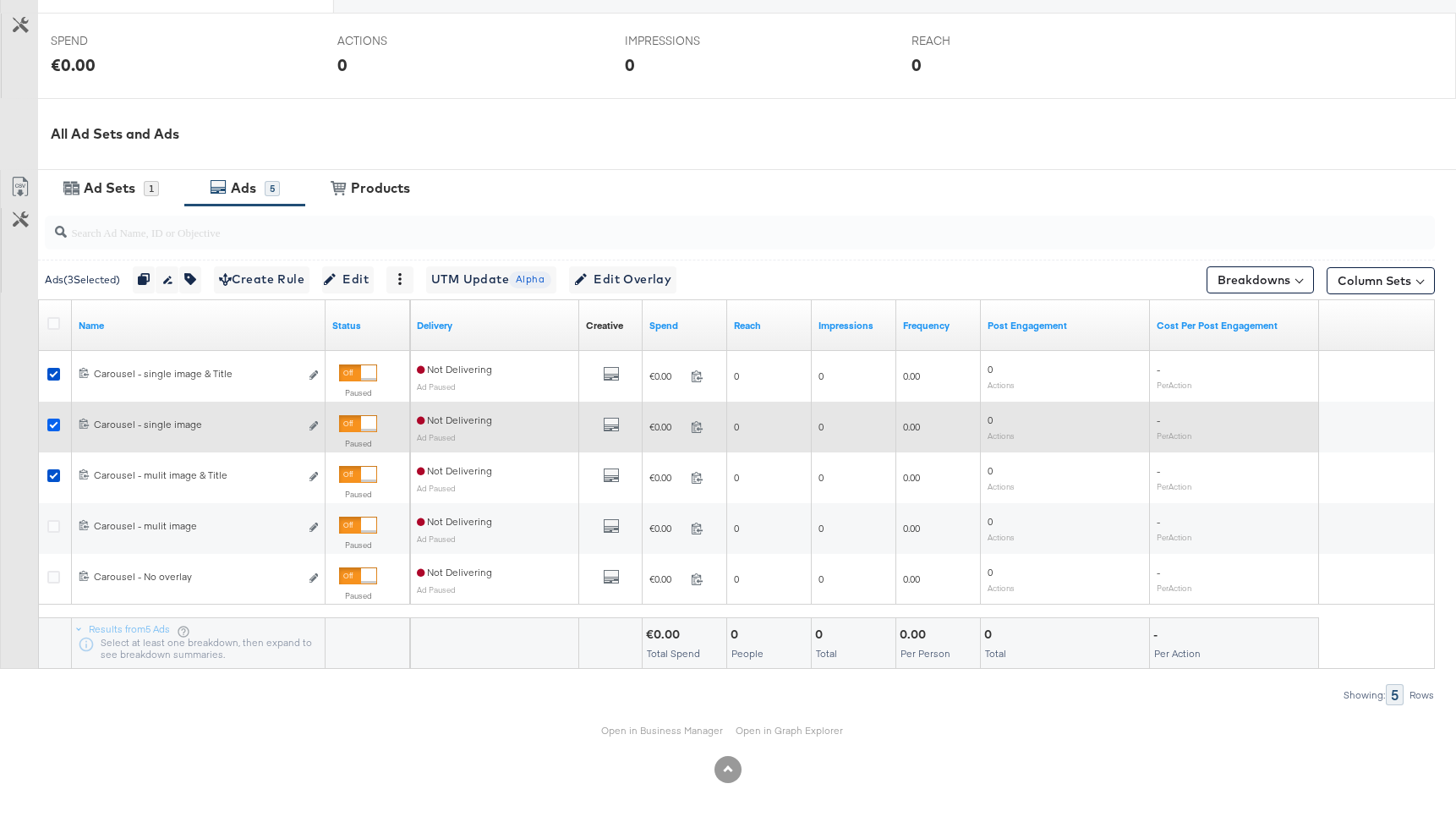
click at [49, 428] on icon at bounding box center [53, 424] width 12 height 12
click at [0, 0] on input "checkbox" at bounding box center [0, 0] width 0 height 0
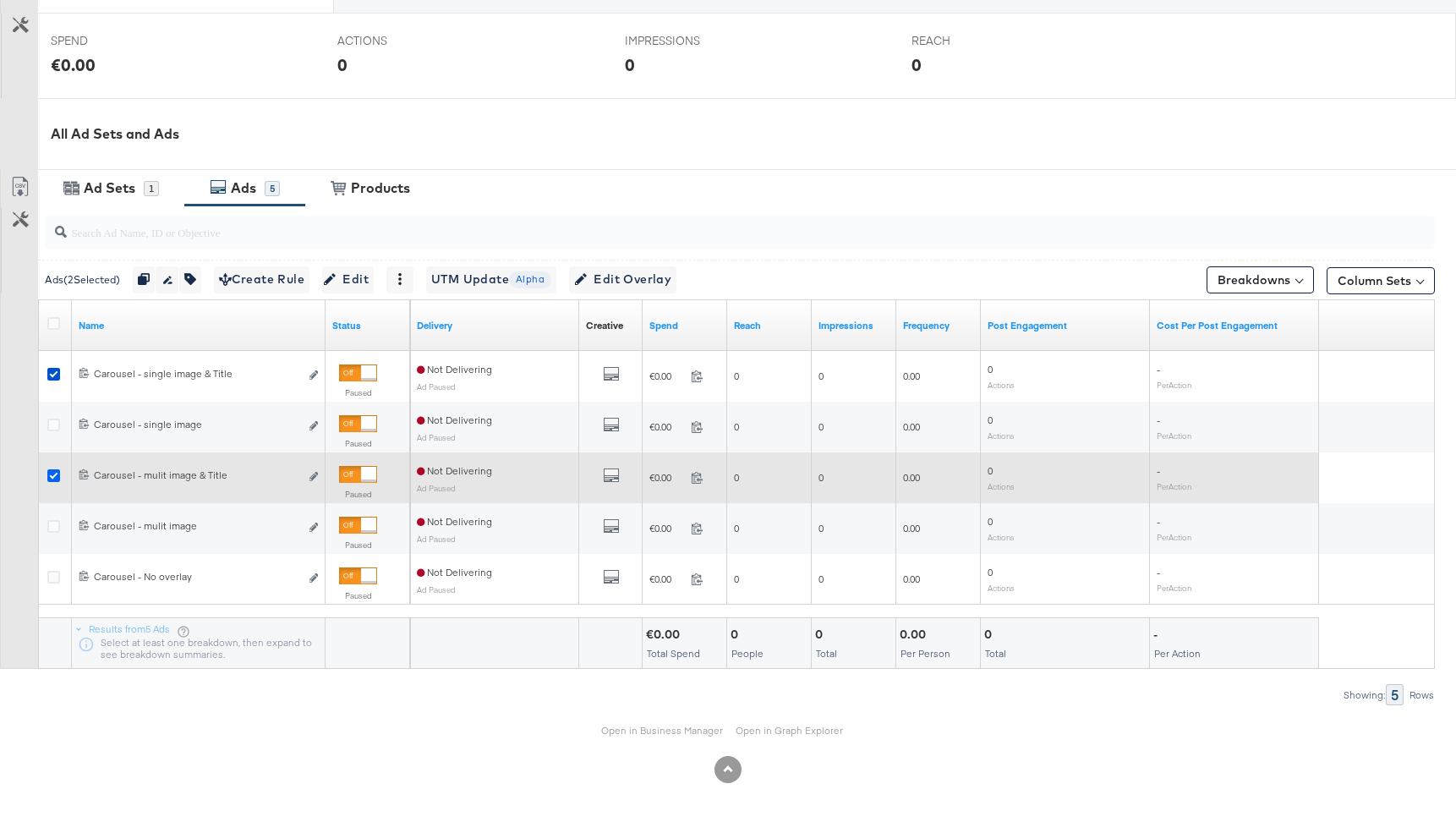
click at [55, 478] on icon at bounding box center [53, 475] width 12 height 12
click at [0, 0] on input "checkbox" at bounding box center [0, 0] width 0 height 0
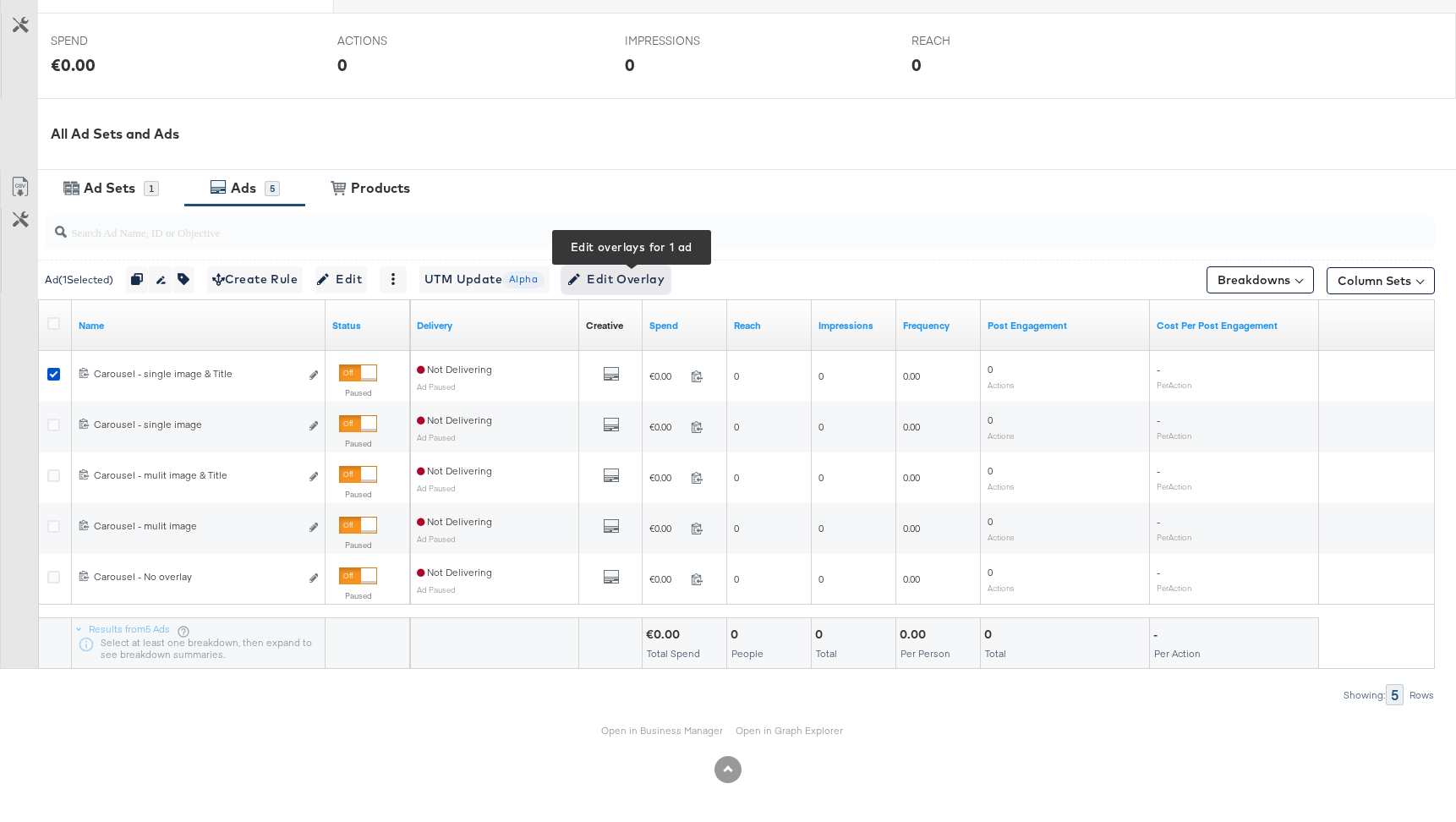
click at [642, 278] on span "Edit Overlay Edit overlays for 1 ad" at bounding box center [615, 279] width 97 height 21
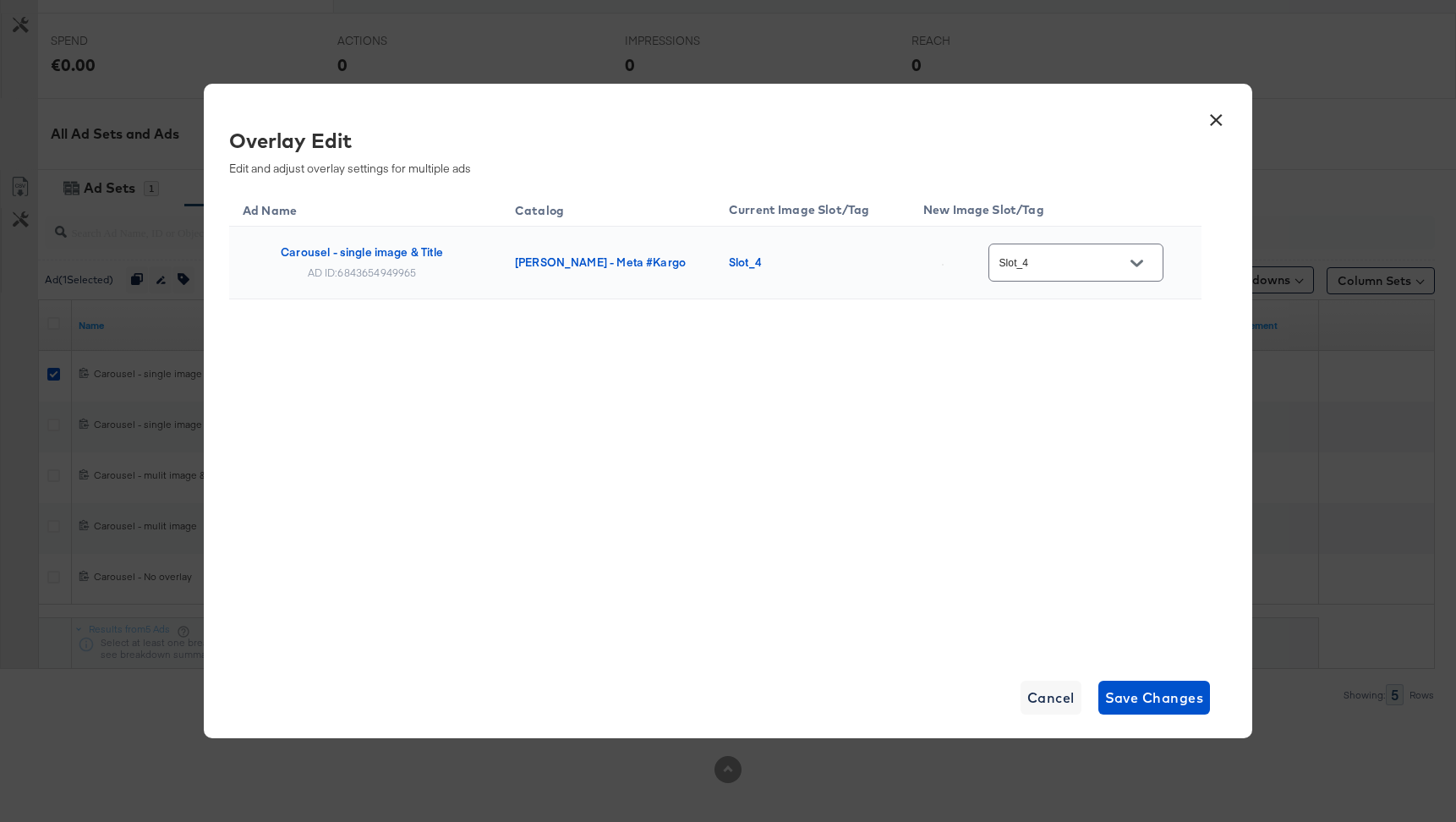
click at [1071, 272] on input "Slot_4" at bounding box center [1062, 263] width 133 height 19
click at [906, 505] on div "Ad Name Catalog Current Image Slot/Tag New Image Slot/Tag Carousel - single ima…" at bounding box center [715, 422] width 972 height 466
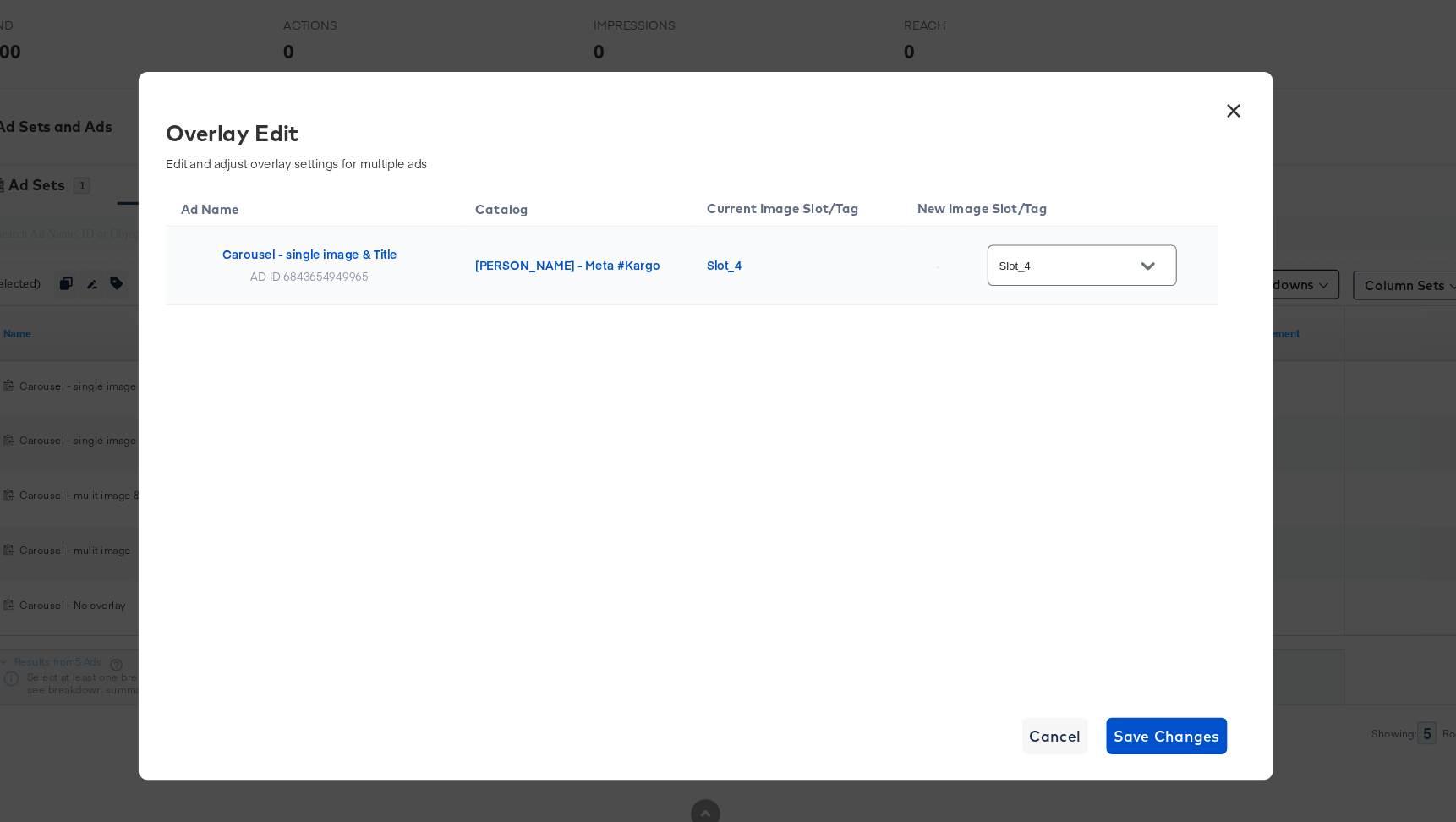
click at [1213, 117] on button "×" at bounding box center [1216, 116] width 31 height 31
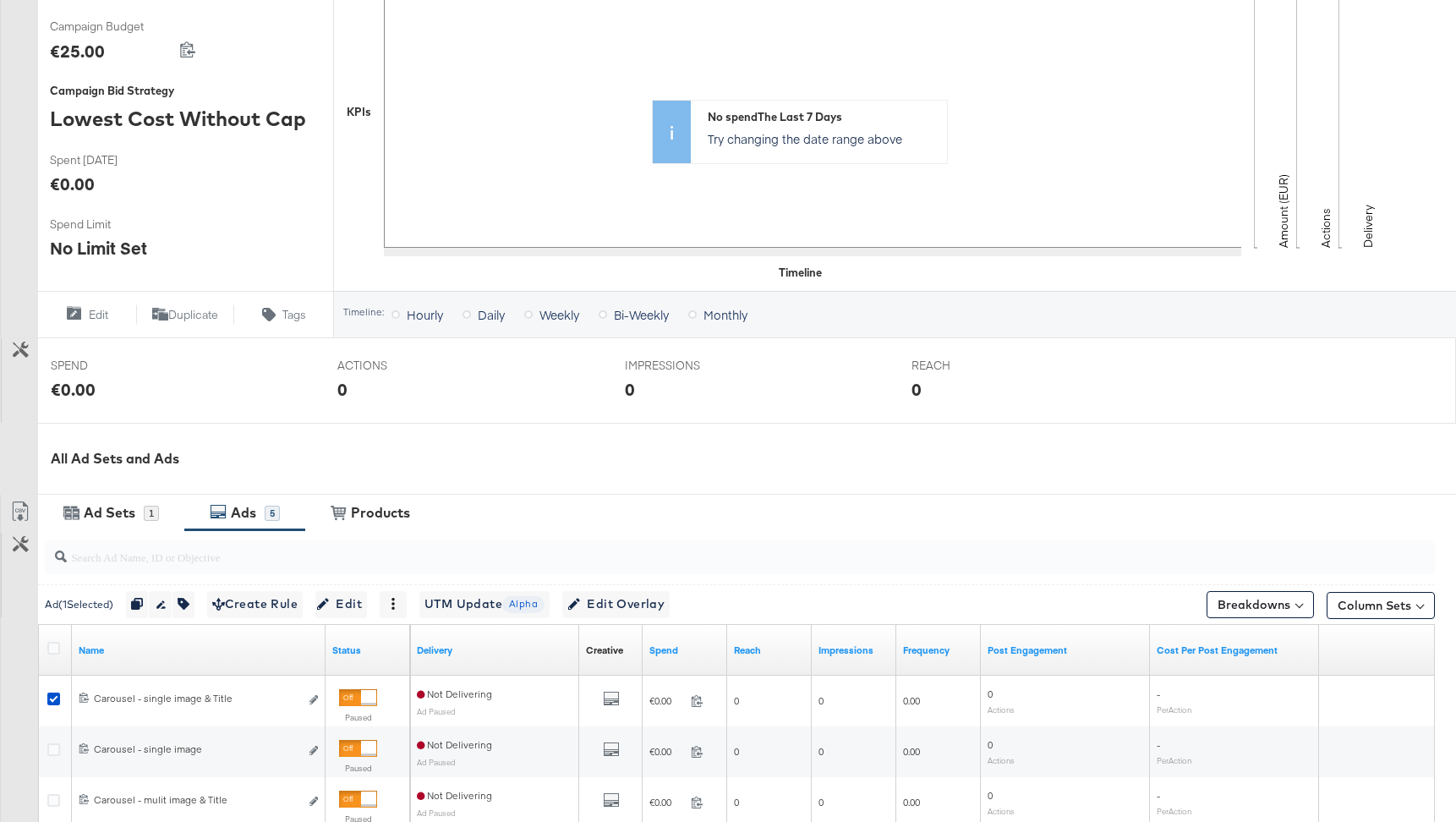
scroll to position [0, 0]
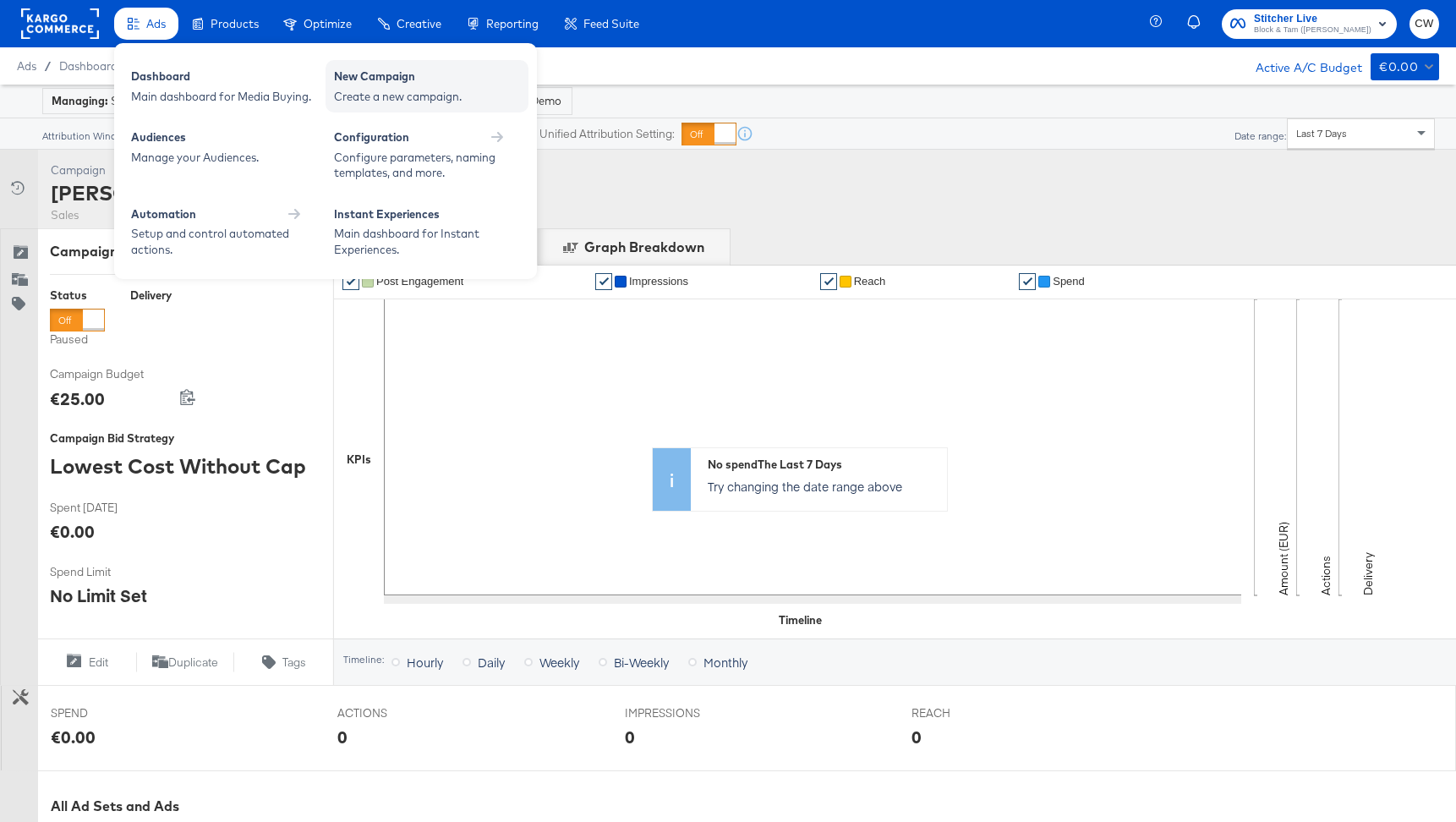
click at [394, 98] on div "Create a new campaign." at bounding box center [427, 97] width 186 height 16
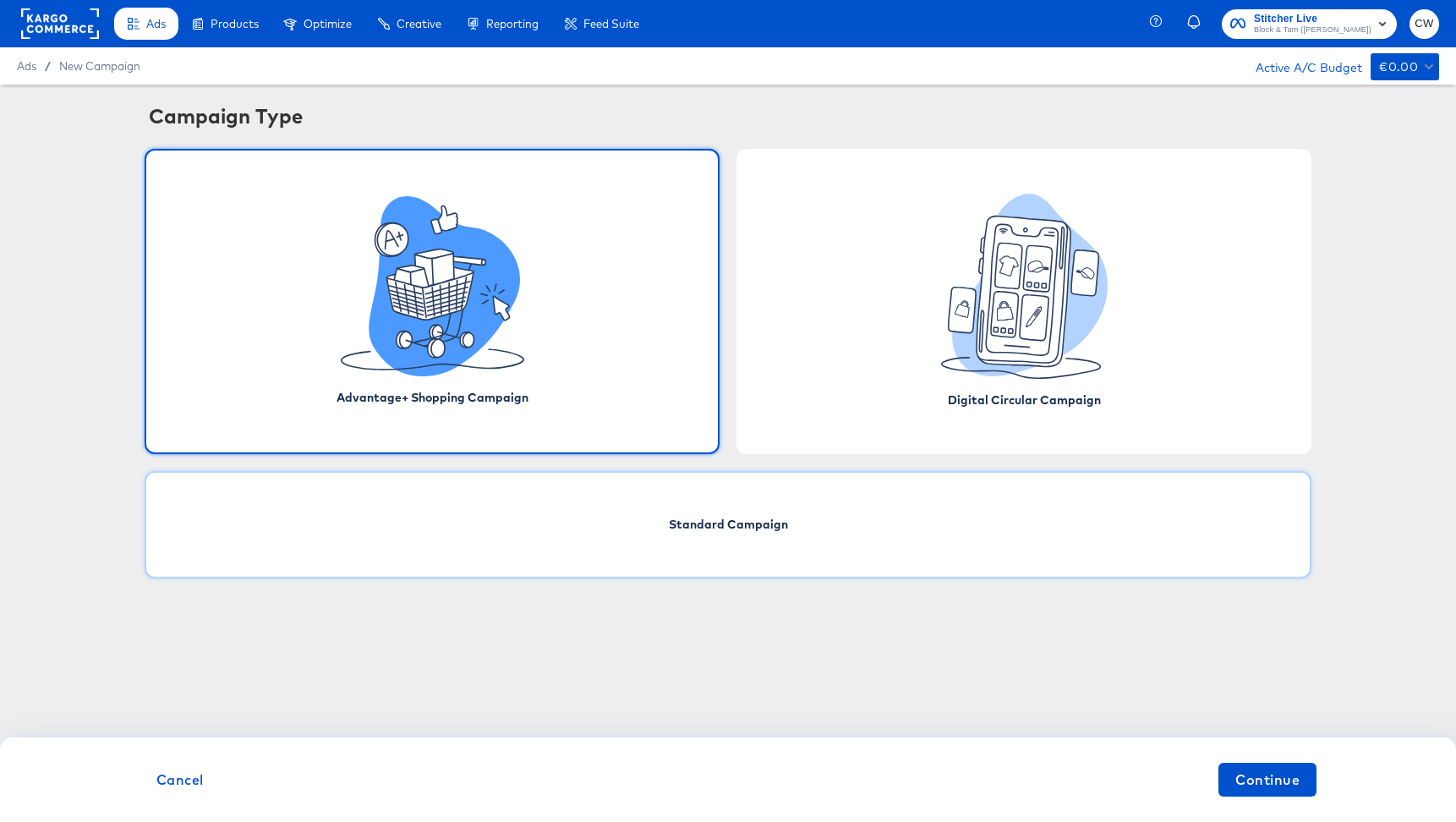
click at [824, 545] on div "Standard Campaign" at bounding box center [728, 525] width 1167 height 108
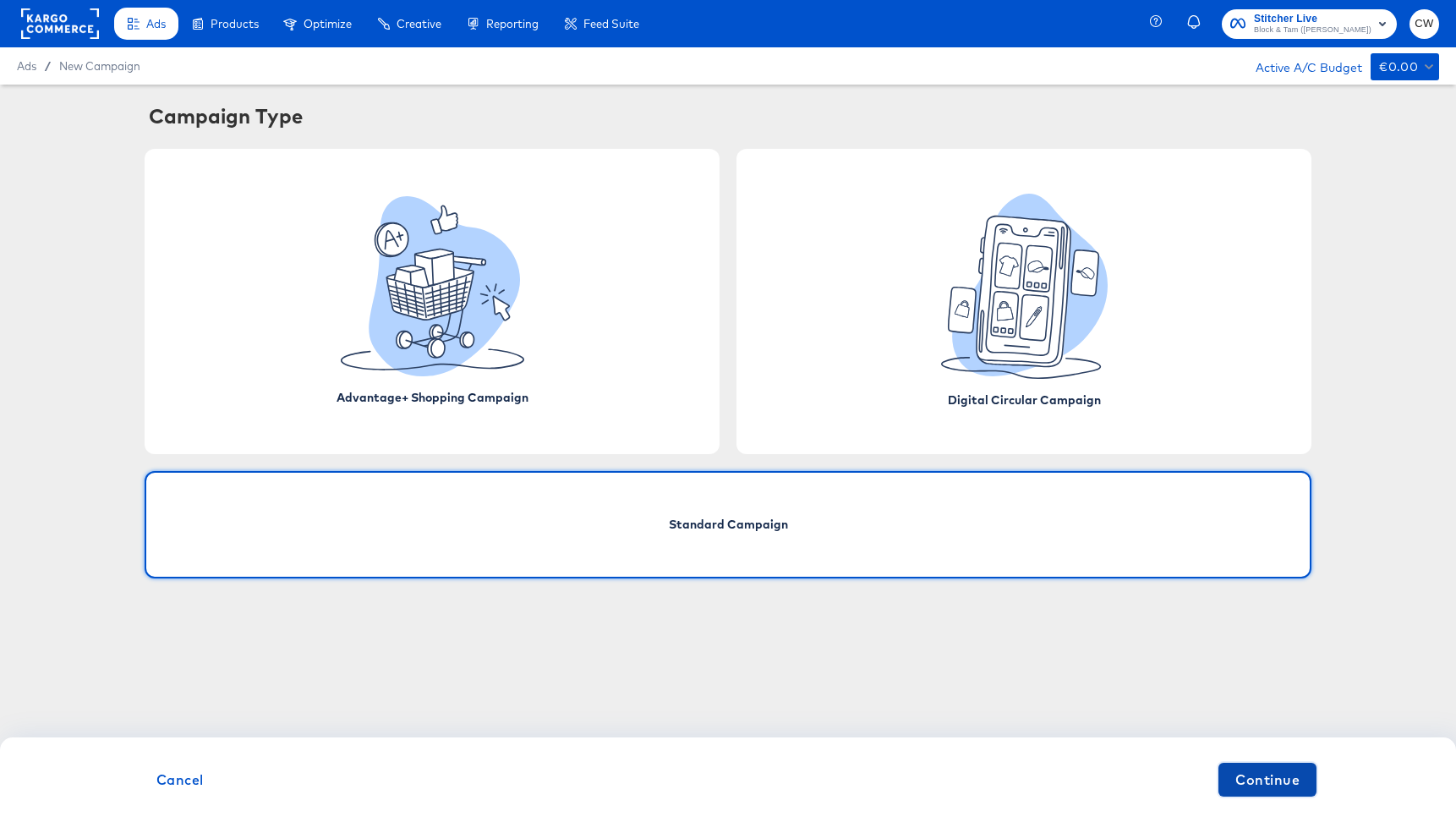
click at [1273, 787] on span "Continue" at bounding box center [1267, 780] width 64 height 24
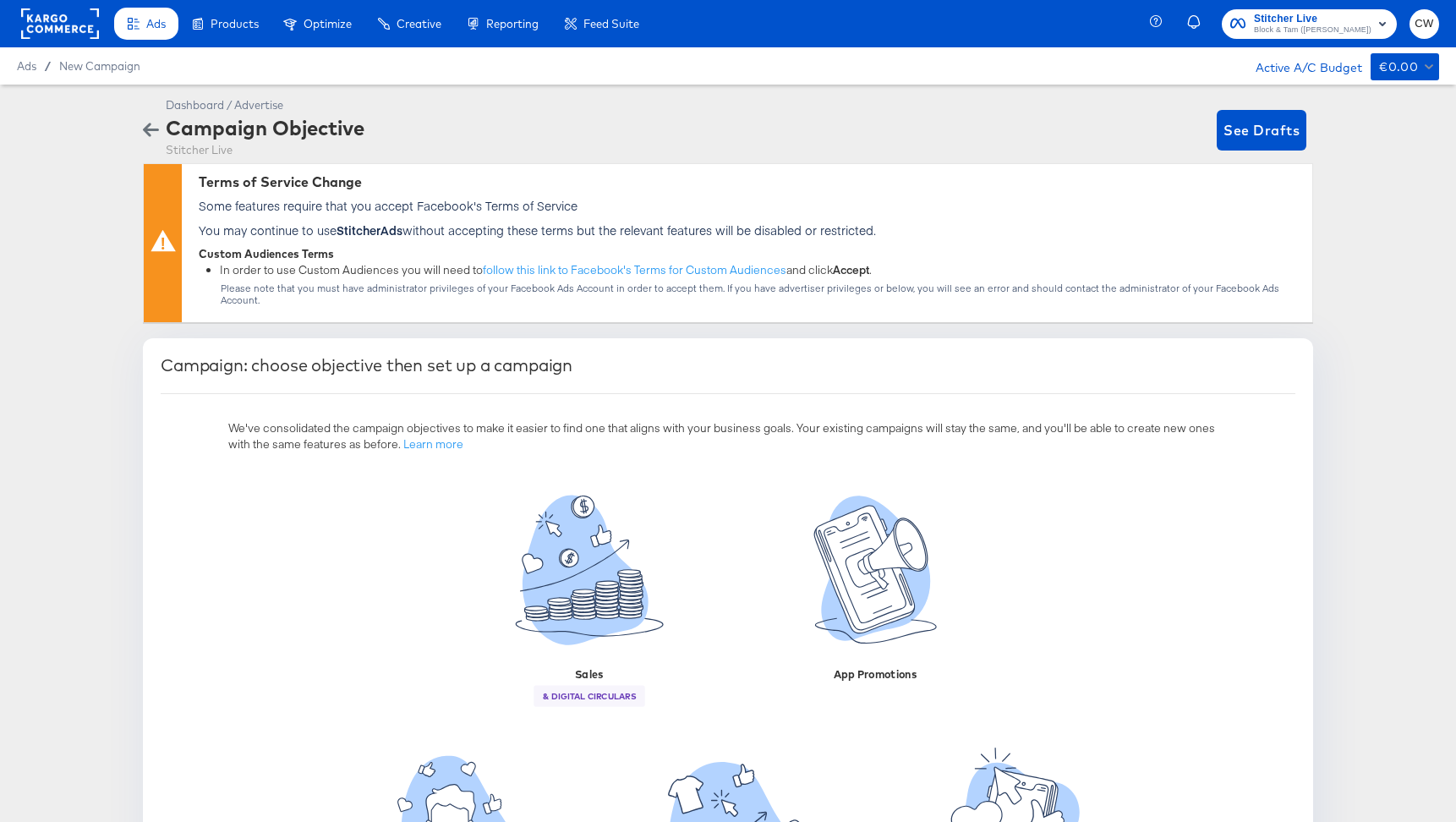
scroll to position [7, 0]
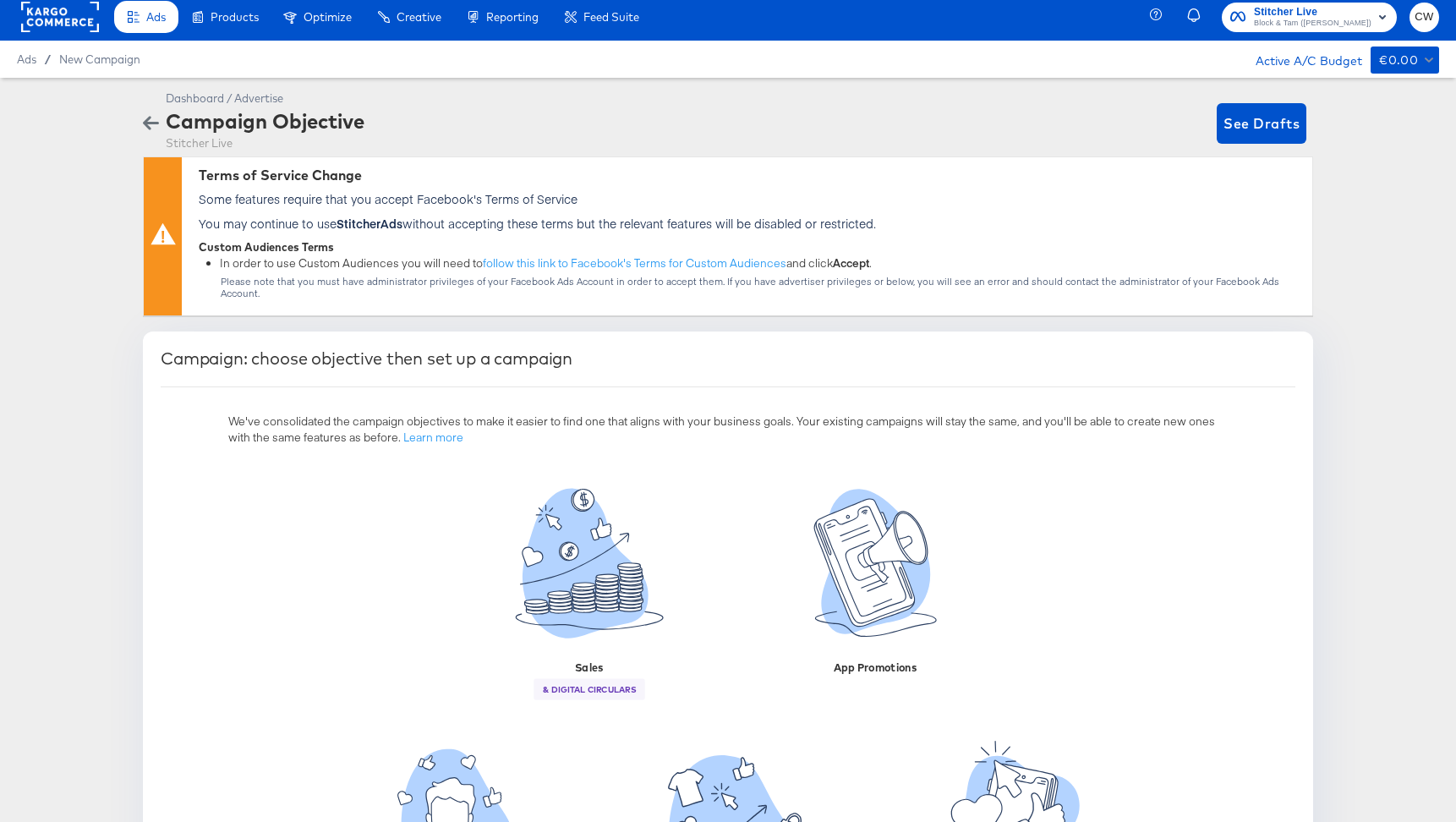
click at [60, 17] on rect at bounding box center [60, 17] width 78 height 31
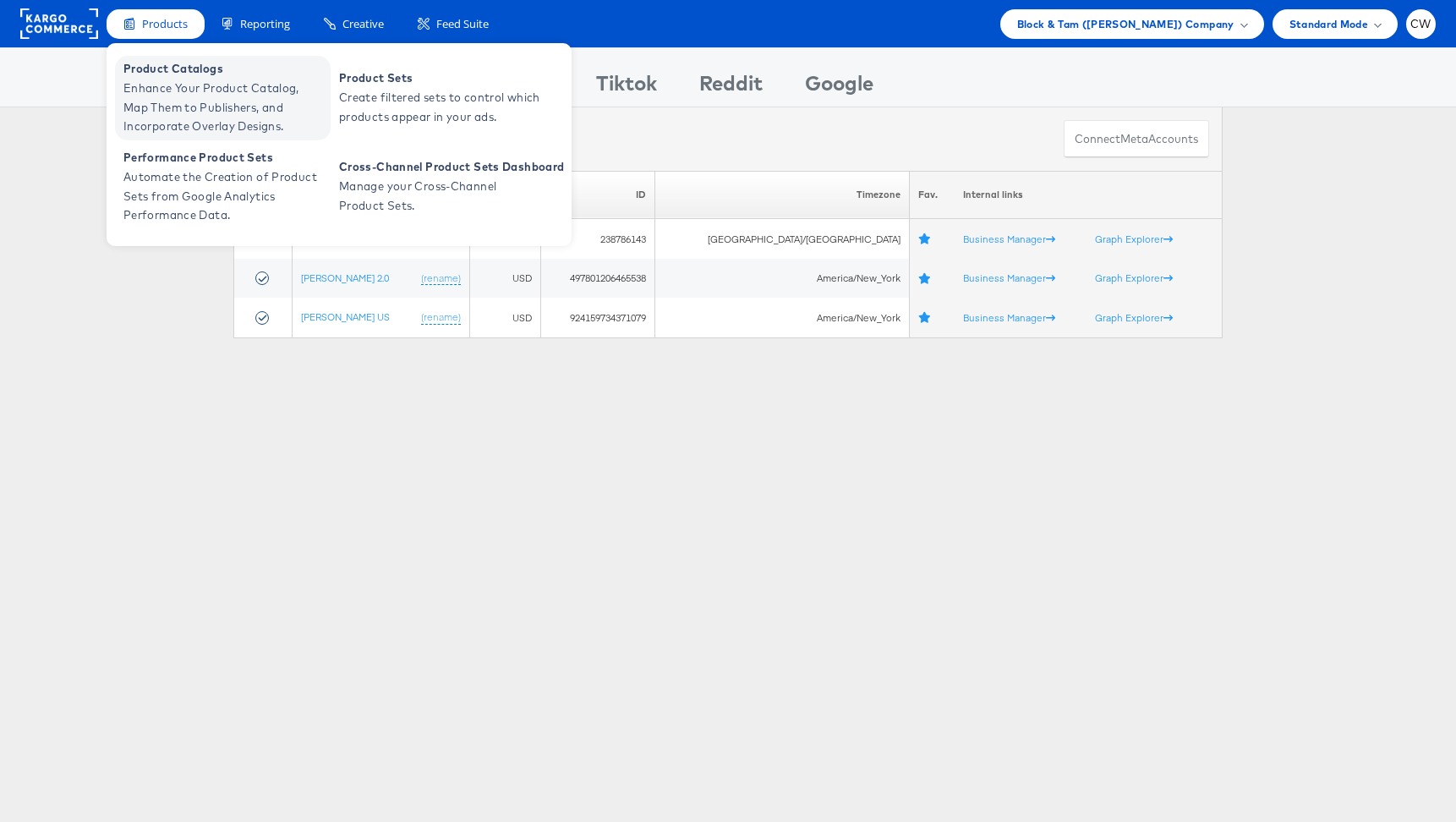
click at [185, 107] on span "Enhance Your Product Catalog, Map Them to Publishers, and Incorporate Overlay D…" at bounding box center [225, 108] width 203 height 58
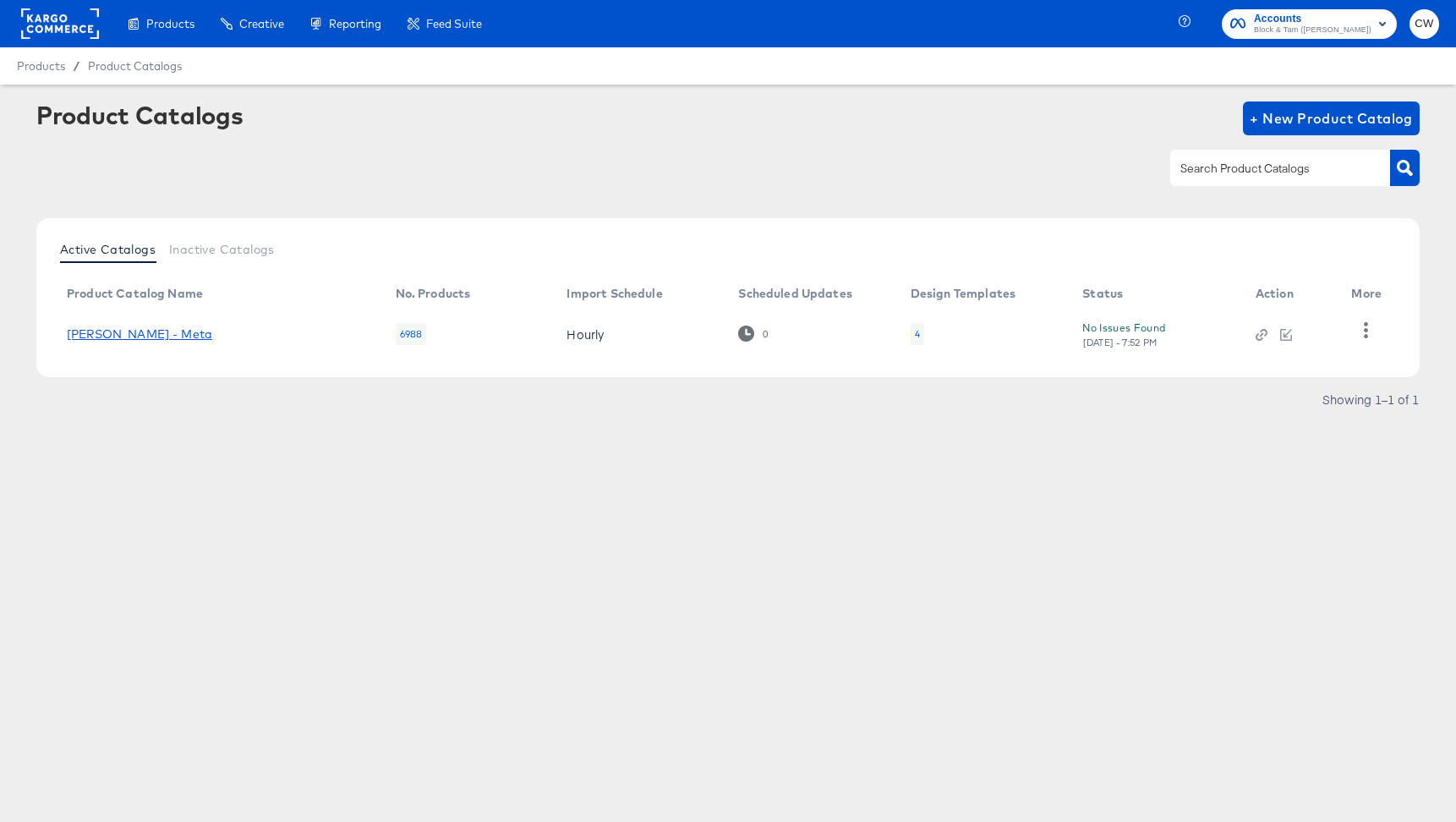
click at [161, 333] on link "[PERSON_NAME] - Meta" at bounding box center [140, 334] width 146 height 13
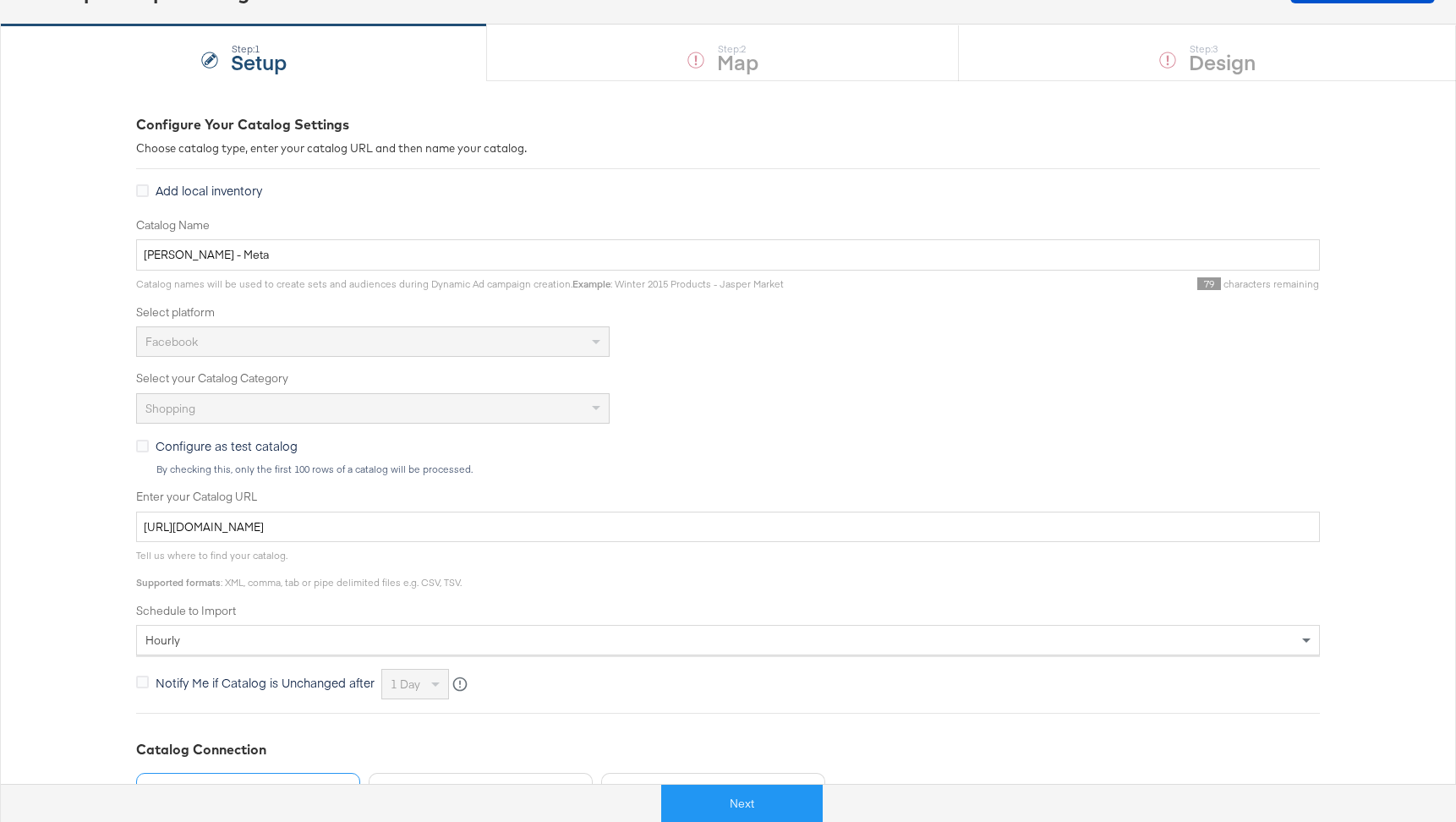
scroll to position [162, 0]
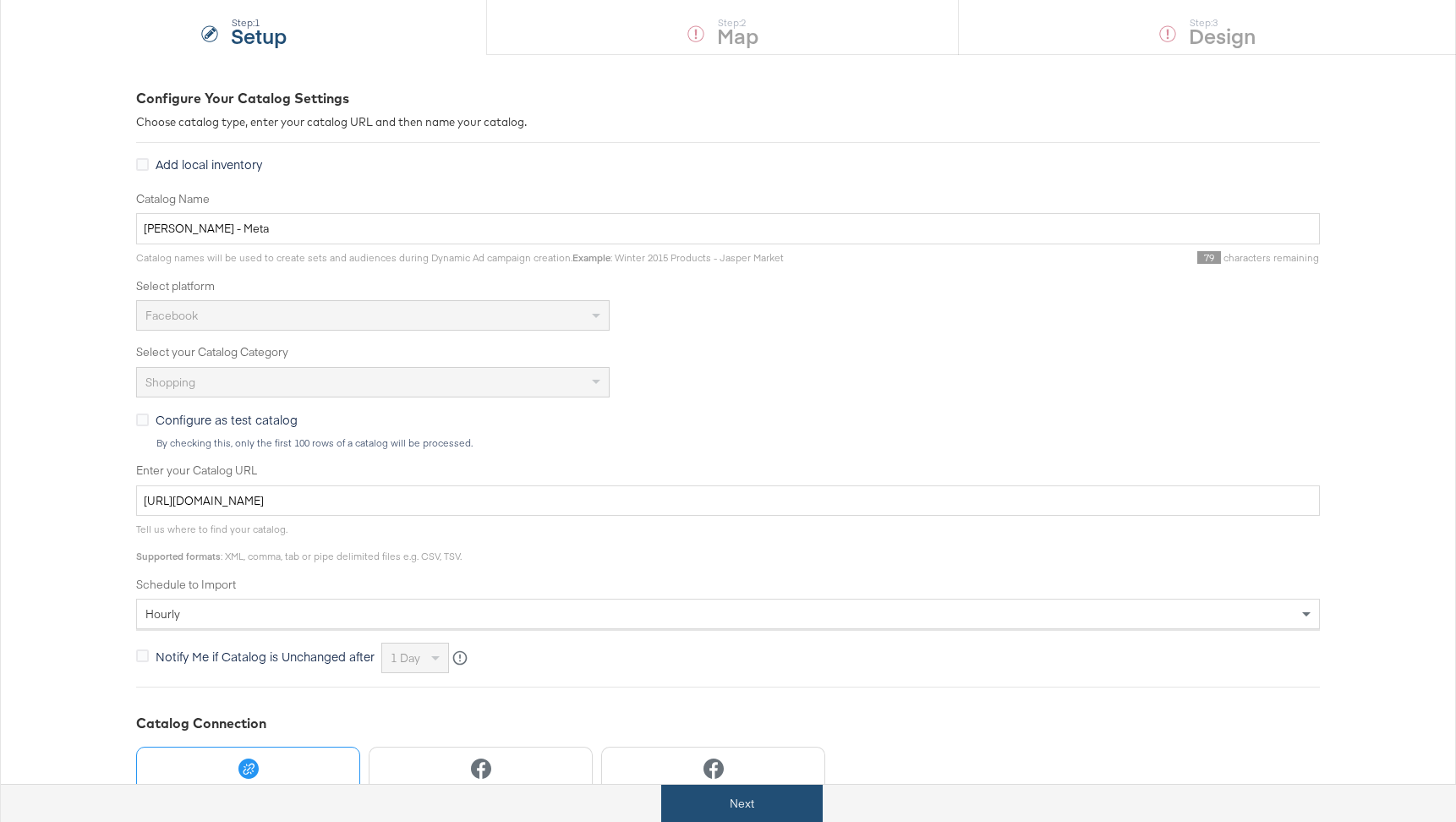
click at [753, 812] on button "Next" at bounding box center [742, 805] width 161 height 38
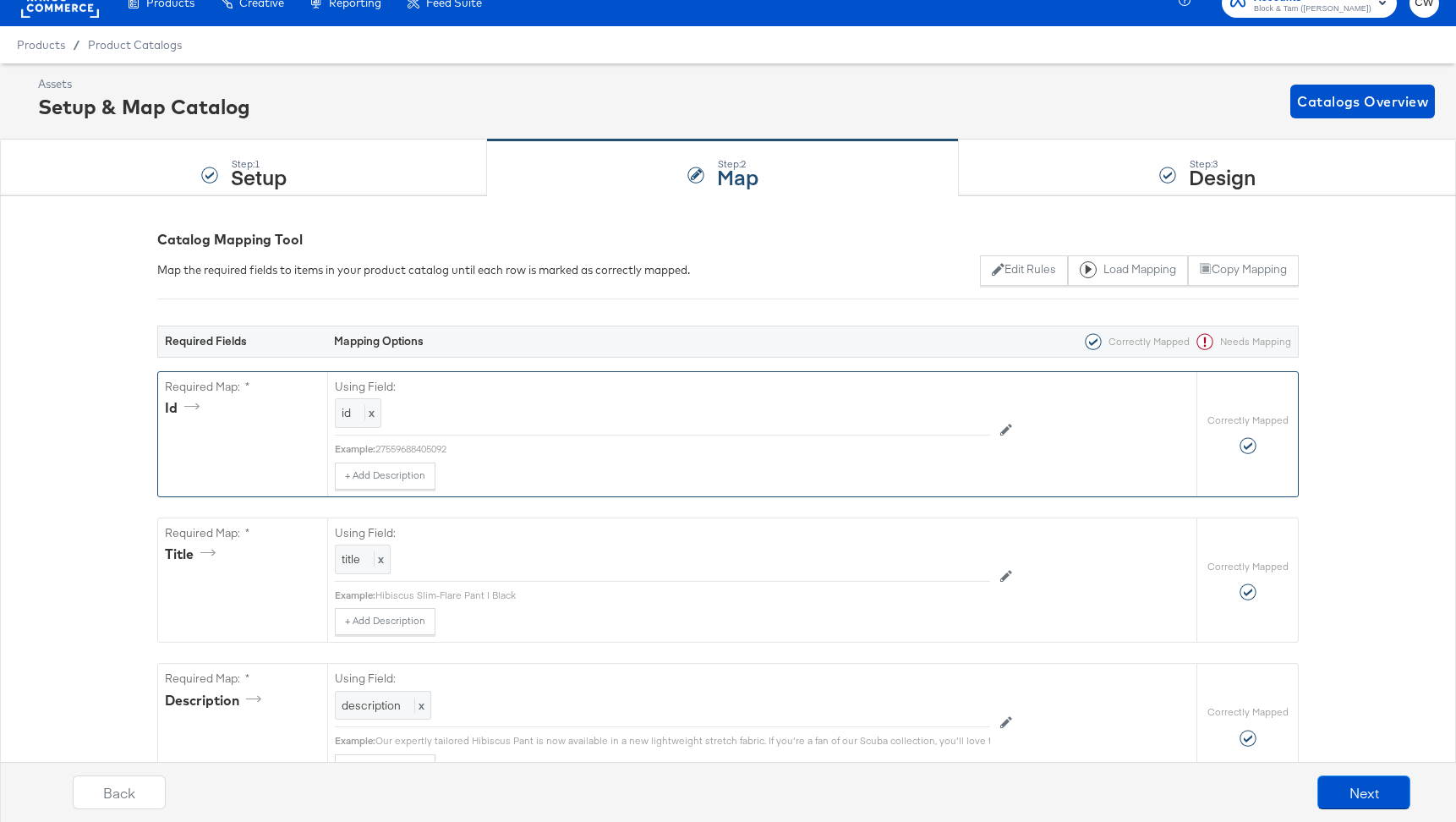
scroll to position [0, 0]
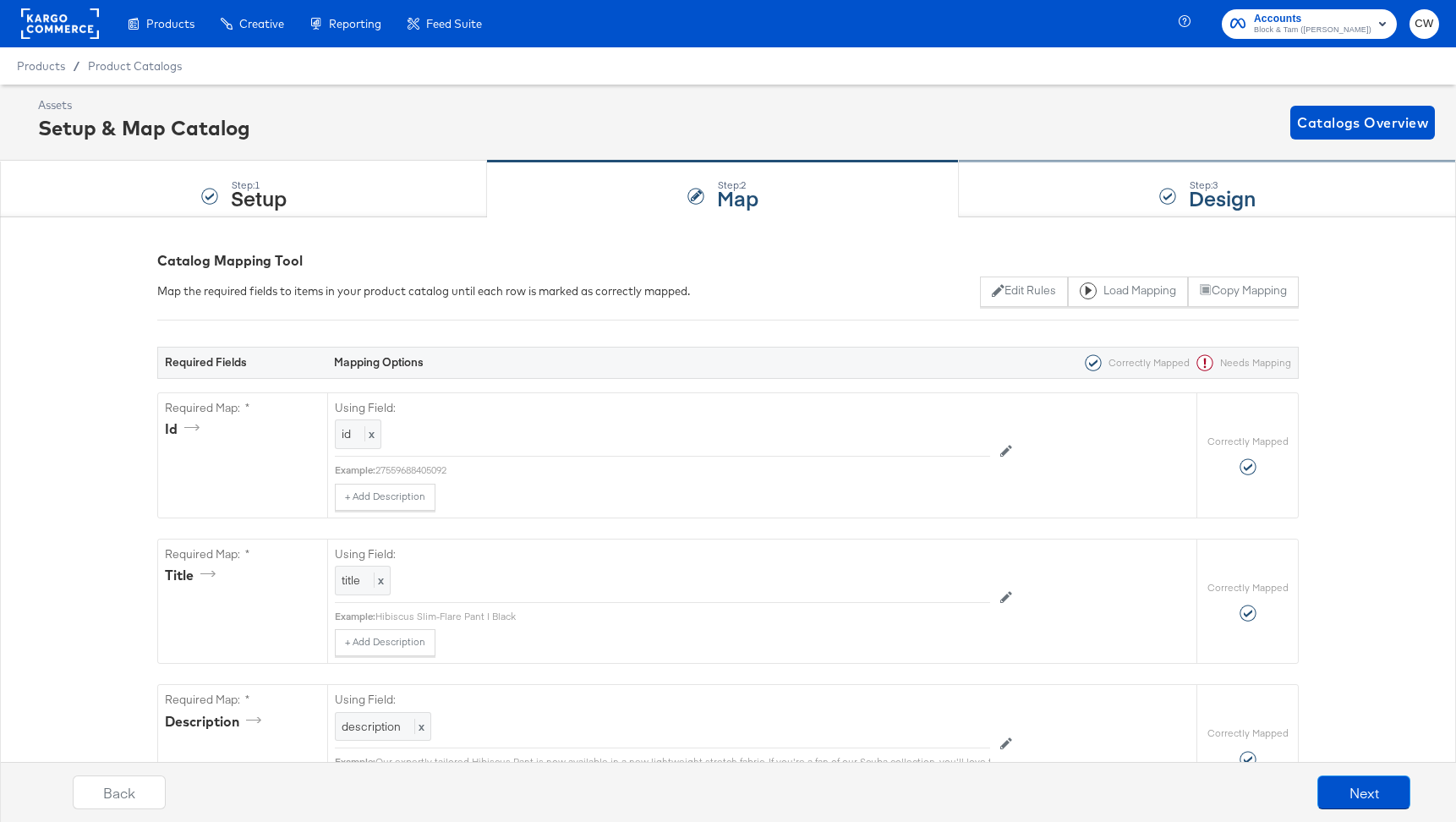
click at [1105, 203] on div "Step: 3 Design" at bounding box center [1207, 189] width 497 height 56
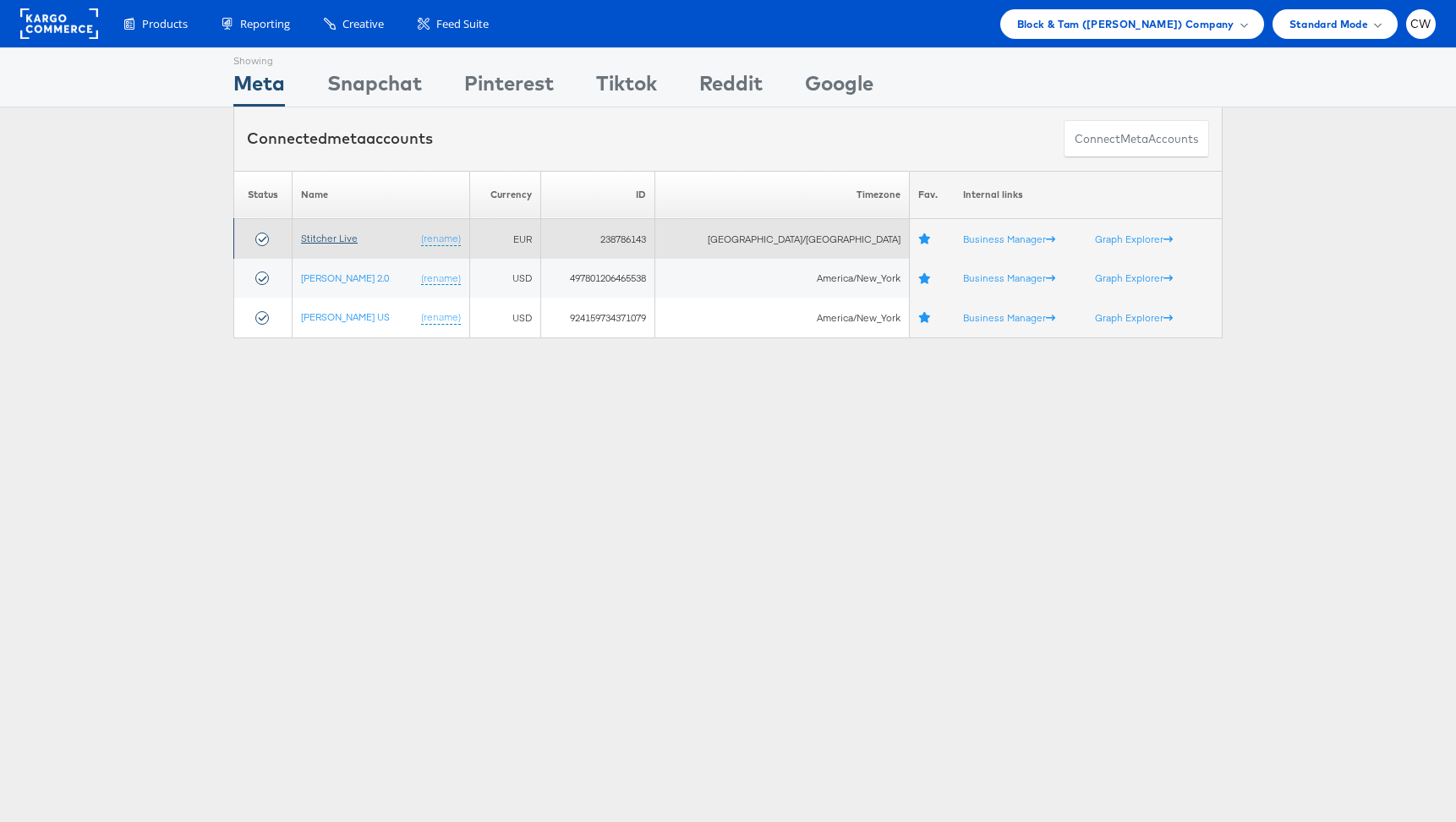
click at [352, 241] on link "Stitcher Live" at bounding box center [329, 237] width 57 height 12
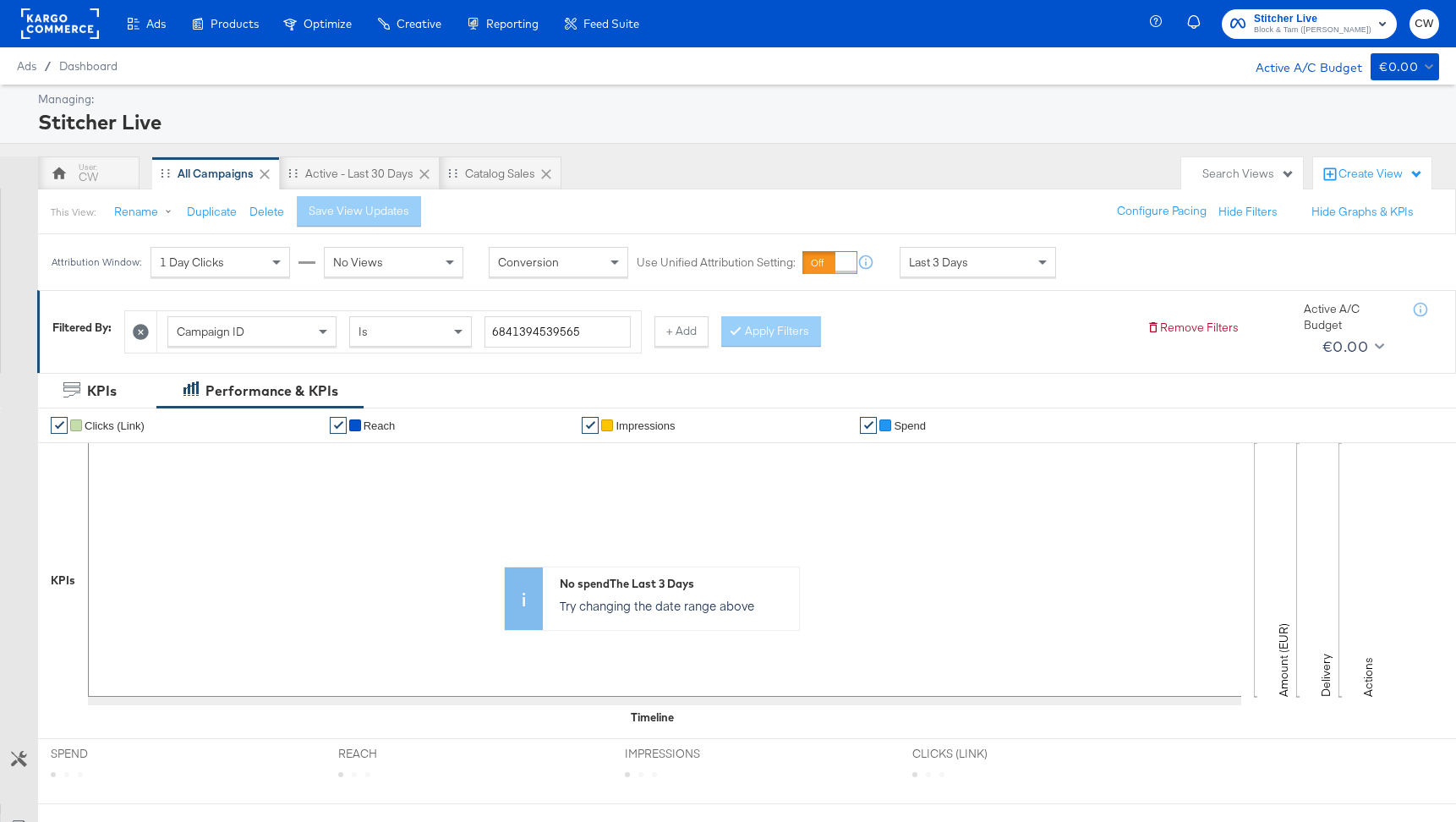
scroll to position [399, 0]
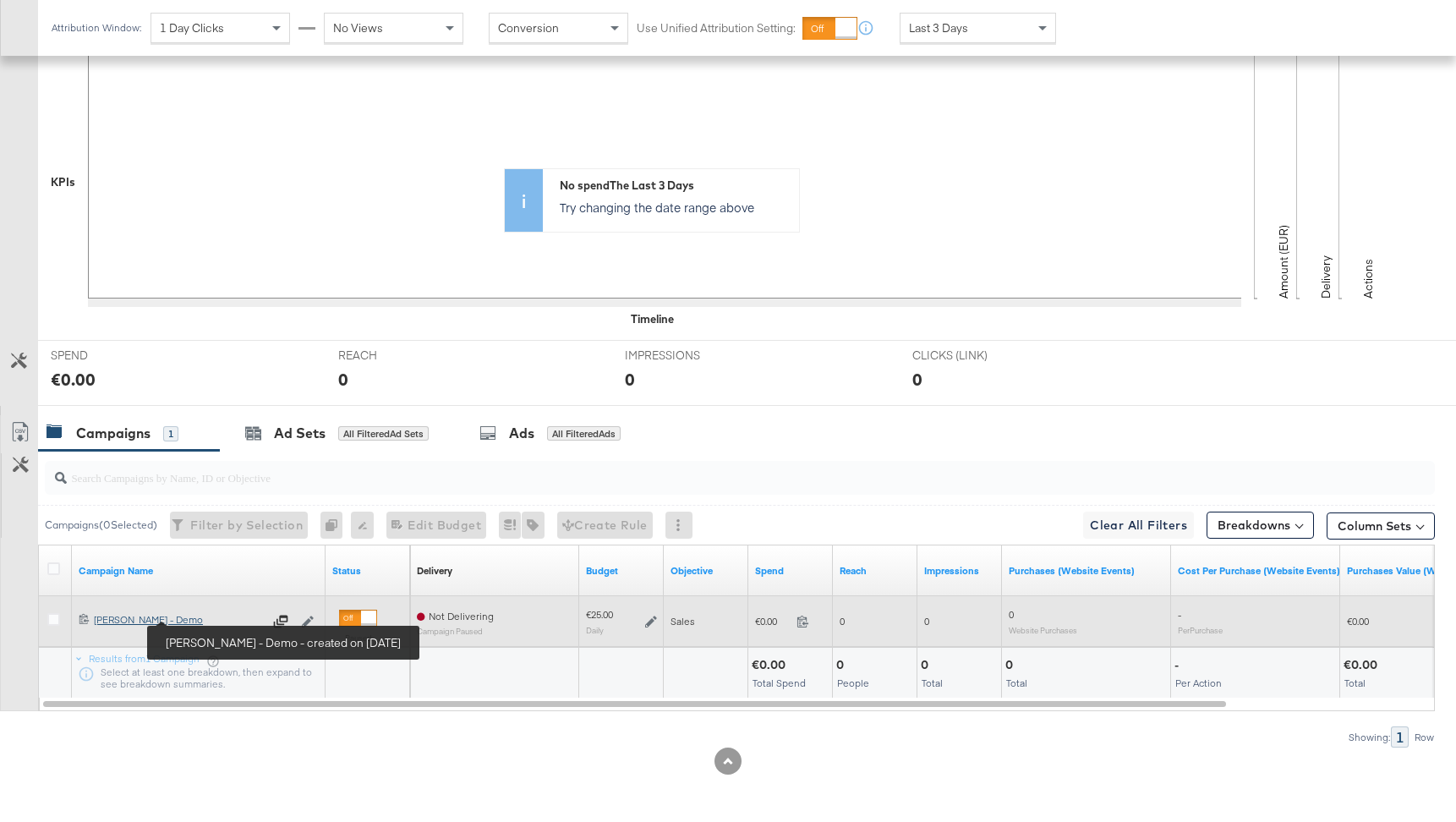
click at [208, 618] on div "[PERSON_NAME] - Demo [PERSON_NAME] - Demo" at bounding box center [179, 620] width 169 height 13
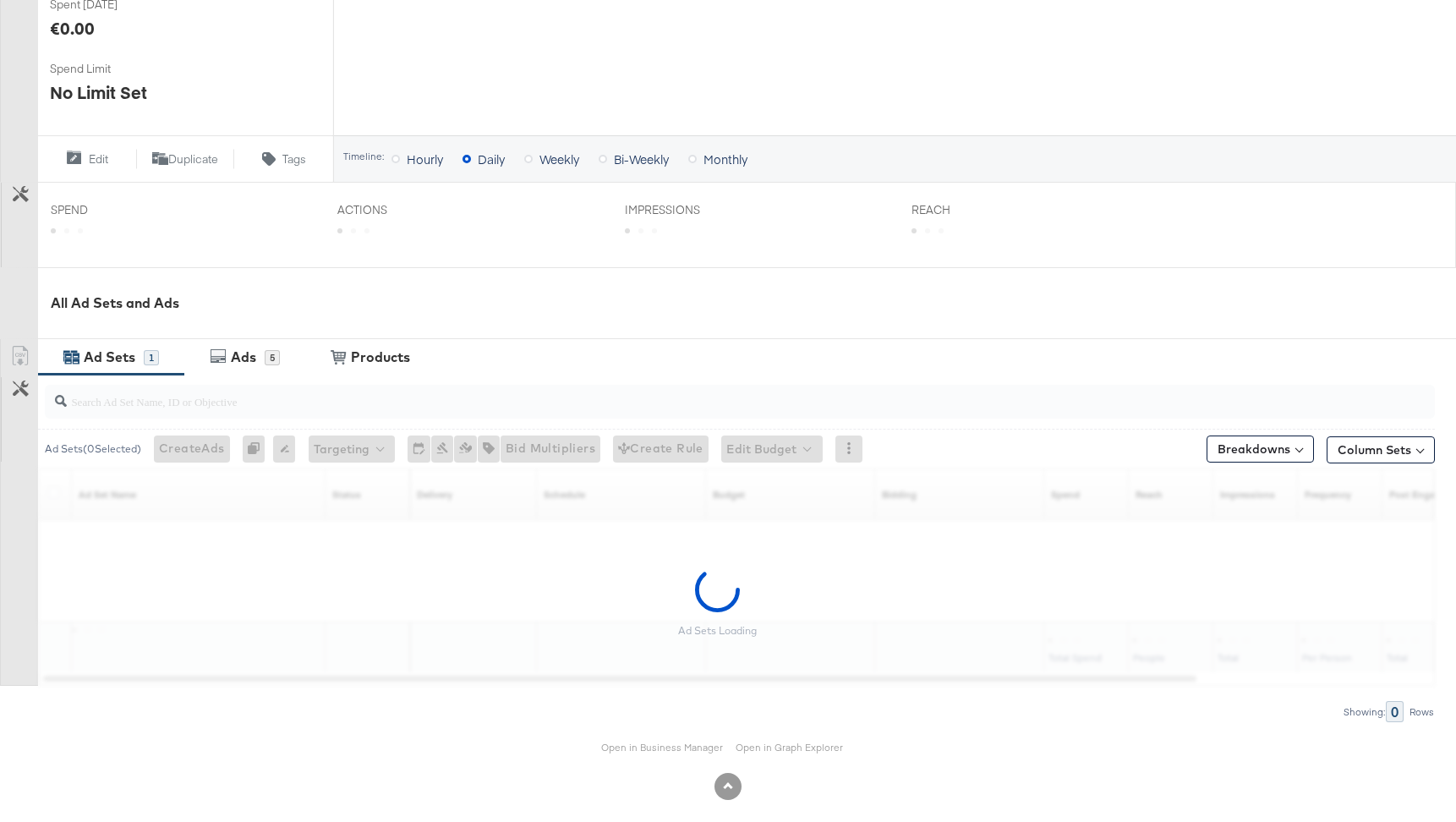
scroll to position [470, 0]
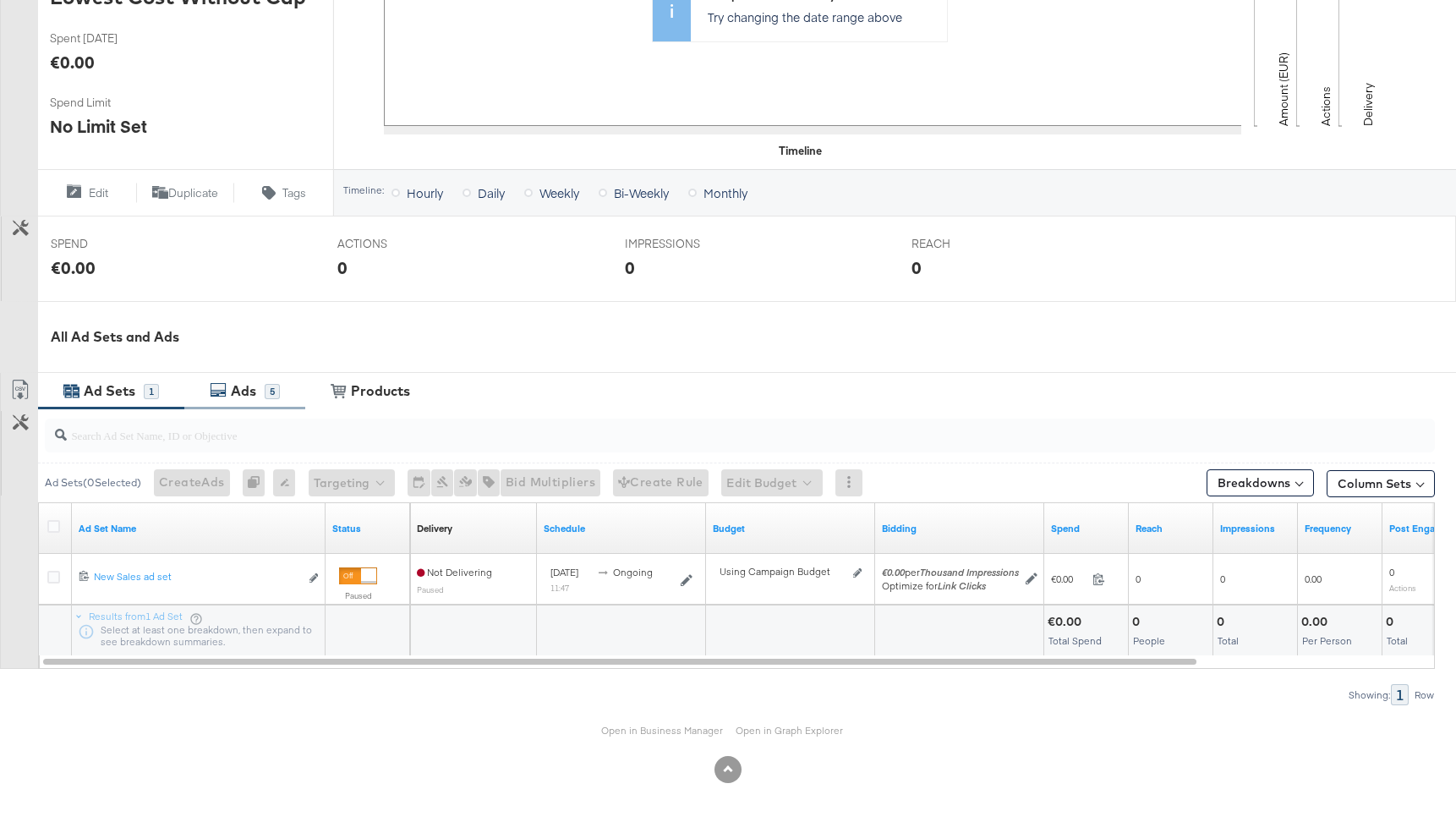
click at [240, 387] on div "Ads" at bounding box center [244, 391] width 25 height 19
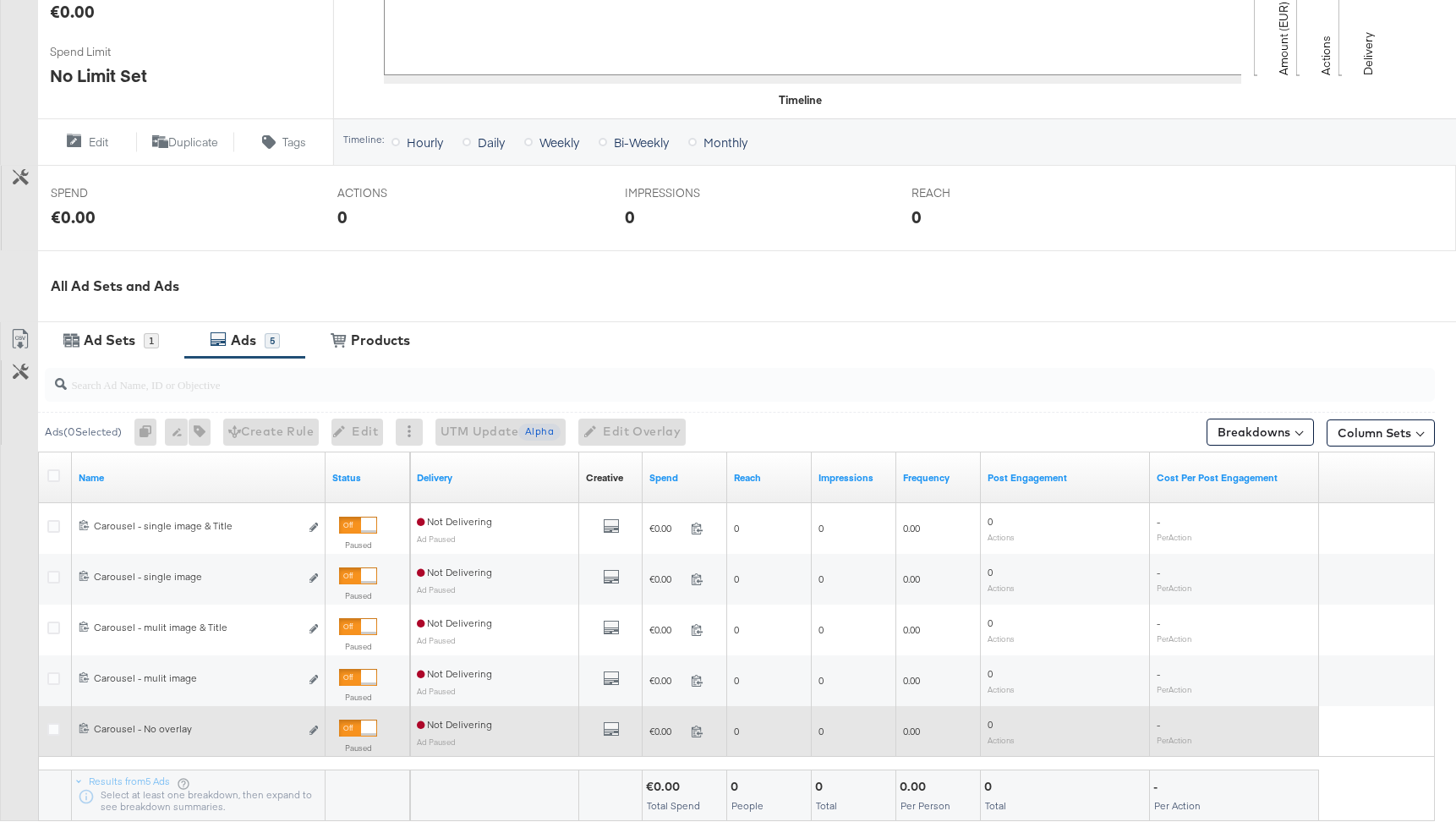
scroll to position [673, 0]
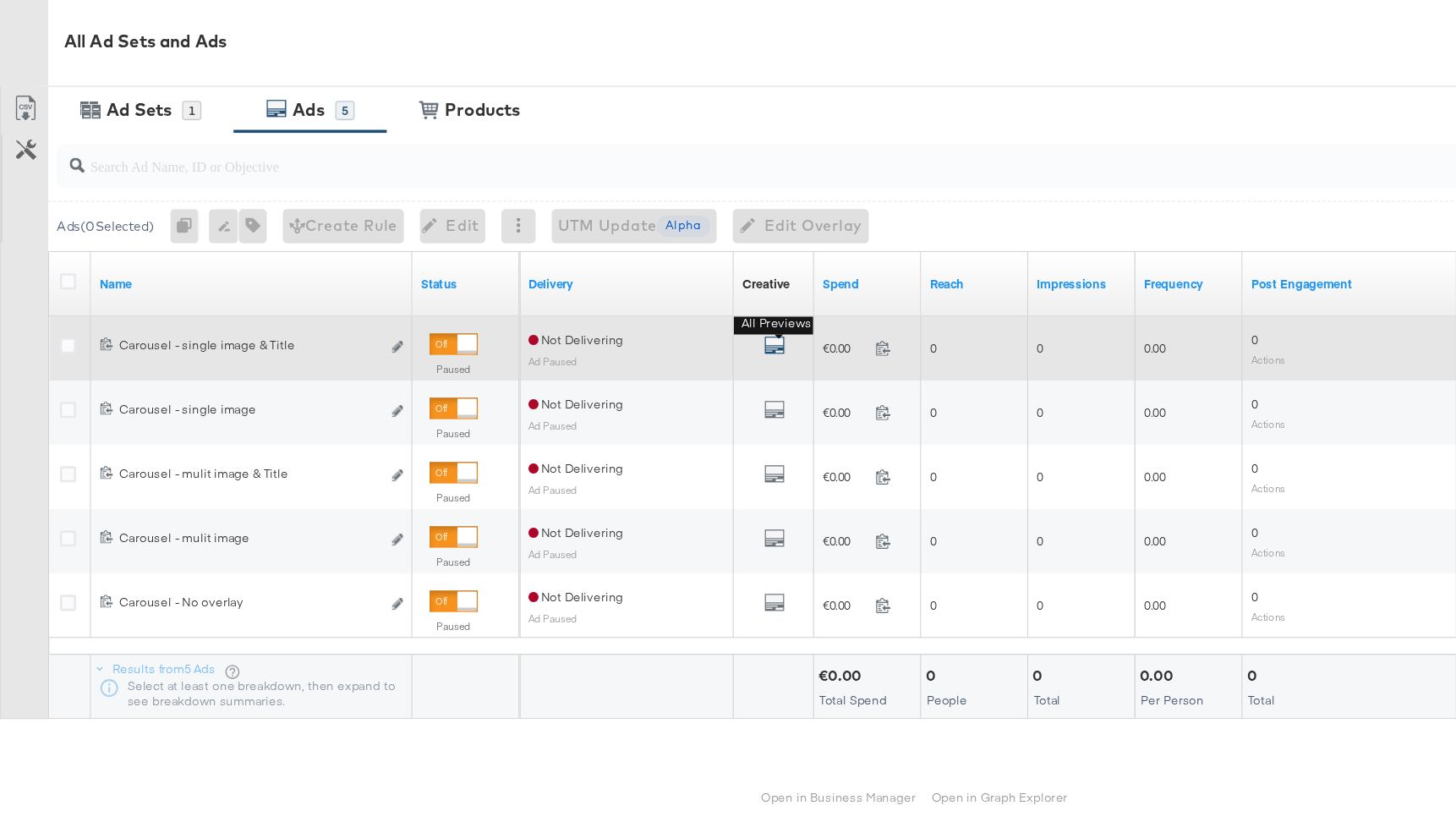
click at [609, 375] on icon "default" at bounding box center [611, 375] width 17 height 17
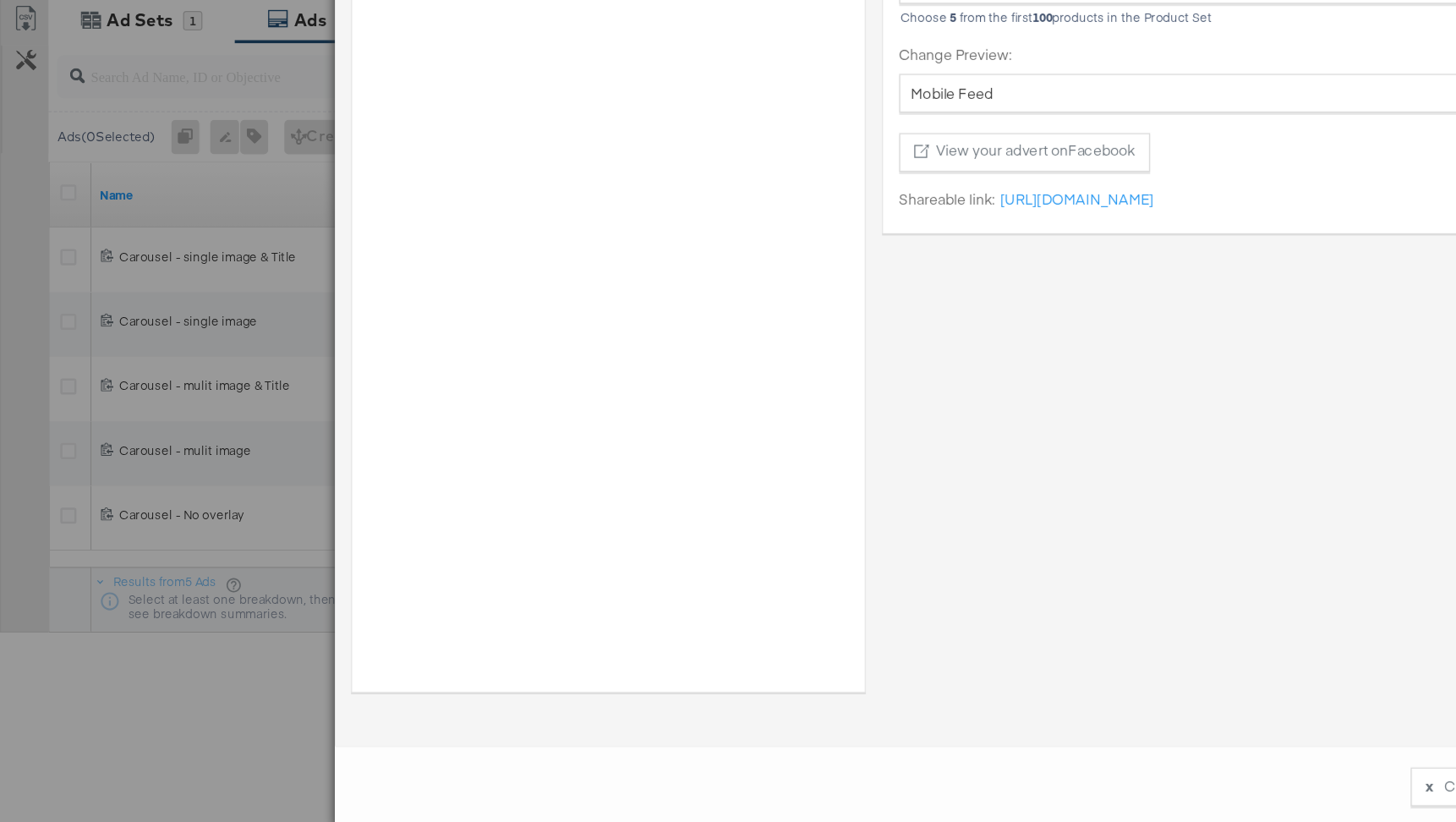
scroll to position [672, 0]
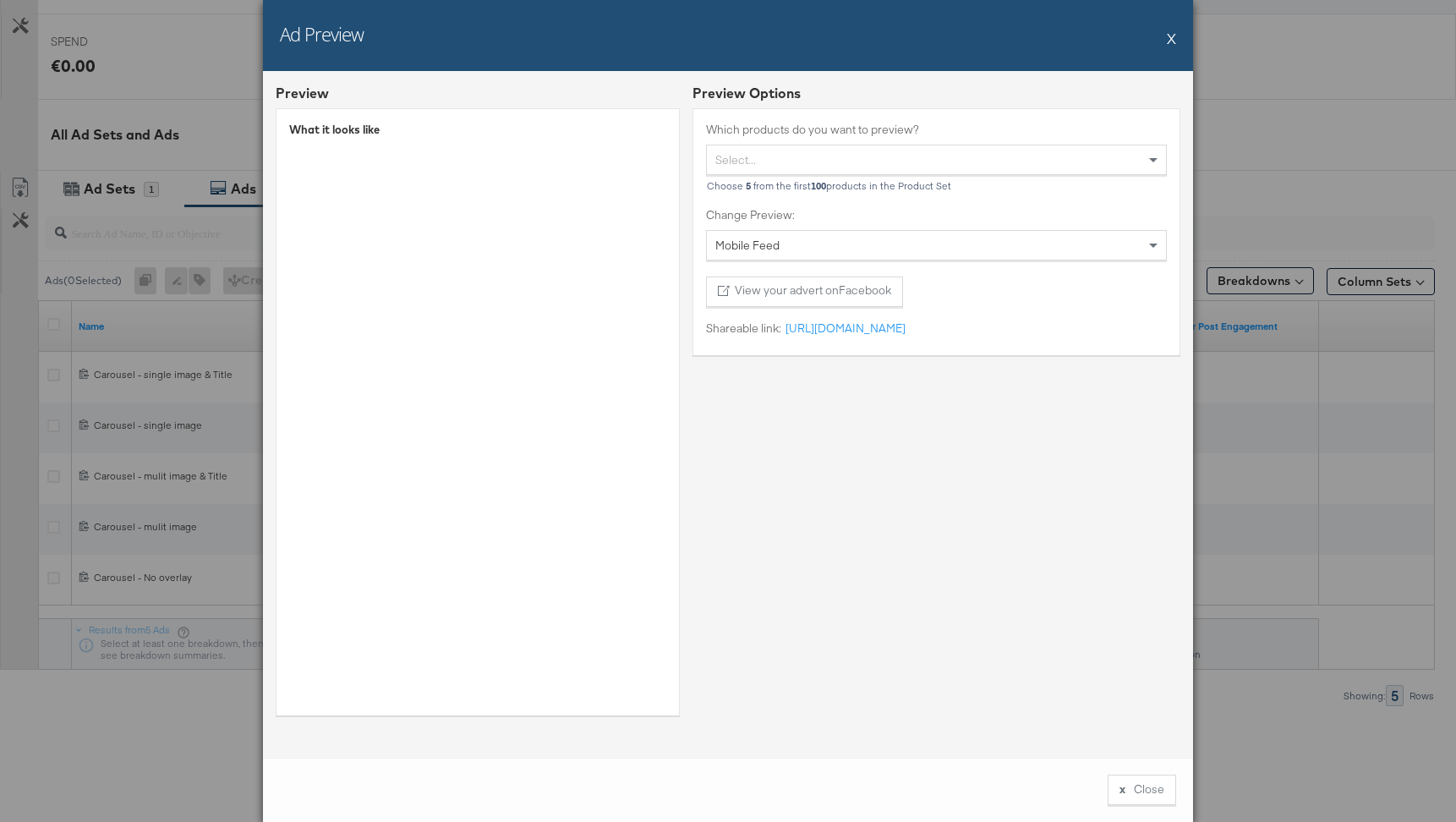
click at [1170, 34] on button "X" at bounding box center [1172, 37] width 10 height 34
